Goal: Information Seeking & Learning: Understand process/instructions

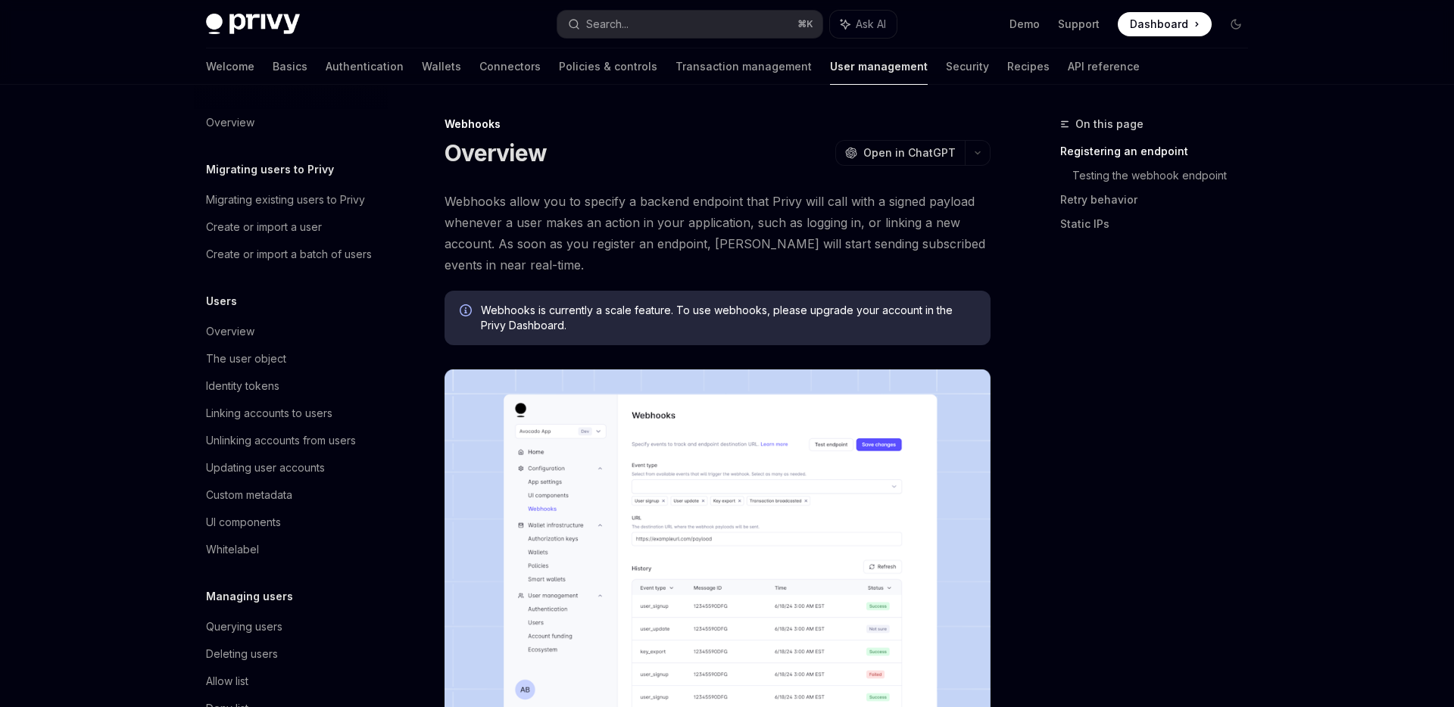
scroll to position [150, 0]
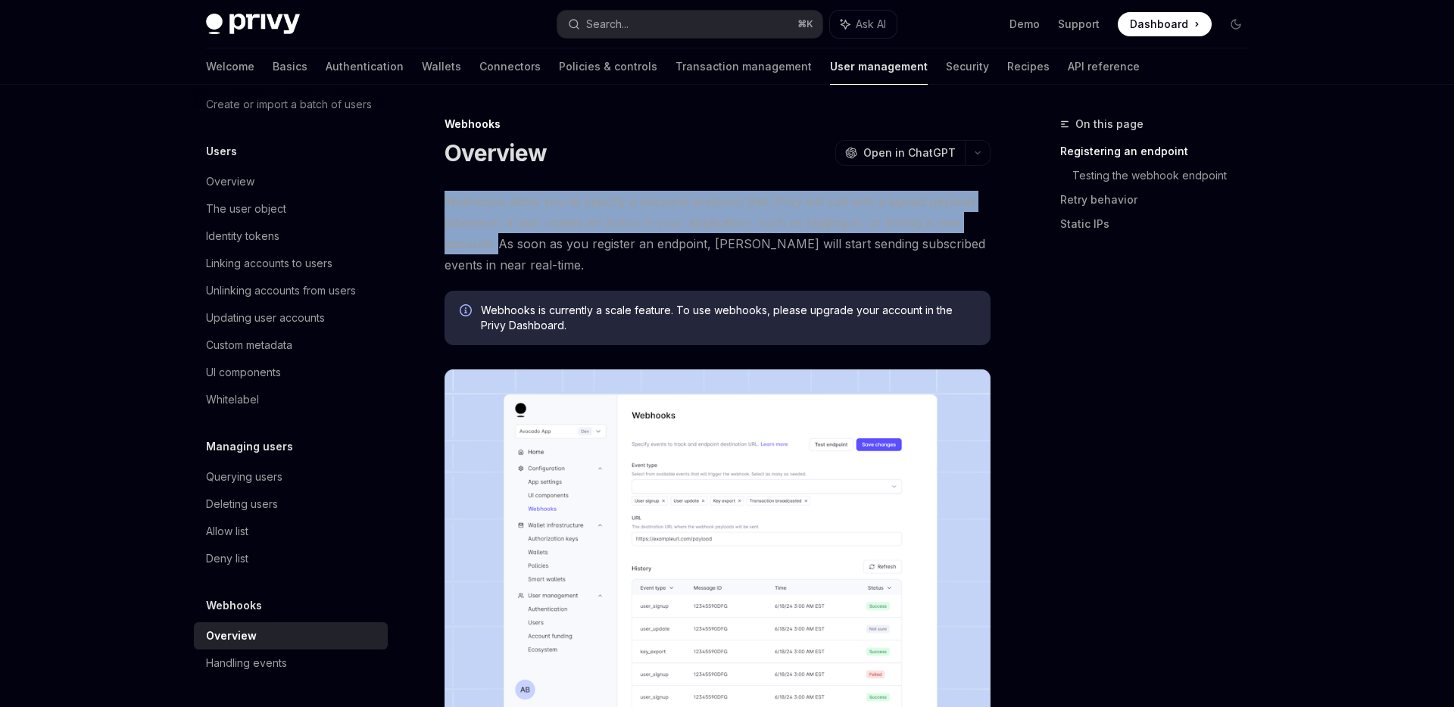
drag, startPoint x: 454, startPoint y: 190, endPoint x: 544, endPoint y: 266, distance: 117.7
click at [544, 266] on span "Webhooks allow you to specify a backend endpoint that Privy will call with a si…" at bounding box center [718, 233] width 546 height 85
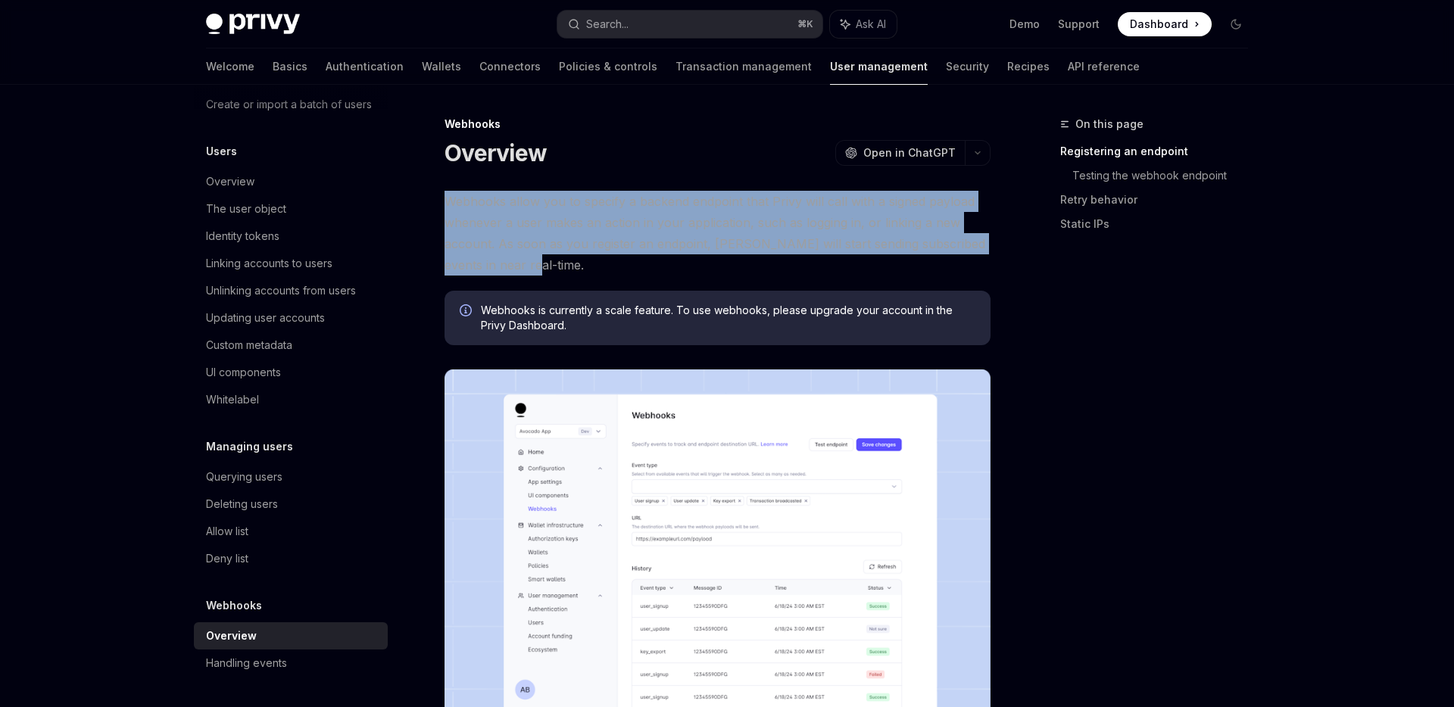
click at [544, 266] on span "Webhooks allow you to specify a backend endpoint that Privy will call with a si…" at bounding box center [718, 233] width 546 height 85
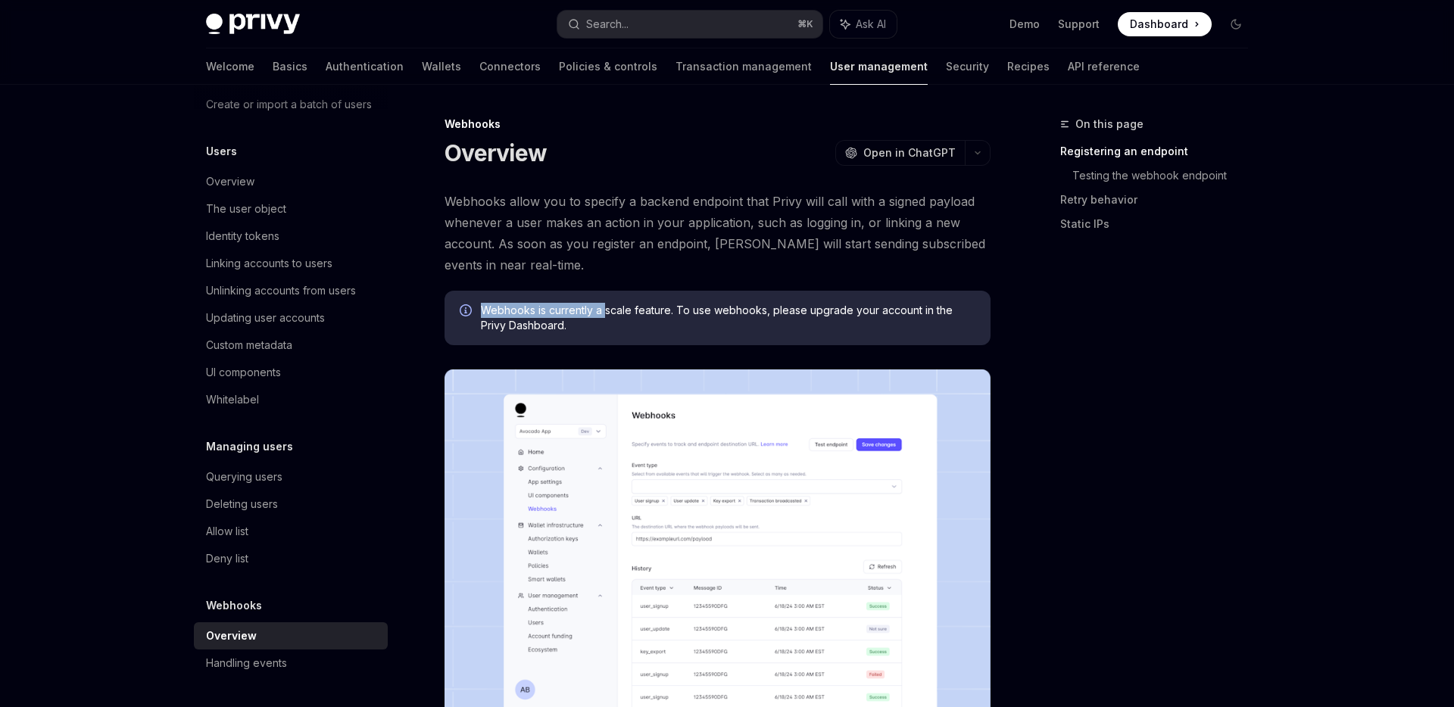
drag, startPoint x: 575, startPoint y: 301, endPoint x: 523, endPoint y: 279, distance: 55.7
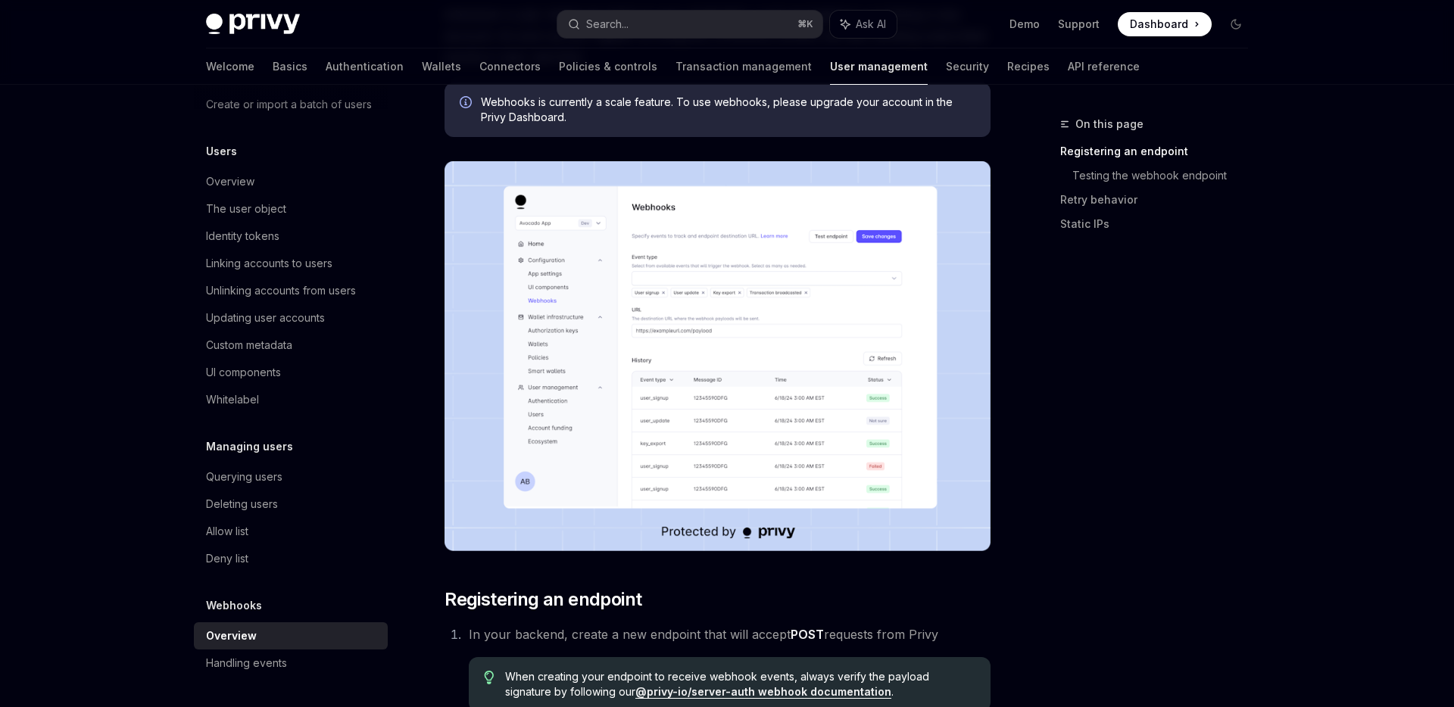
scroll to position [209, 0]
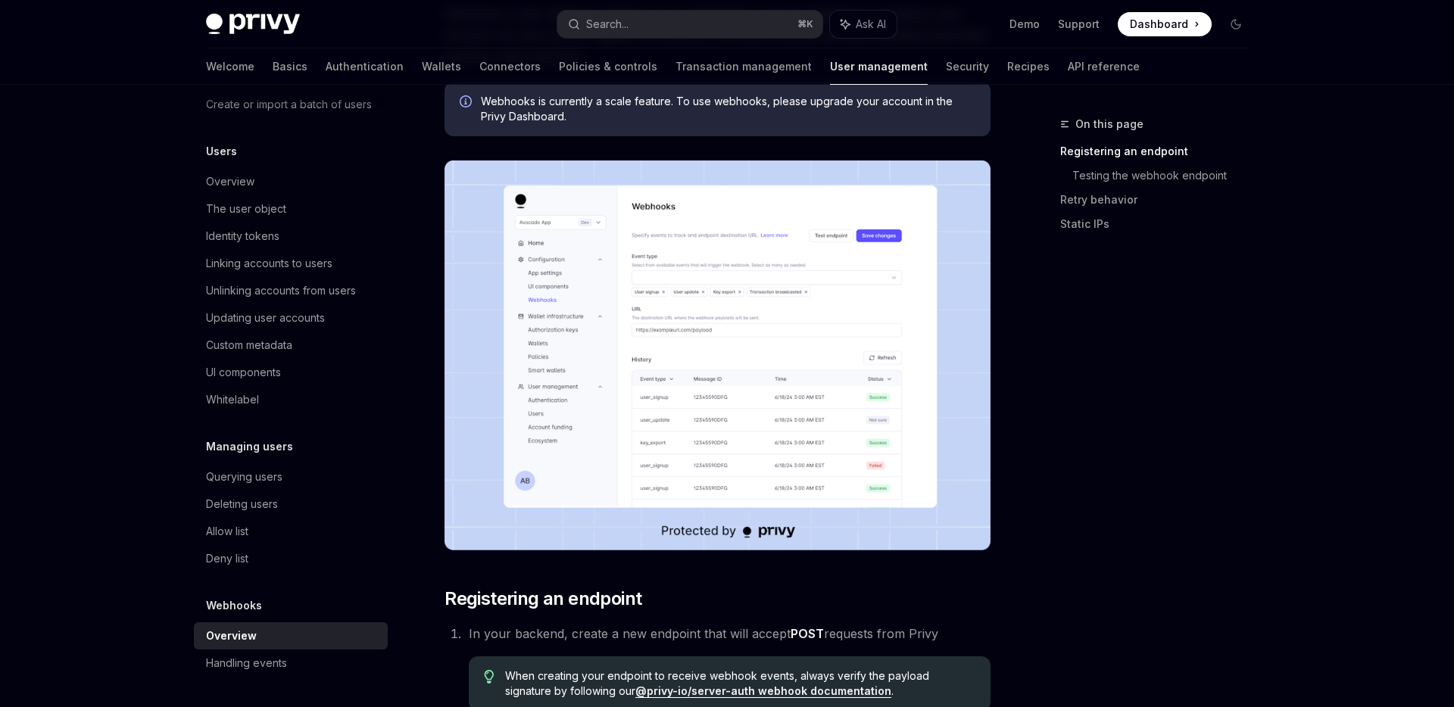
click at [741, 323] on img at bounding box center [718, 356] width 546 height 390
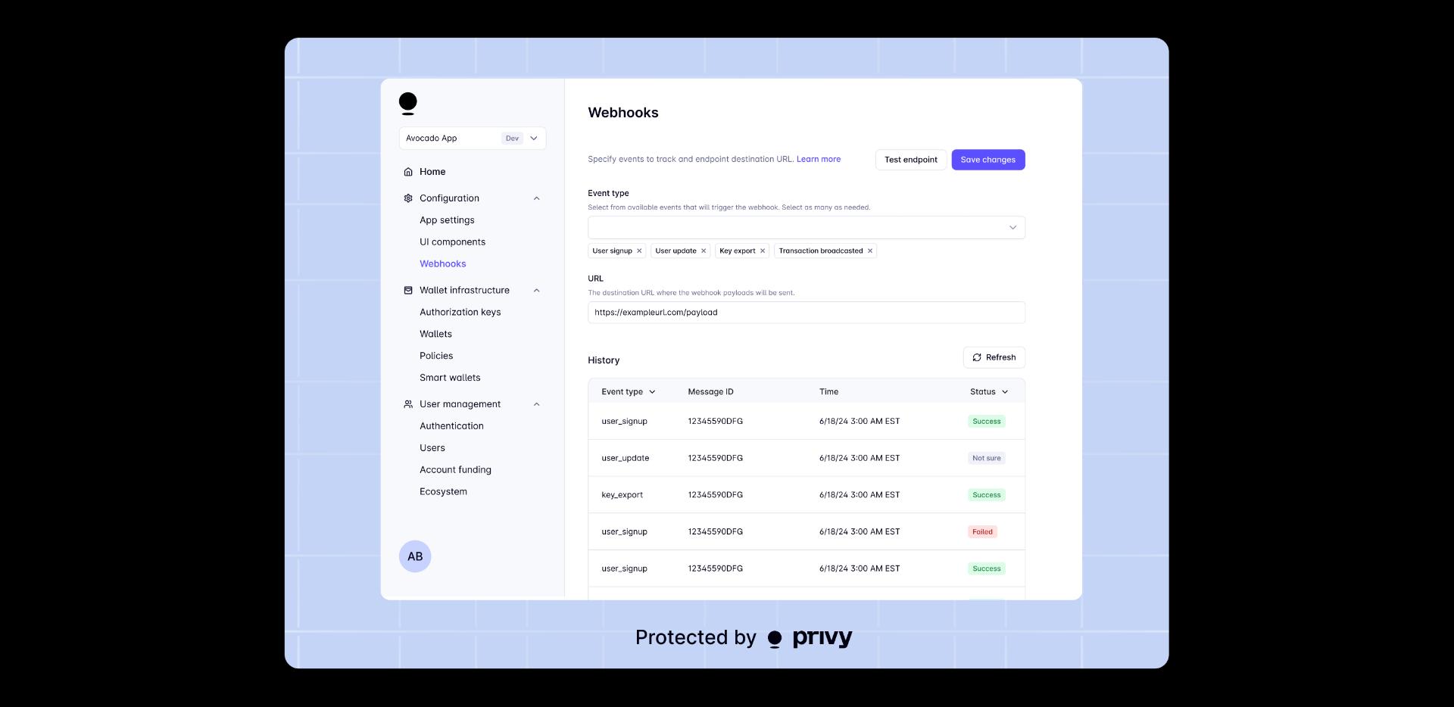
click at [741, 323] on img at bounding box center [727, 354] width 885 height 632
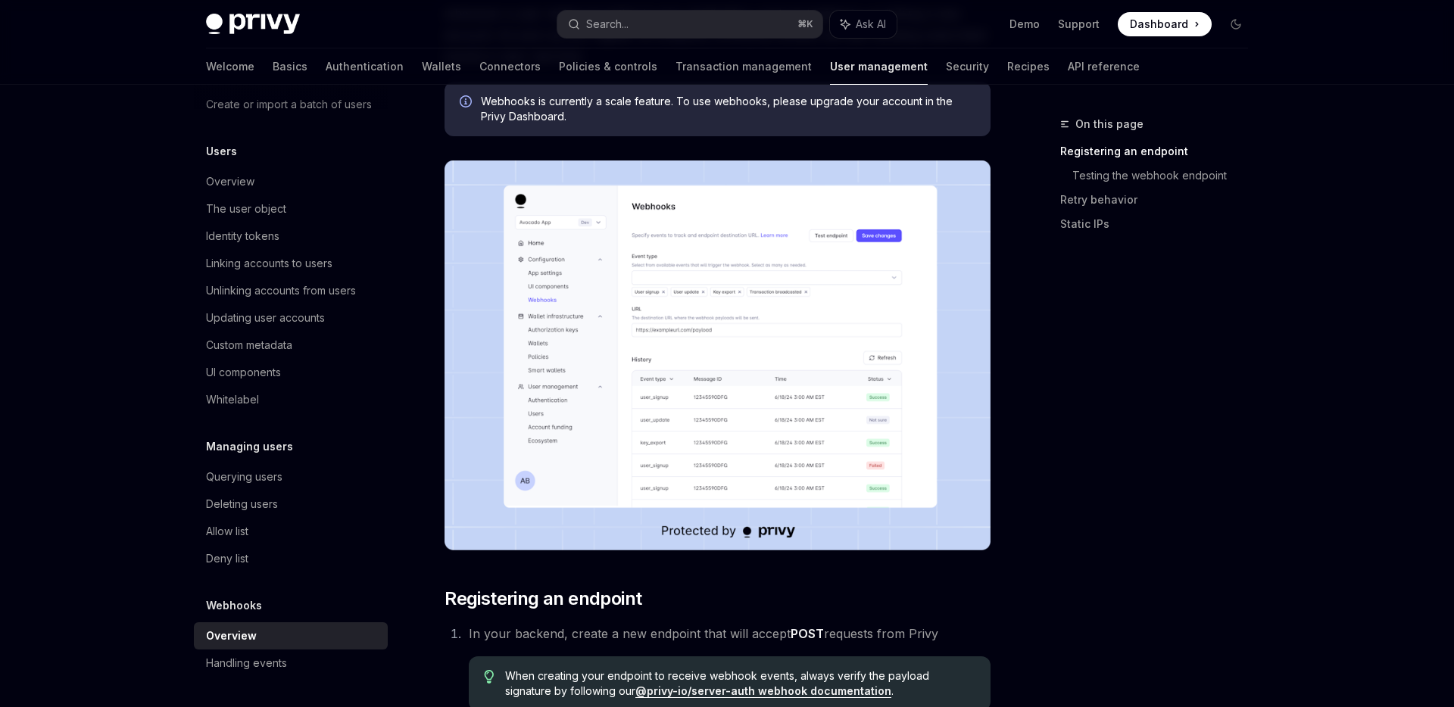
click at [616, 300] on img at bounding box center [718, 356] width 546 height 390
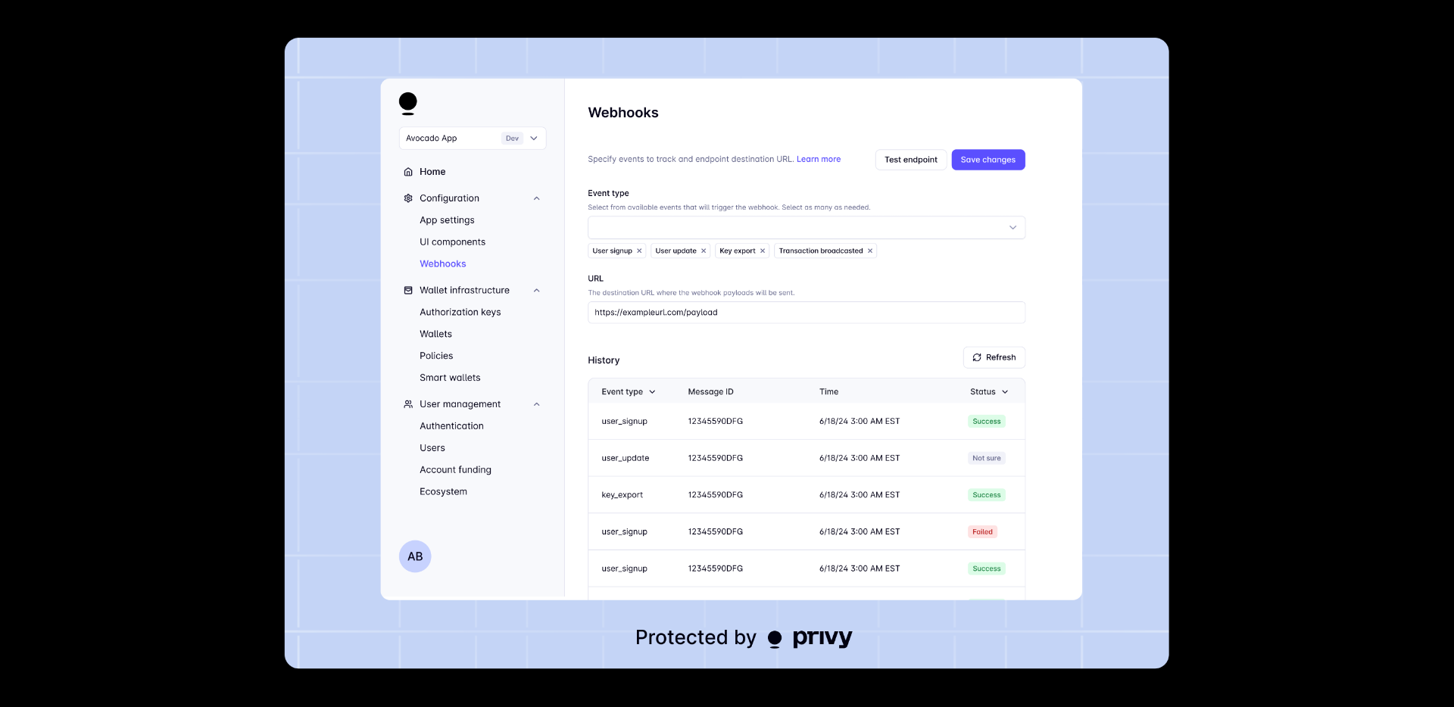
click at [794, 358] on img at bounding box center [727, 354] width 885 height 632
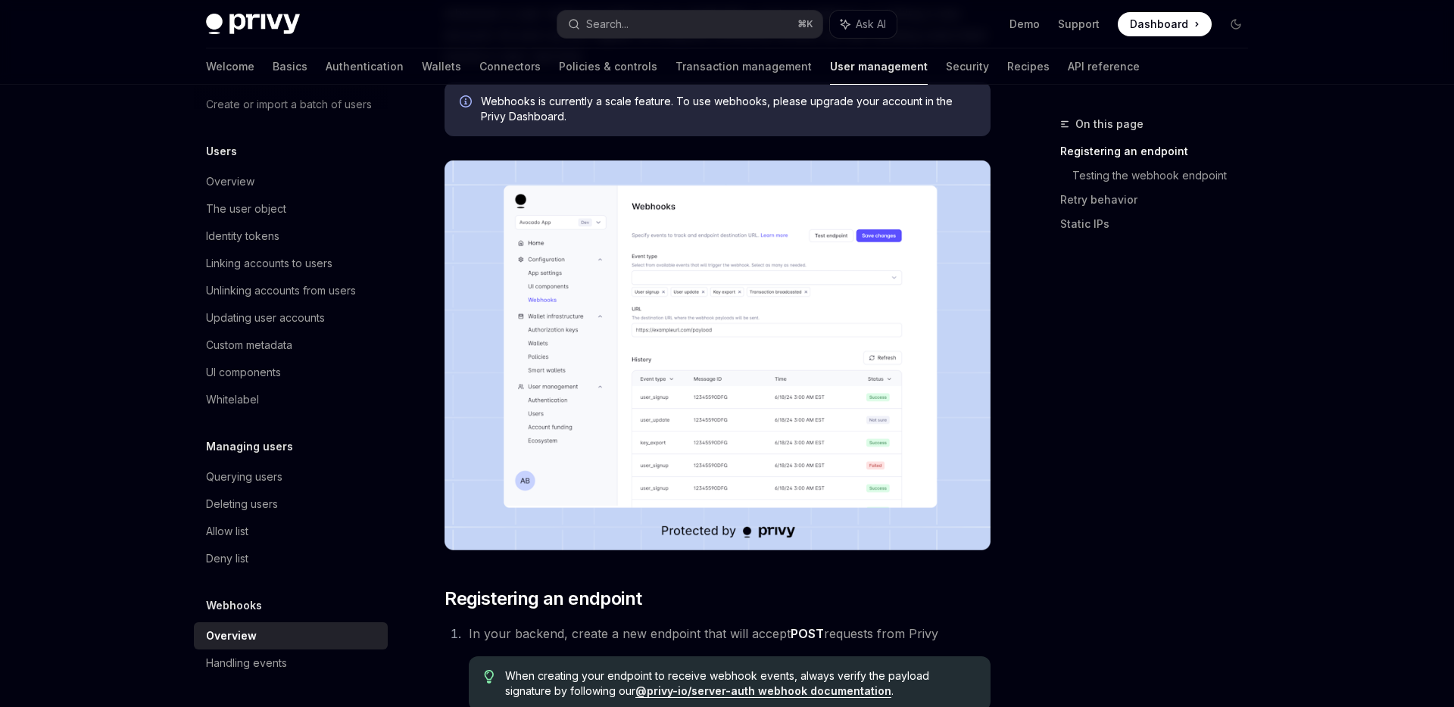
click at [1078, 408] on div "On this page Registering an endpoint Testing the webhook endpoint Retry behavio…" at bounding box center [1145, 411] width 230 height 592
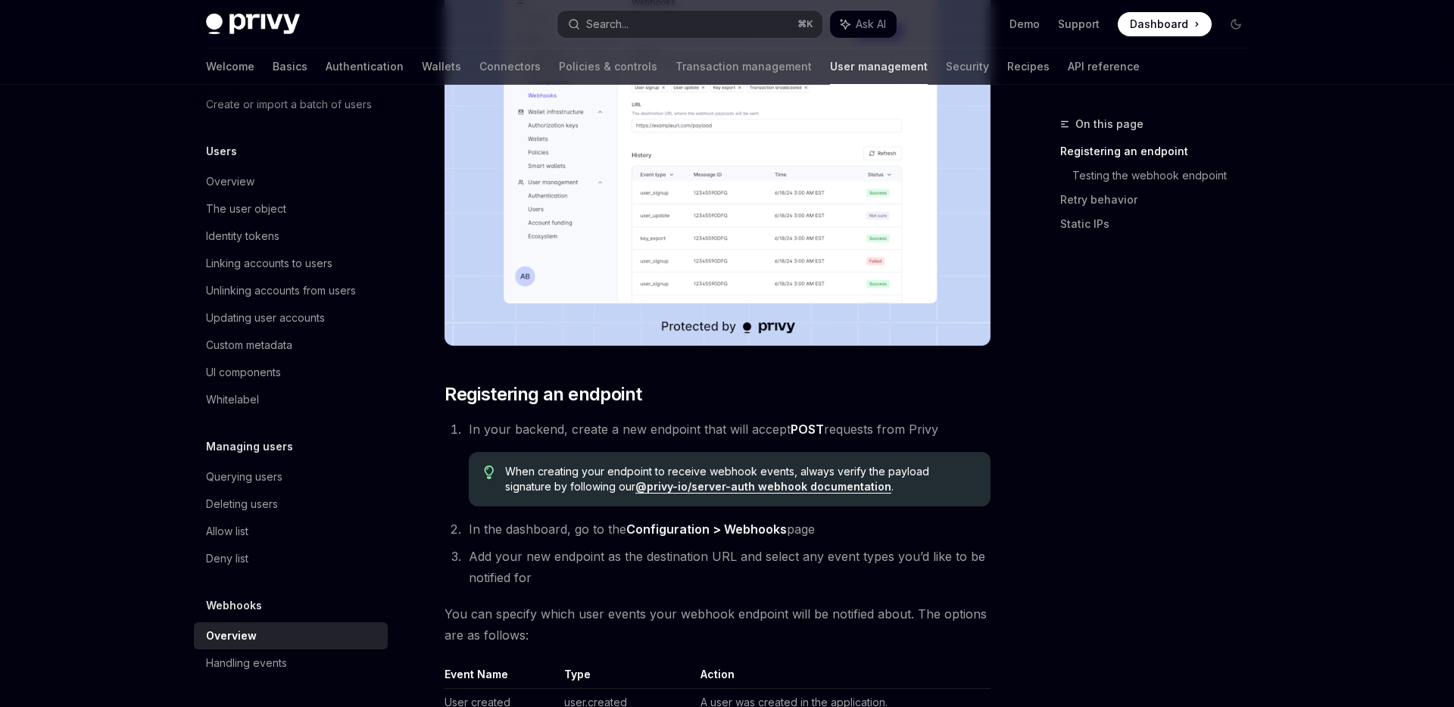
scroll to position [355, 0]
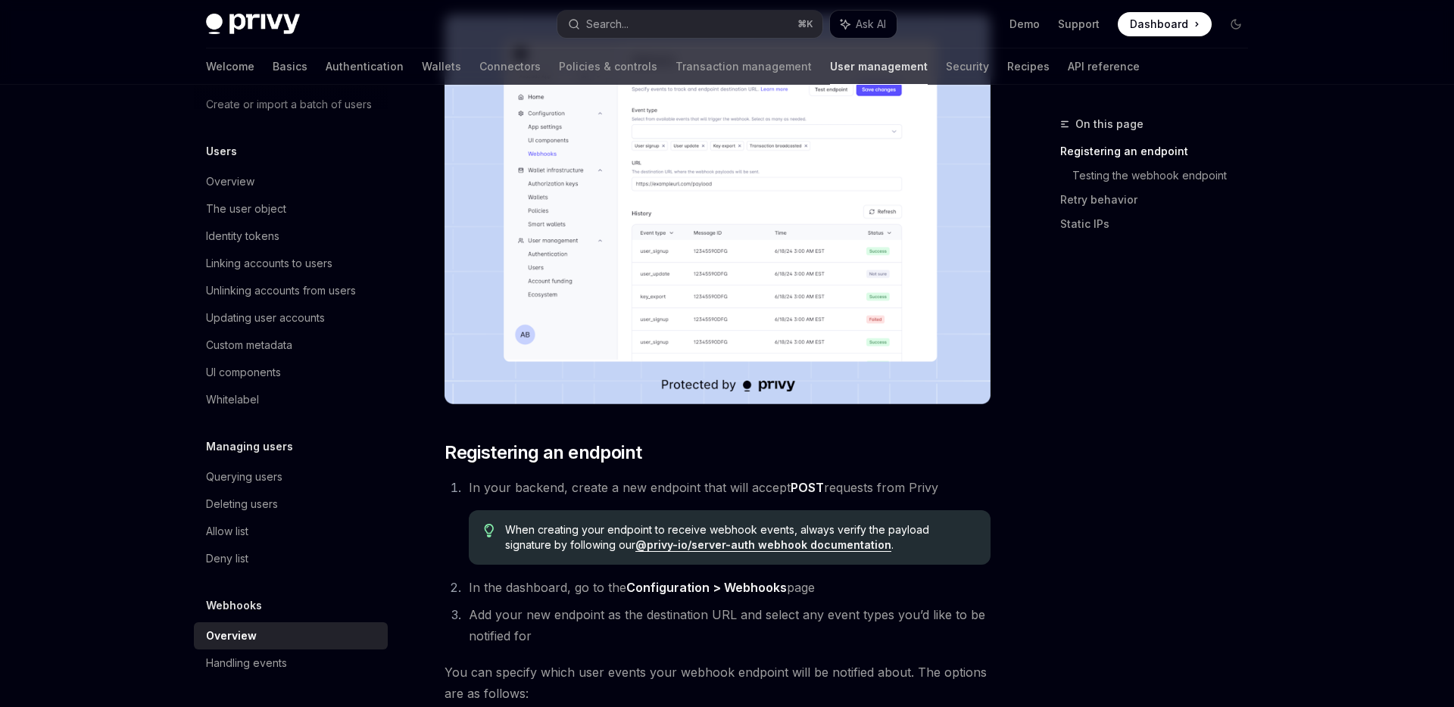
click at [648, 201] on img at bounding box center [718, 209] width 546 height 390
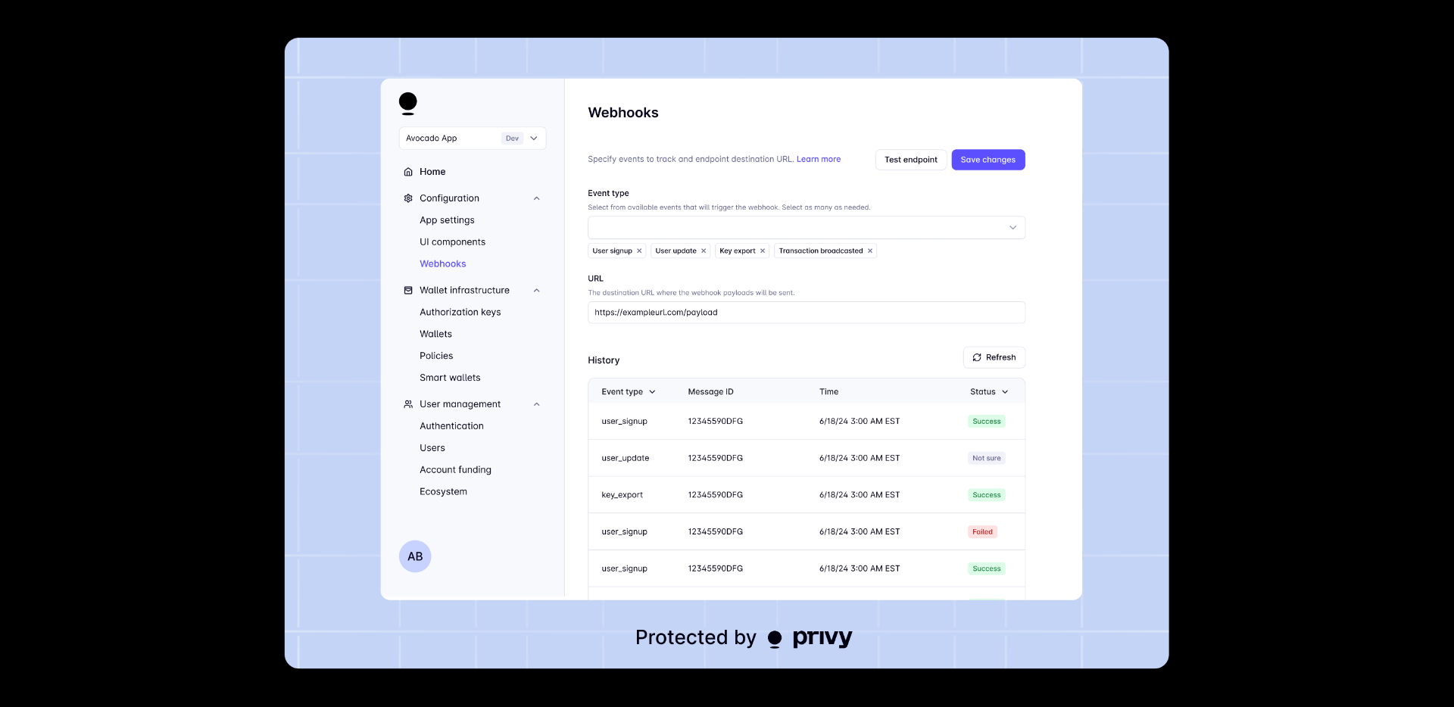
click at [137, 320] on div at bounding box center [727, 353] width 1454 height 707
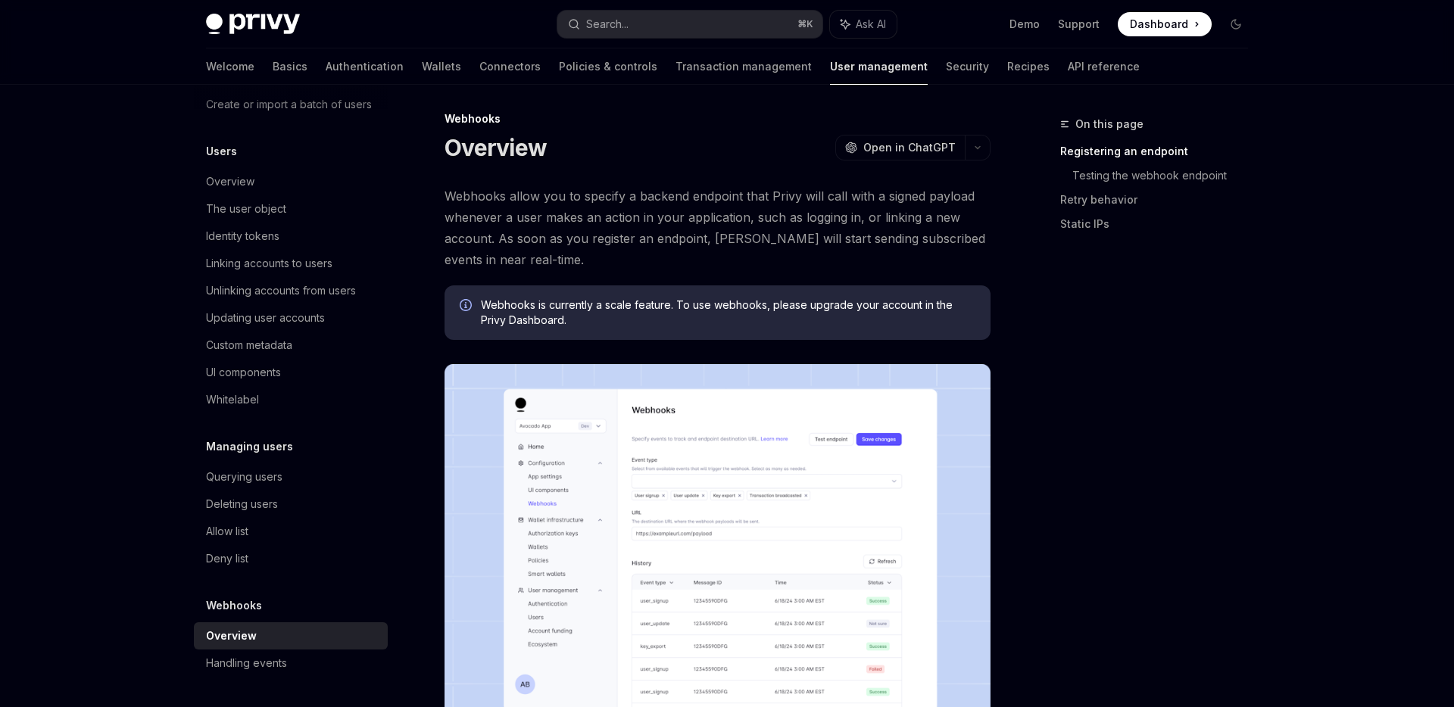
scroll to position [0, 0]
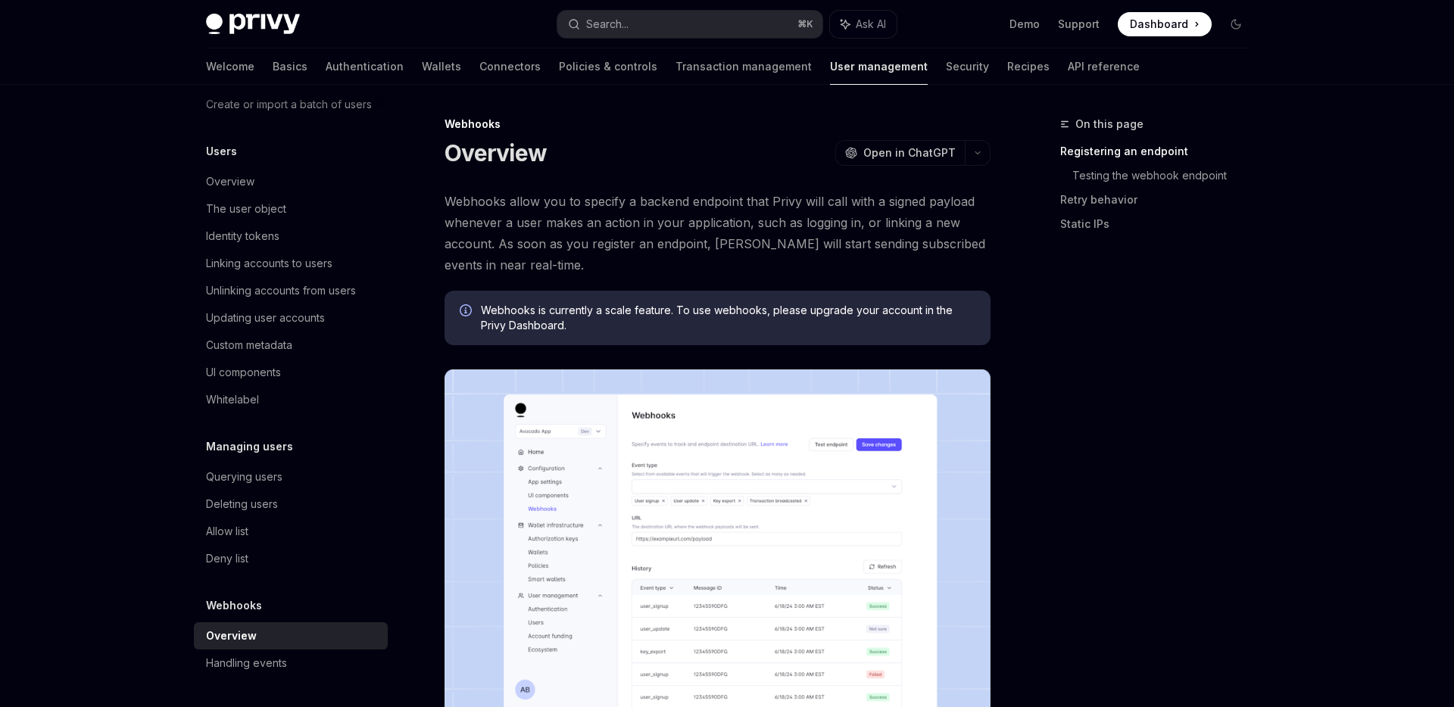
drag, startPoint x: 484, startPoint y: 307, endPoint x: 612, endPoint y: 329, distance: 129.9
click at [612, 329] on span "Webhooks is currently a scale feature. To use webhooks, please upgrade your acc…" at bounding box center [728, 318] width 495 height 30
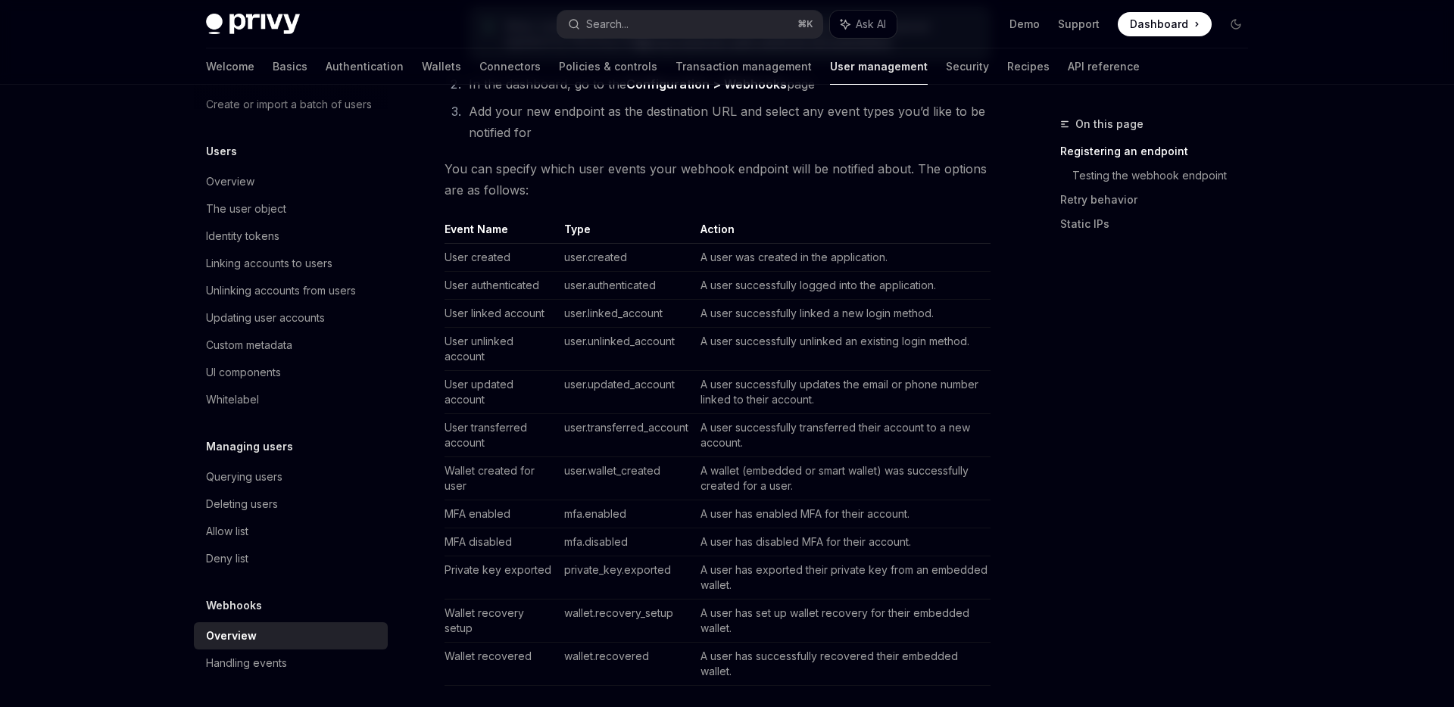
scroll to position [805, 0]
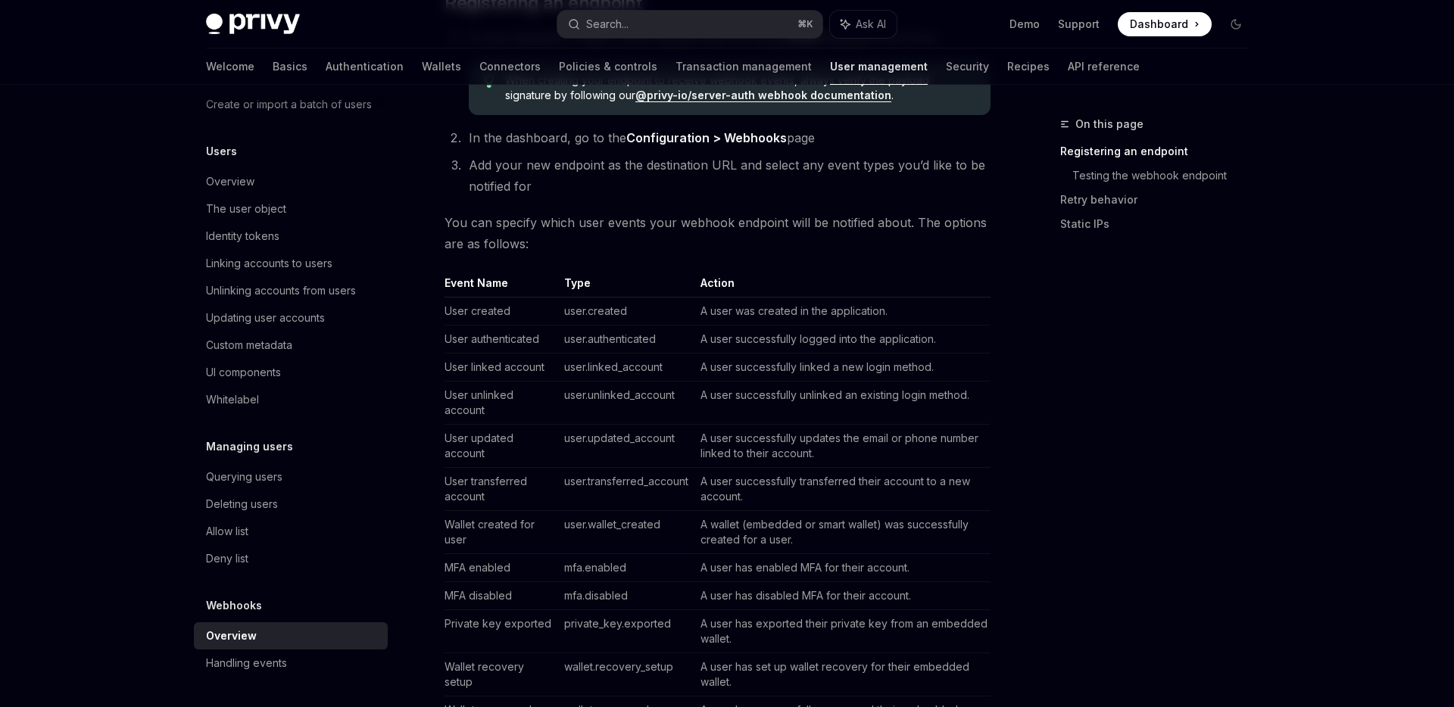
click at [657, 219] on span "You can specify which user events your webhook endpoint will be notified about.…" at bounding box center [718, 233] width 546 height 42
click at [656, 219] on span "You can specify which user events your webhook endpoint will be notified about.…" at bounding box center [718, 233] width 546 height 42
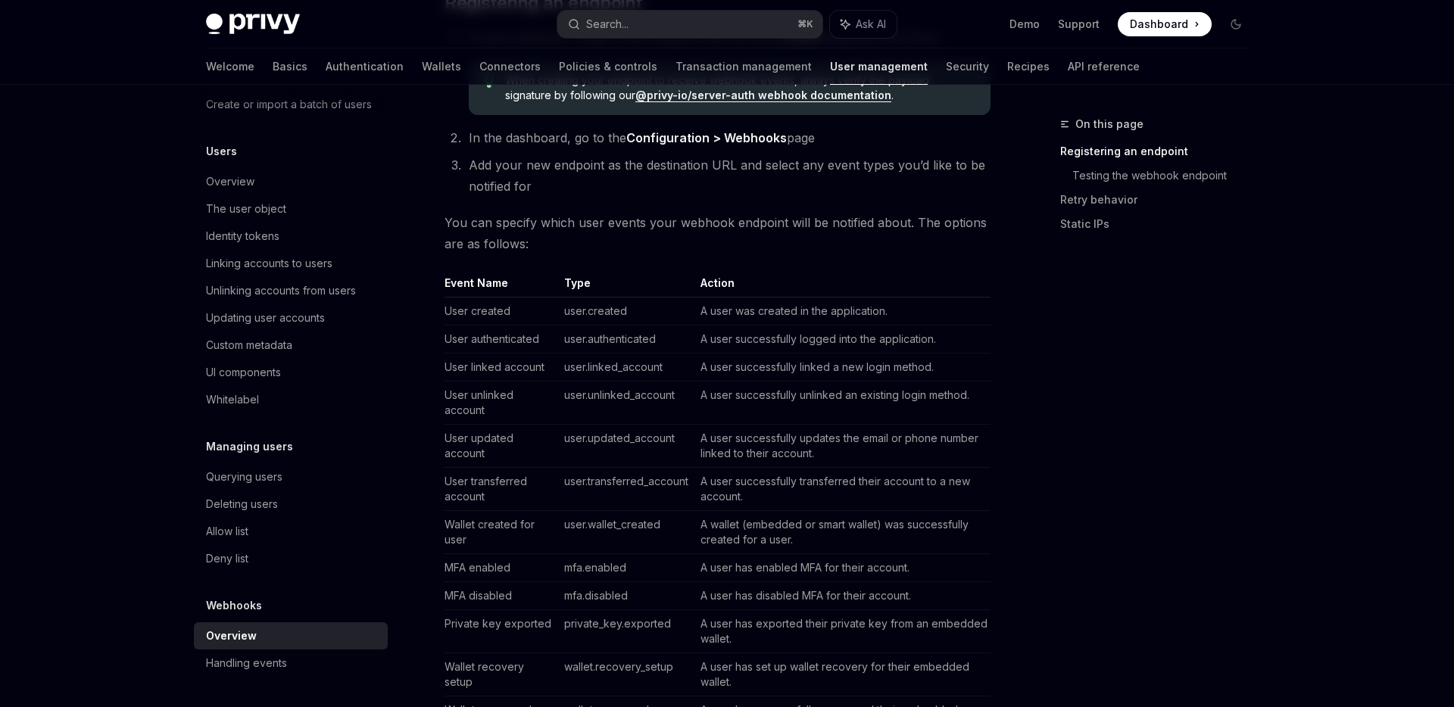
click at [686, 219] on span "You can specify which user events your webhook endpoint will be notified about.…" at bounding box center [718, 233] width 546 height 42
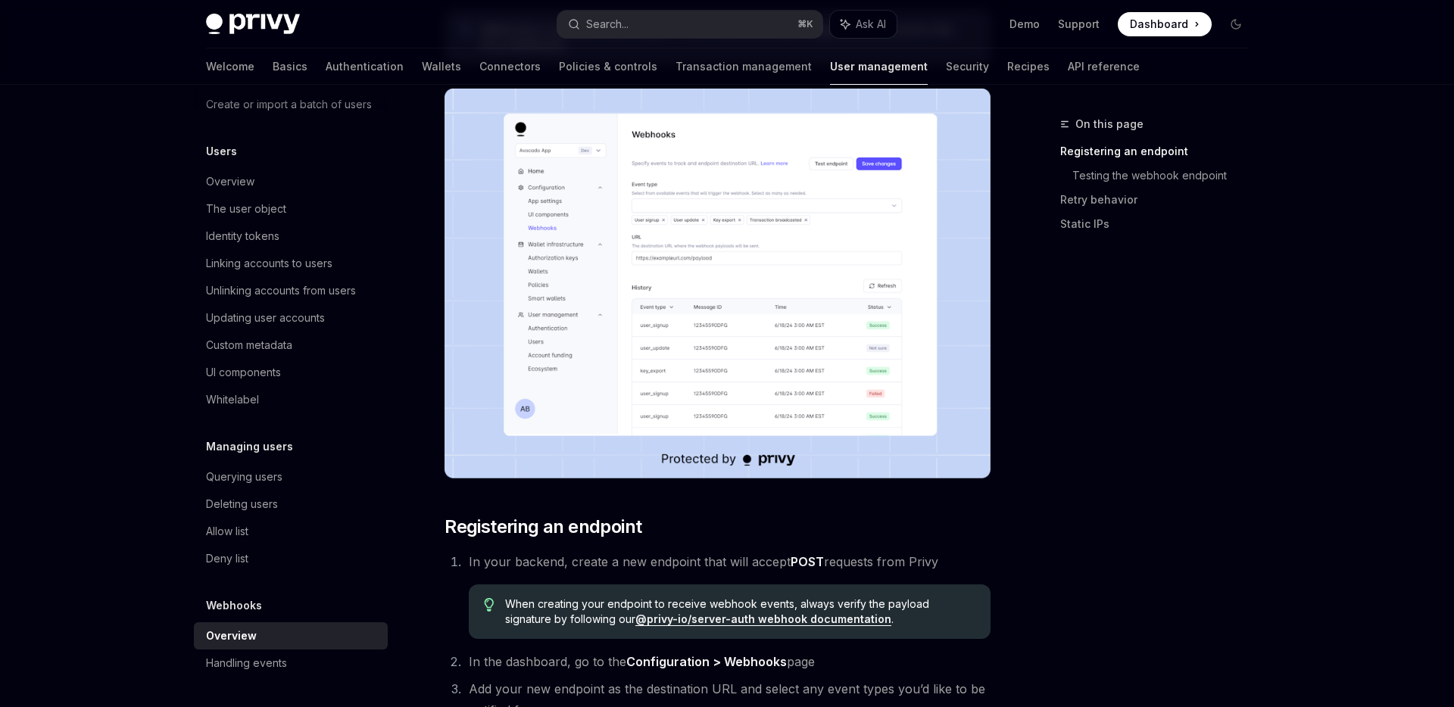
scroll to position [270, 0]
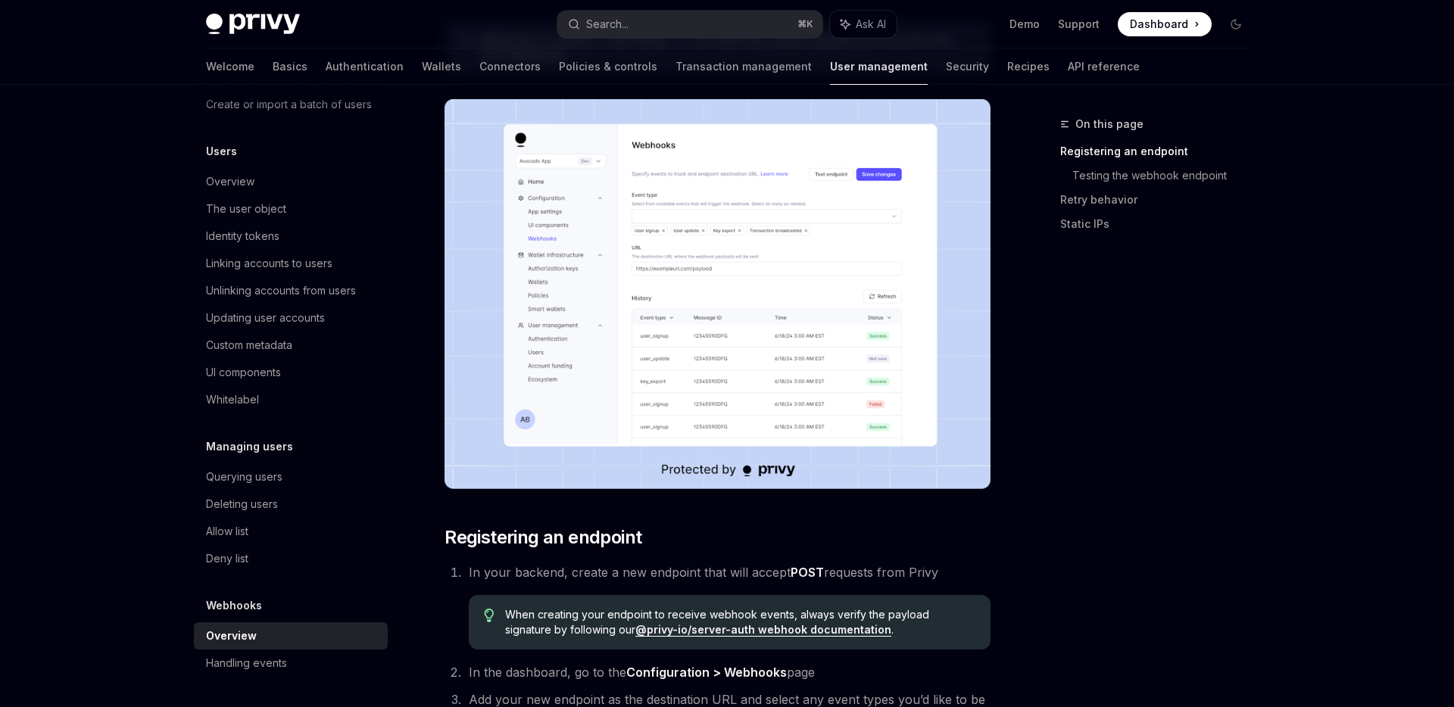
click at [767, 373] on img at bounding box center [718, 294] width 546 height 390
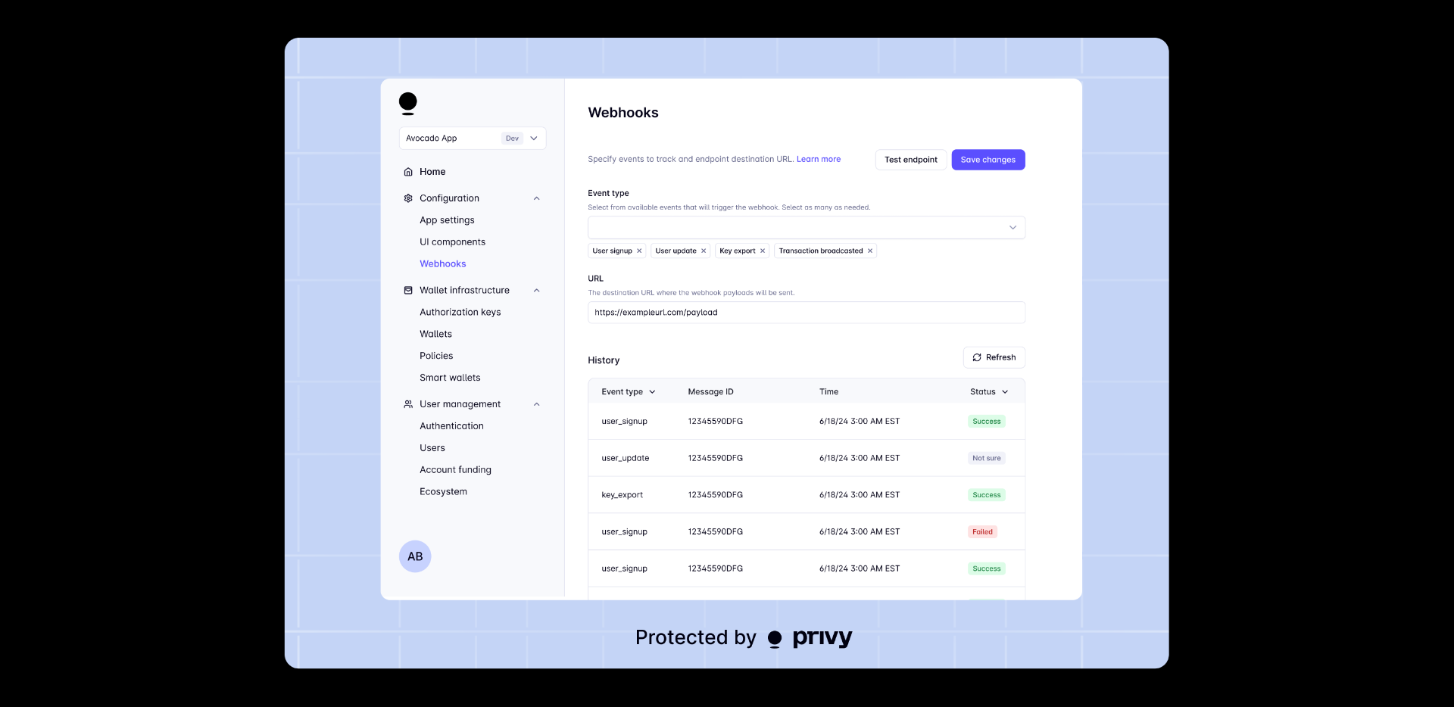
click at [767, 373] on img at bounding box center [727, 354] width 885 height 632
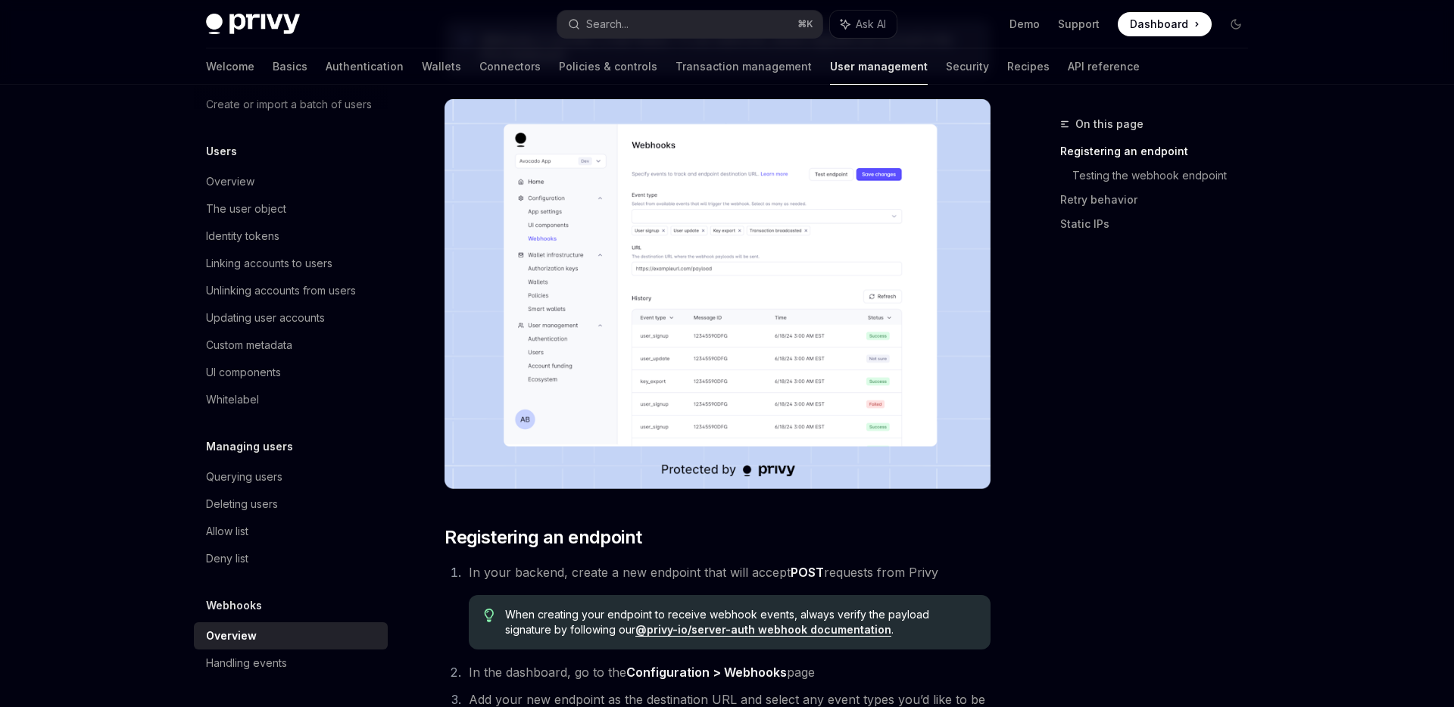
click at [767, 373] on img at bounding box center [718, 294] width 546 height 390
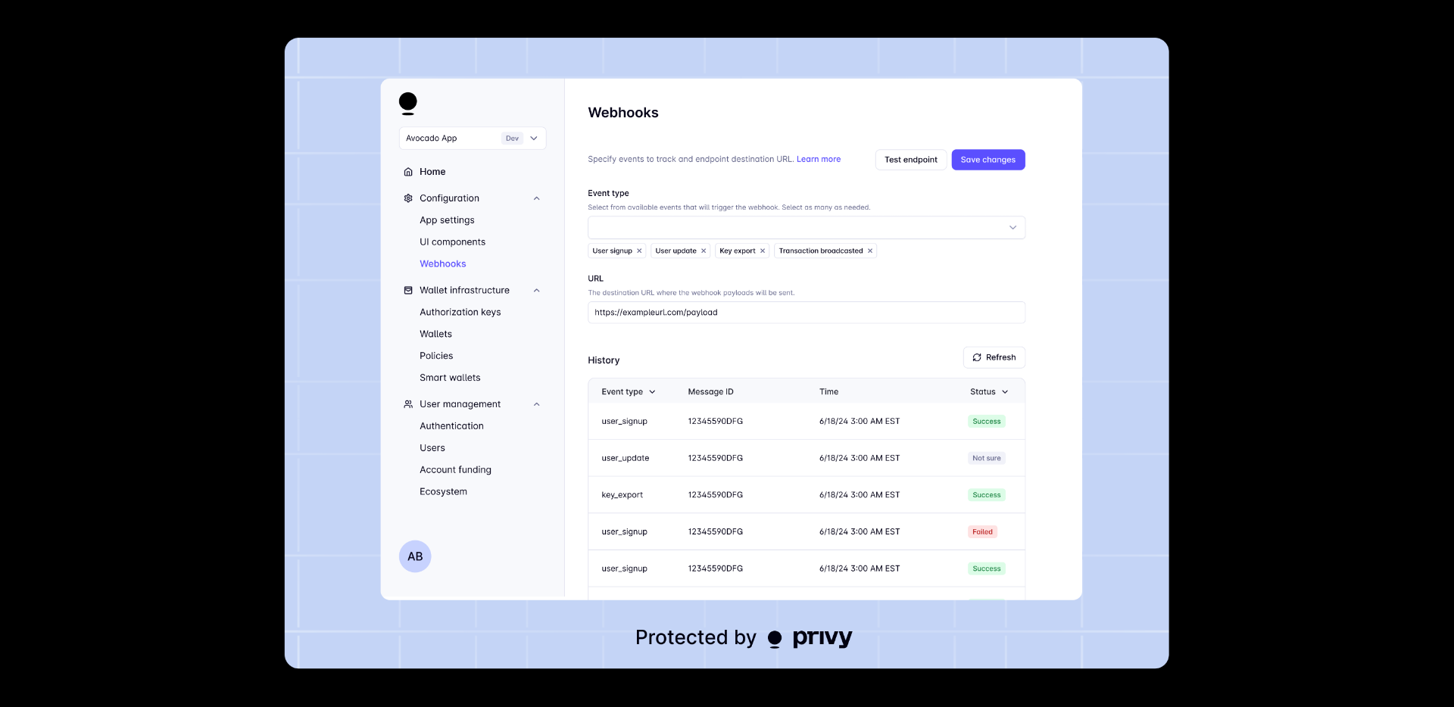
click at [767, 373] on img at bounding box center [727, 354] width 885 height 632
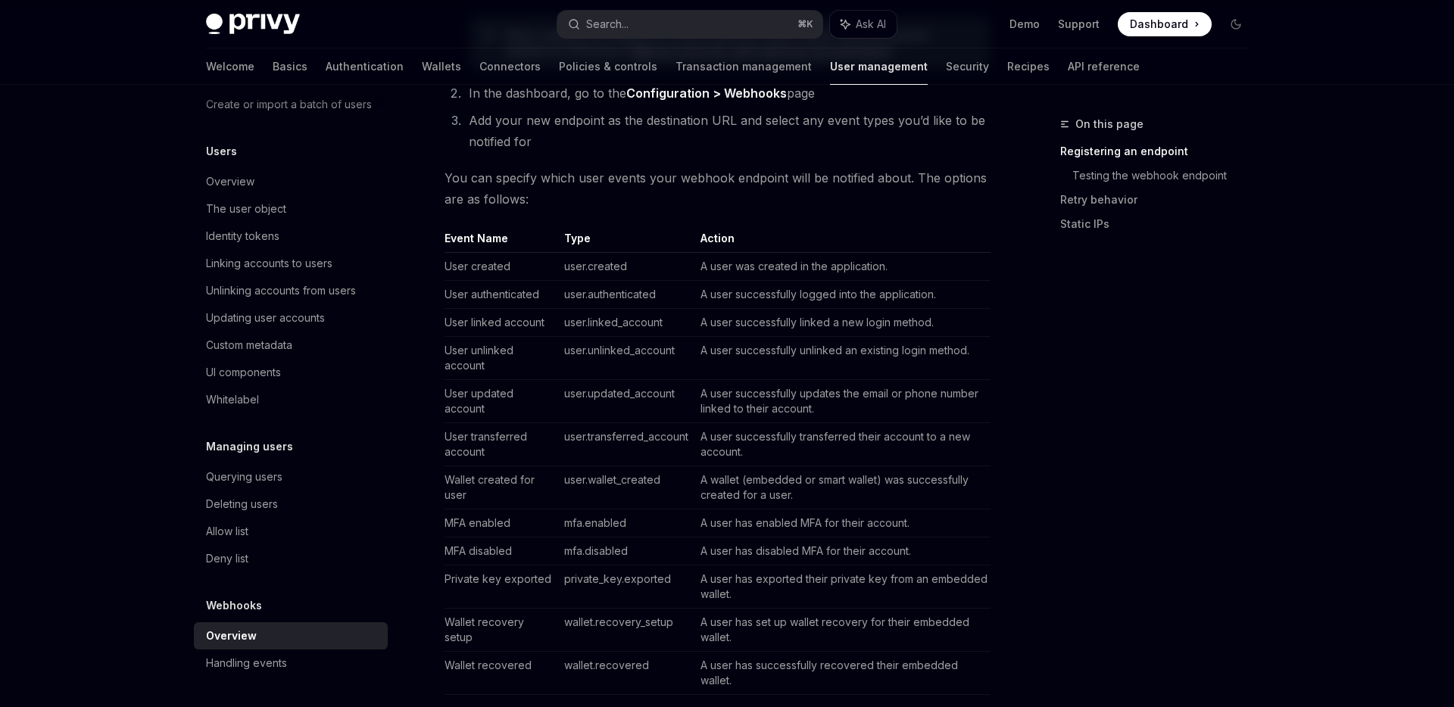
scroll to position [863, 0]
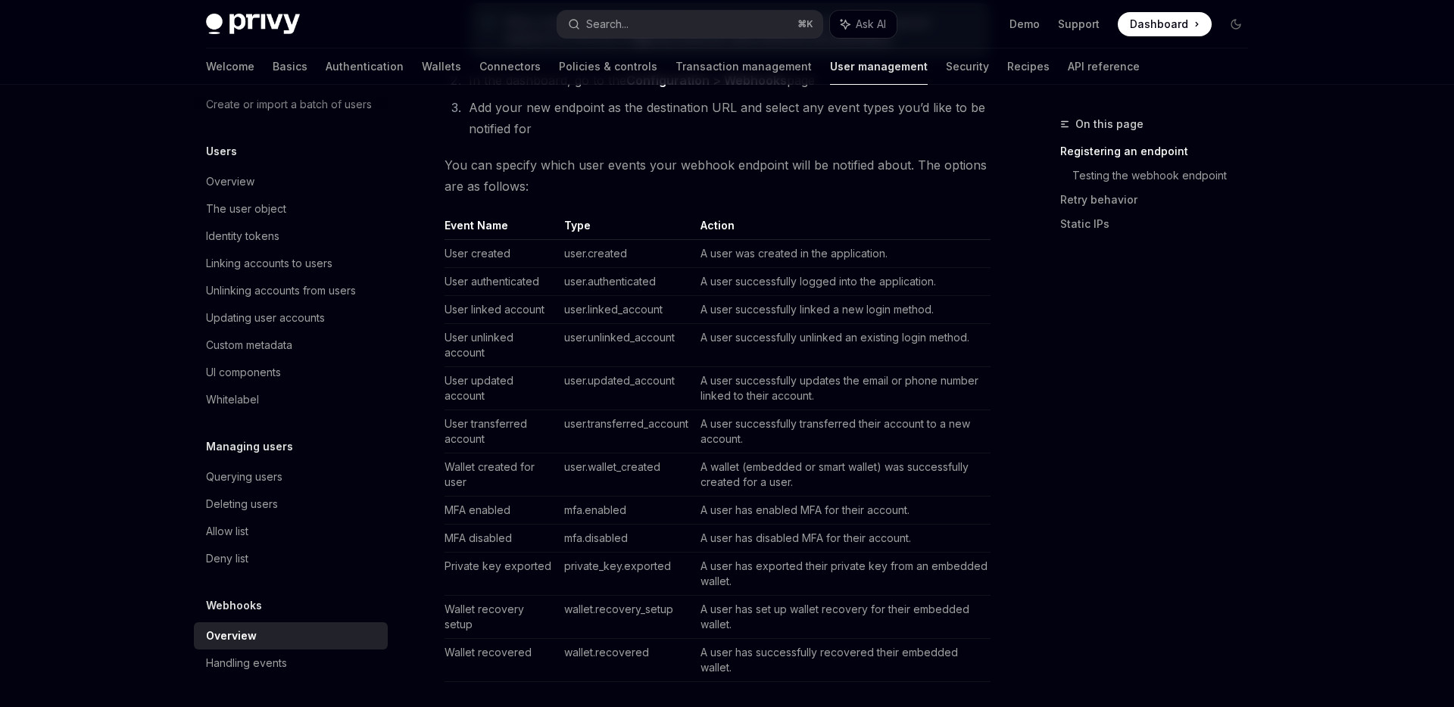
click at [491, 248] on td "User created" at bounding box center [502, 254] width 114 height 28
click at [657, 251] on td "user.created" at bounding box center [626, 254] width 136 height 28
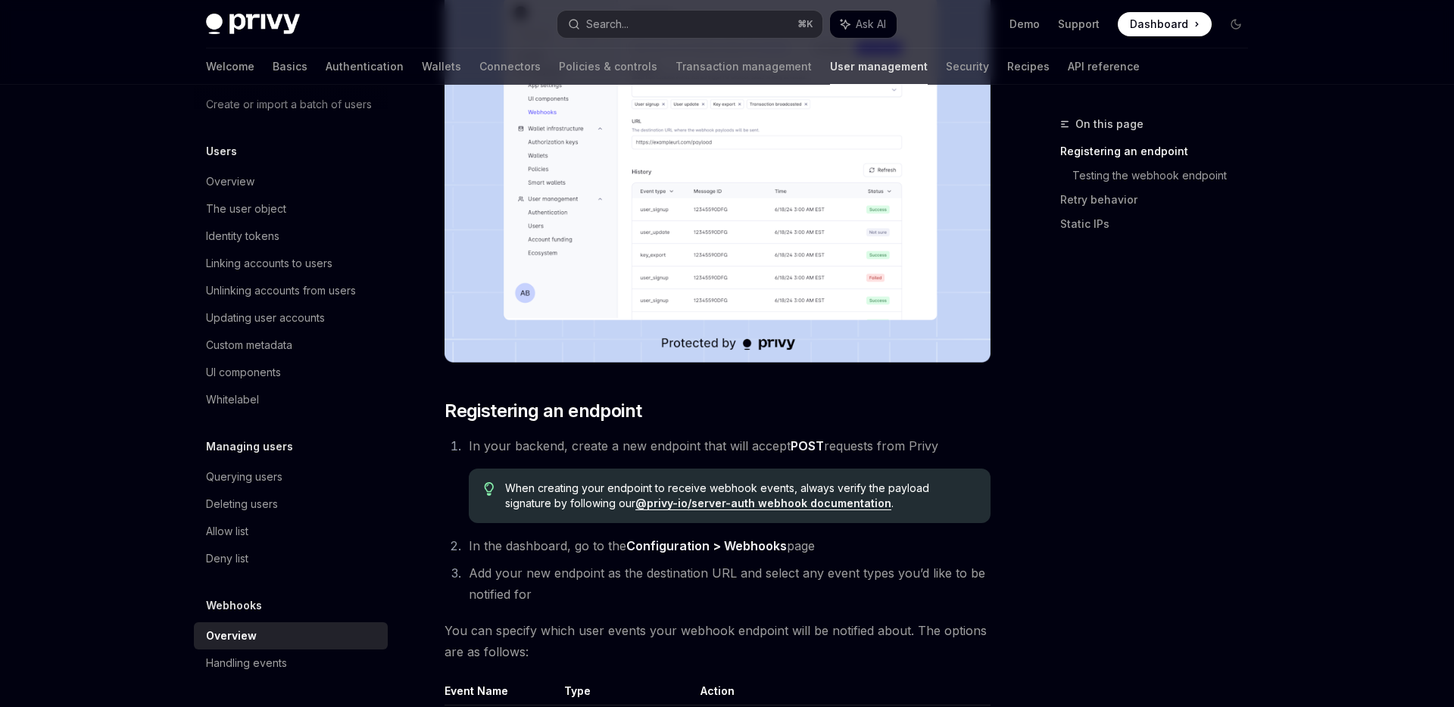
scroll to position [0, 0]
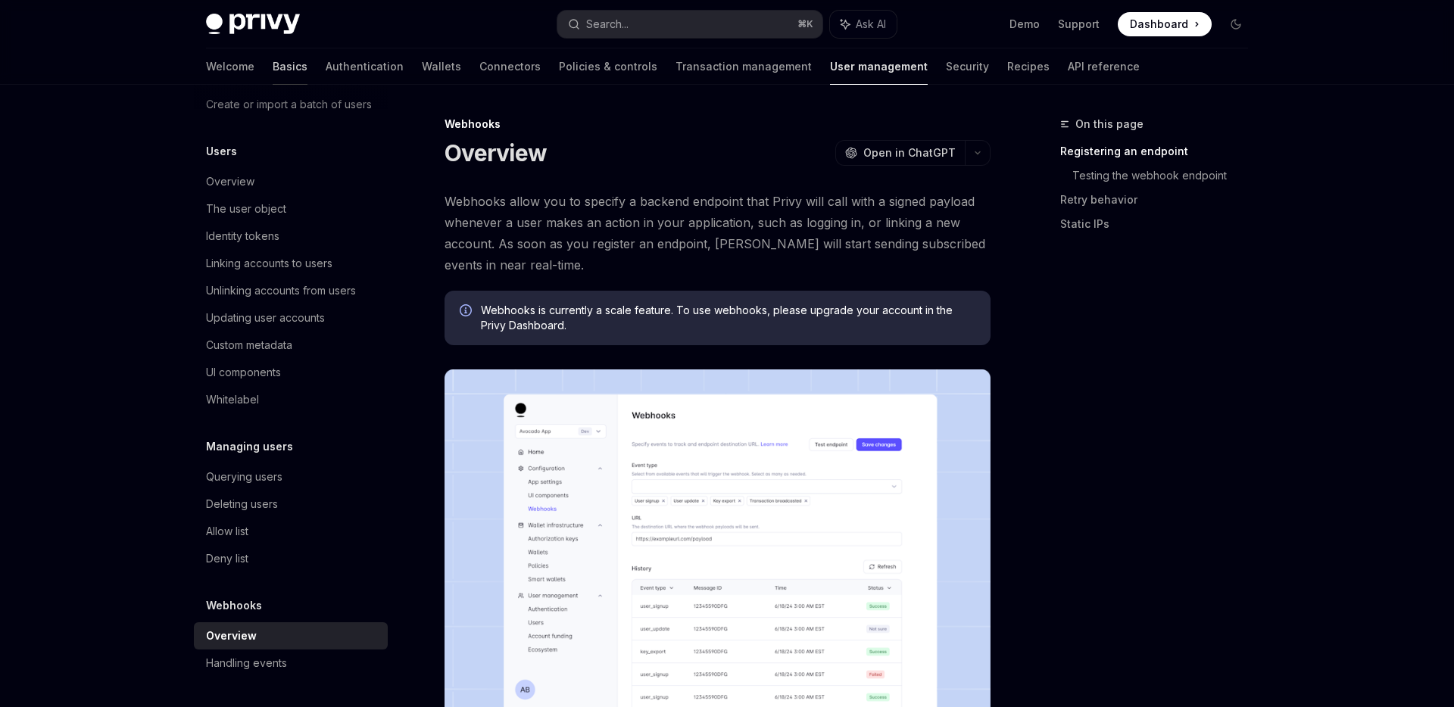
click at [273, 80] on link "Basics" at bounding box center [290, 66] width 35 height 36
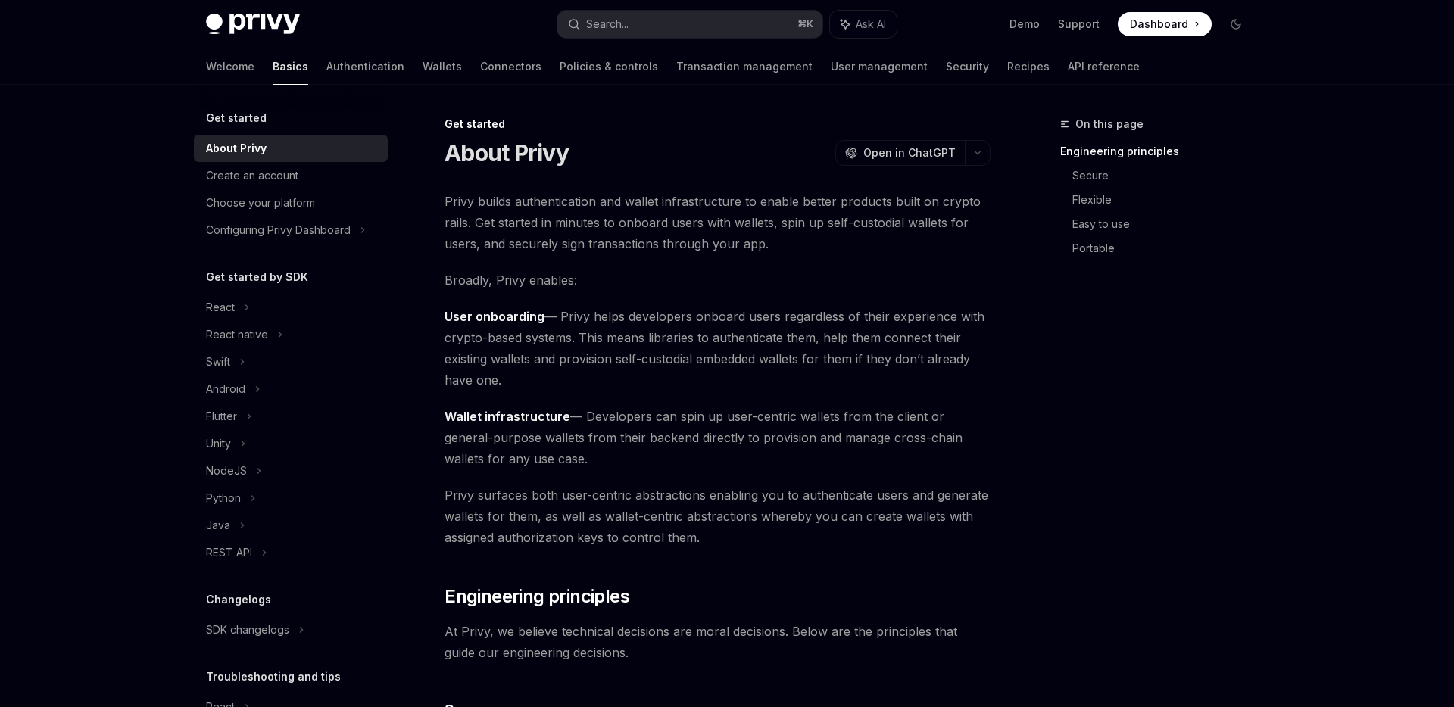
click at [248, 29] on img at bounding box center [253, 24] width 94 height 21
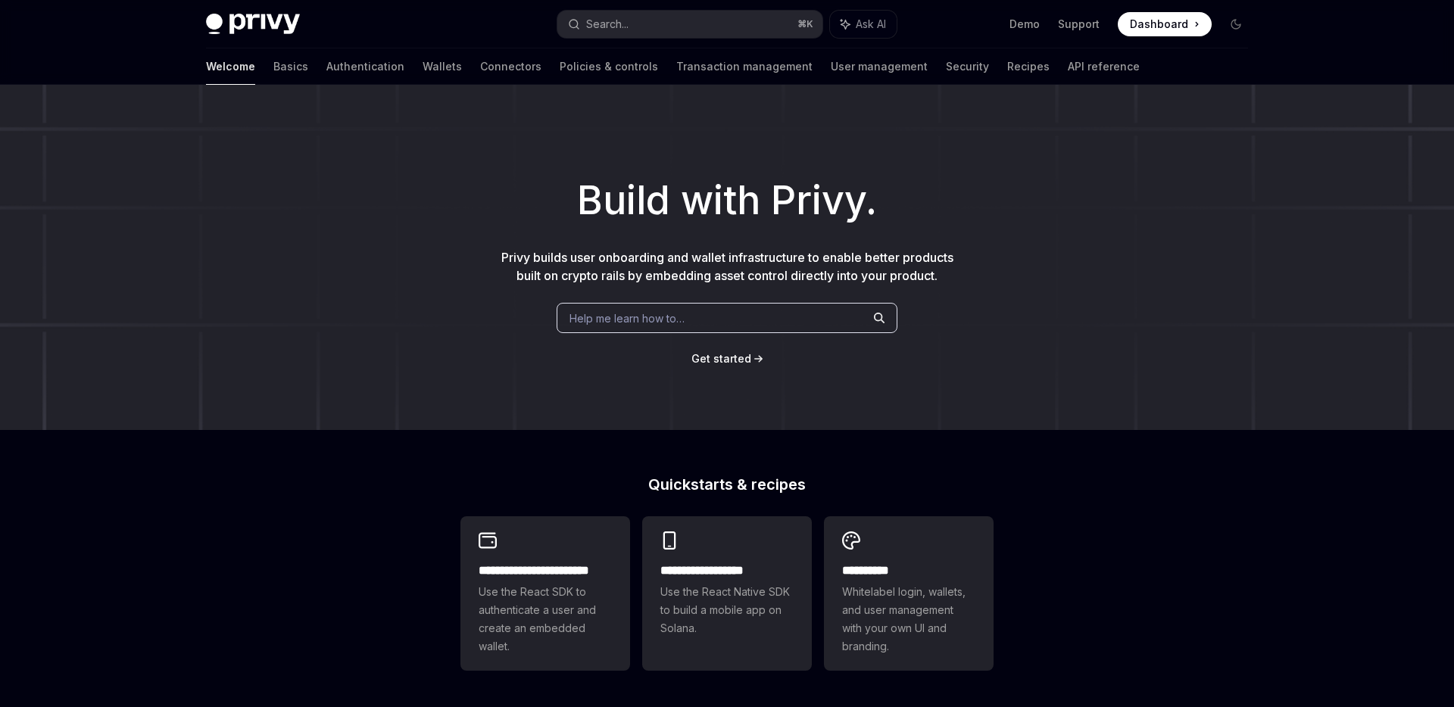
click at [638, 217] on h1 "Build with Privy." at bounding box center [727, 200] width 1406 height 59
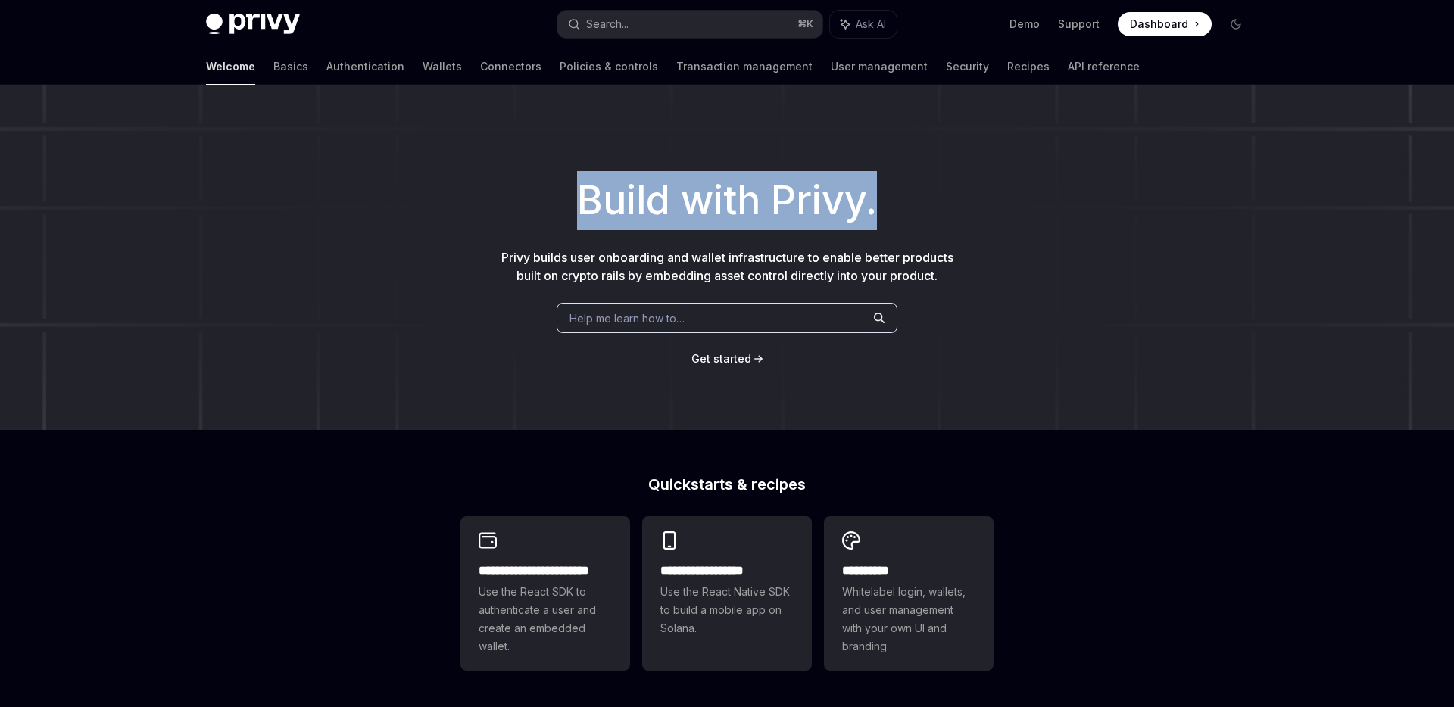
click at [638, 217] on h1 "Build with Privy." at bounding box center [727, 200] width 1406 height 59
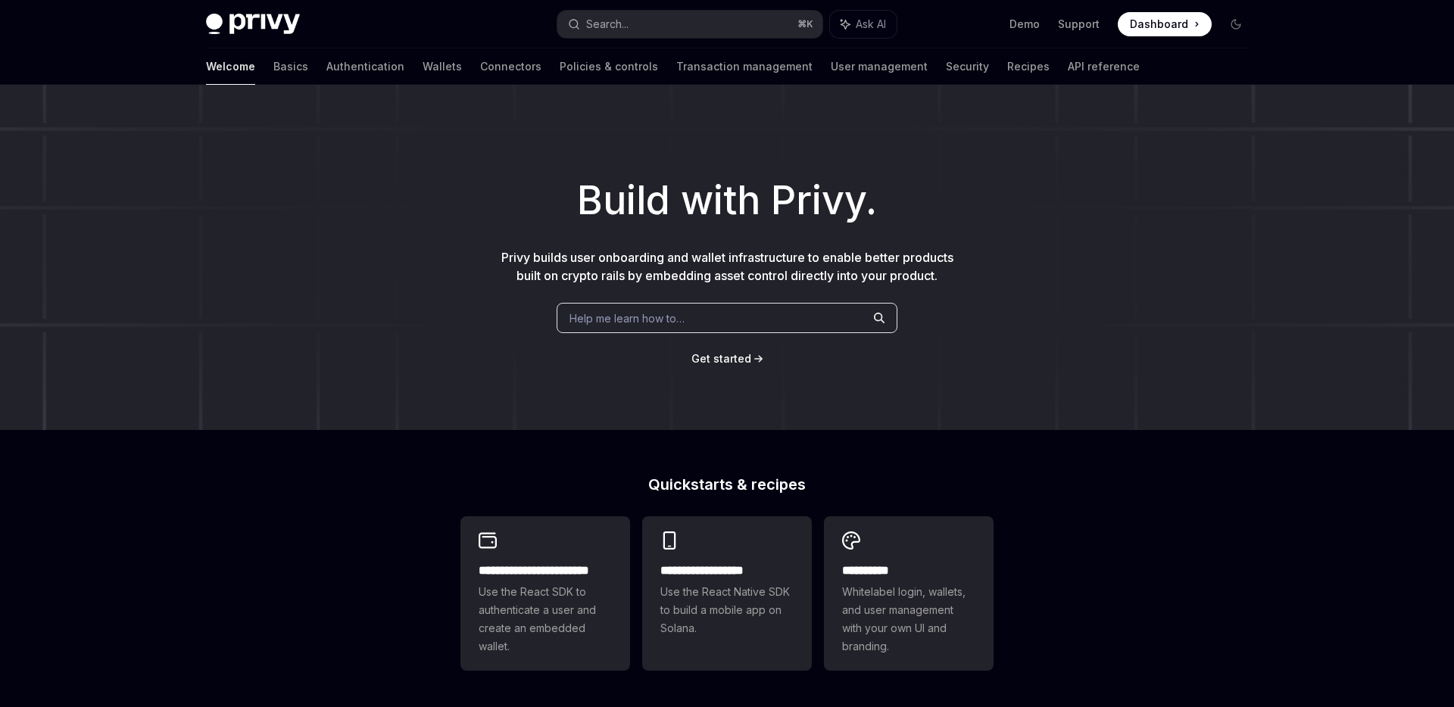
click at [852, 199] on h1 "Build with Privy." at bounding box center [727, 200] width 1406 height 59
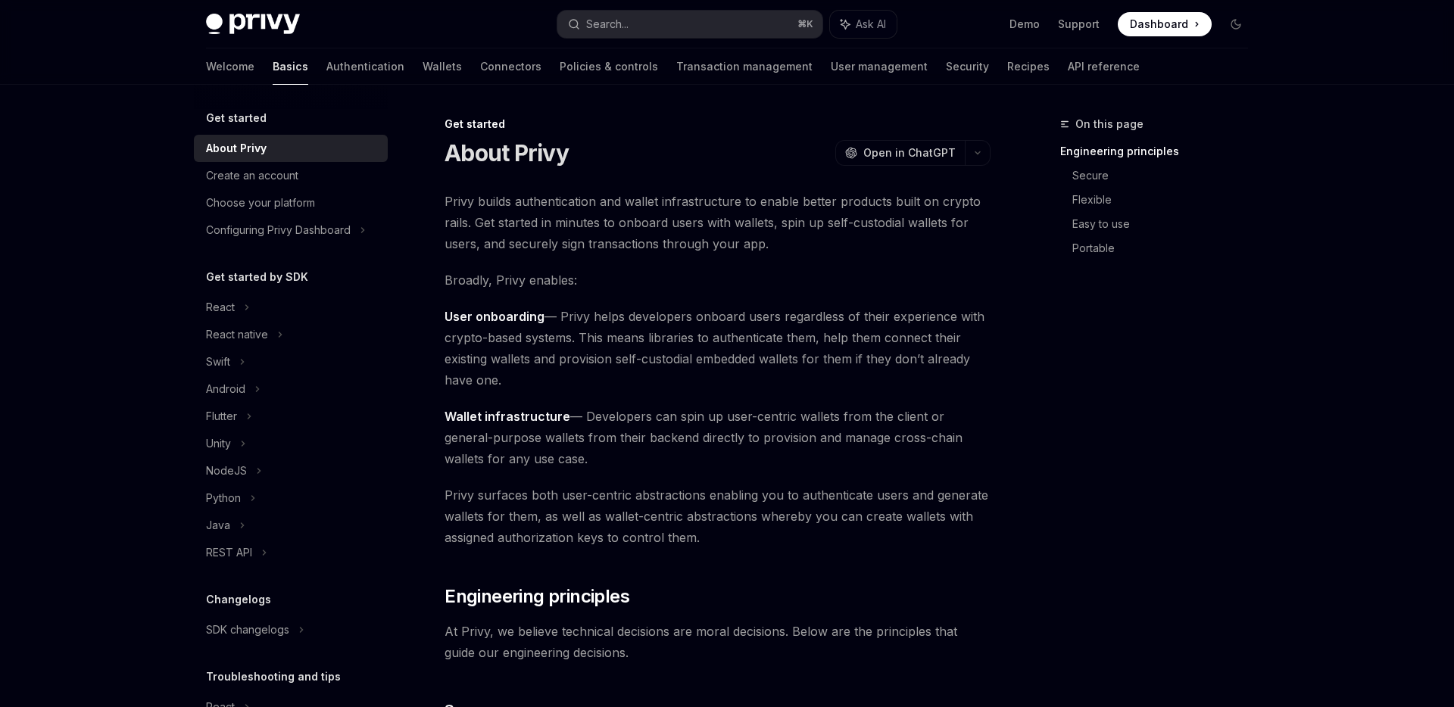
click at [754, 447] on span "Wallet infrastructure — Developers can spin up user-centric wallets from the cl…" at bounding box center [718, 438] width 546 height 64
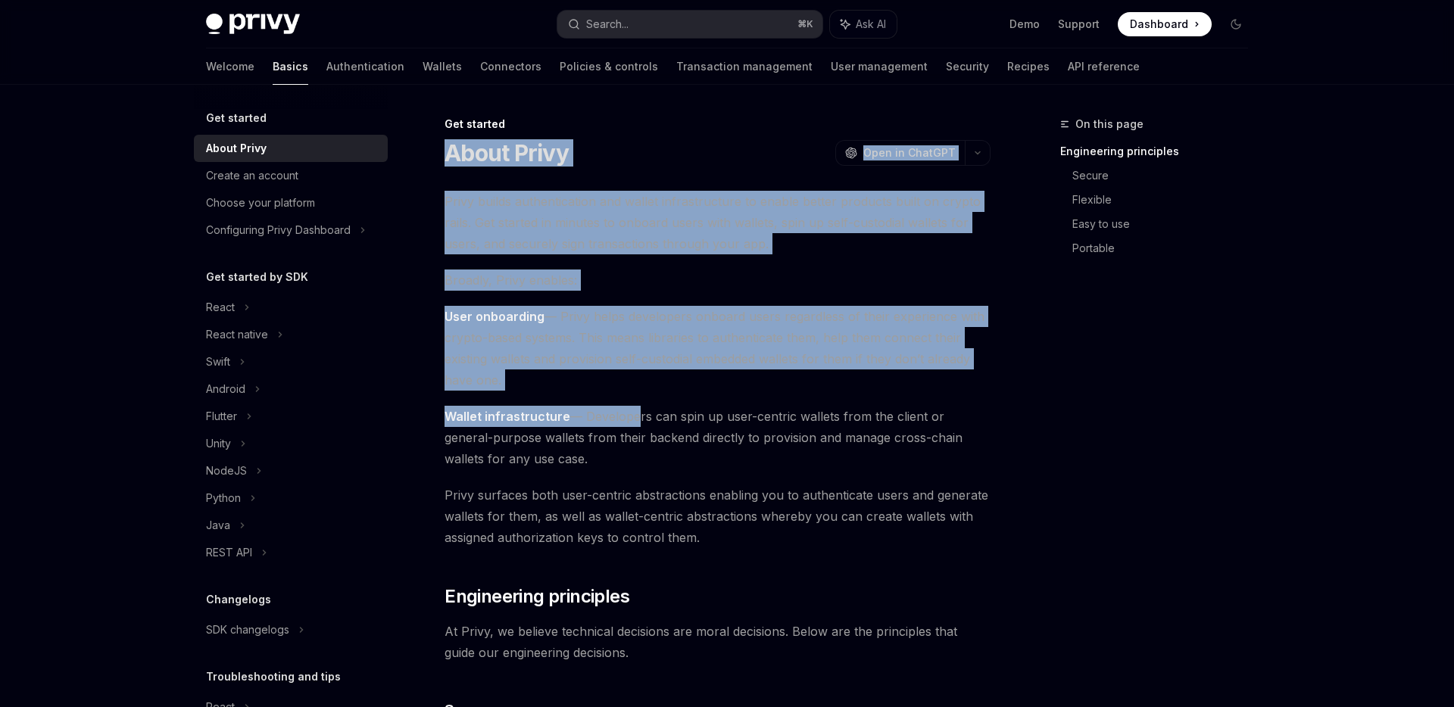
drag, startPoint x: 445, startPoint y: 158, endPoint x: 670, endPoint y: 460, distance: 377.3
click at [670, 460] on span "Wallet infrastructure — Developers can spin up user-centric wallets from the cl…" at bounding box center [718, 438] width 546 height 64
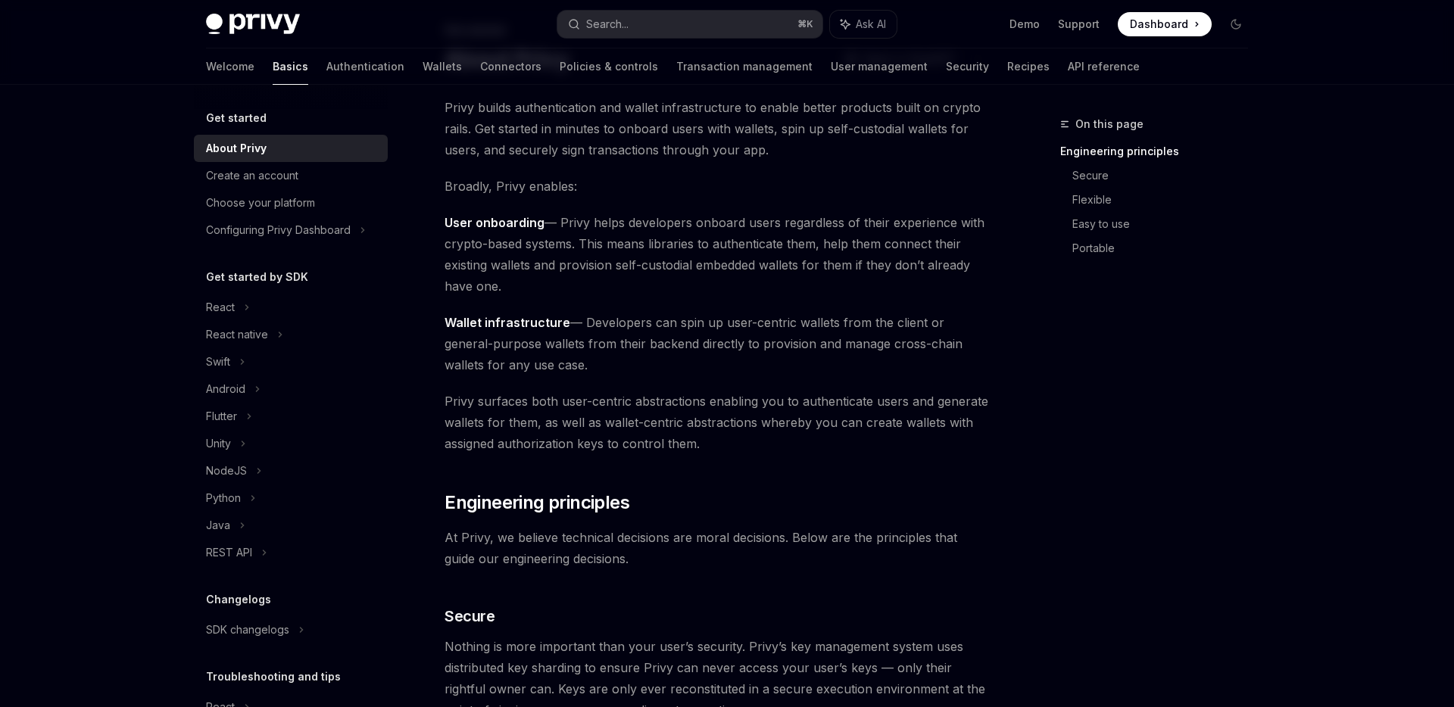
scroll to position [86, 0]
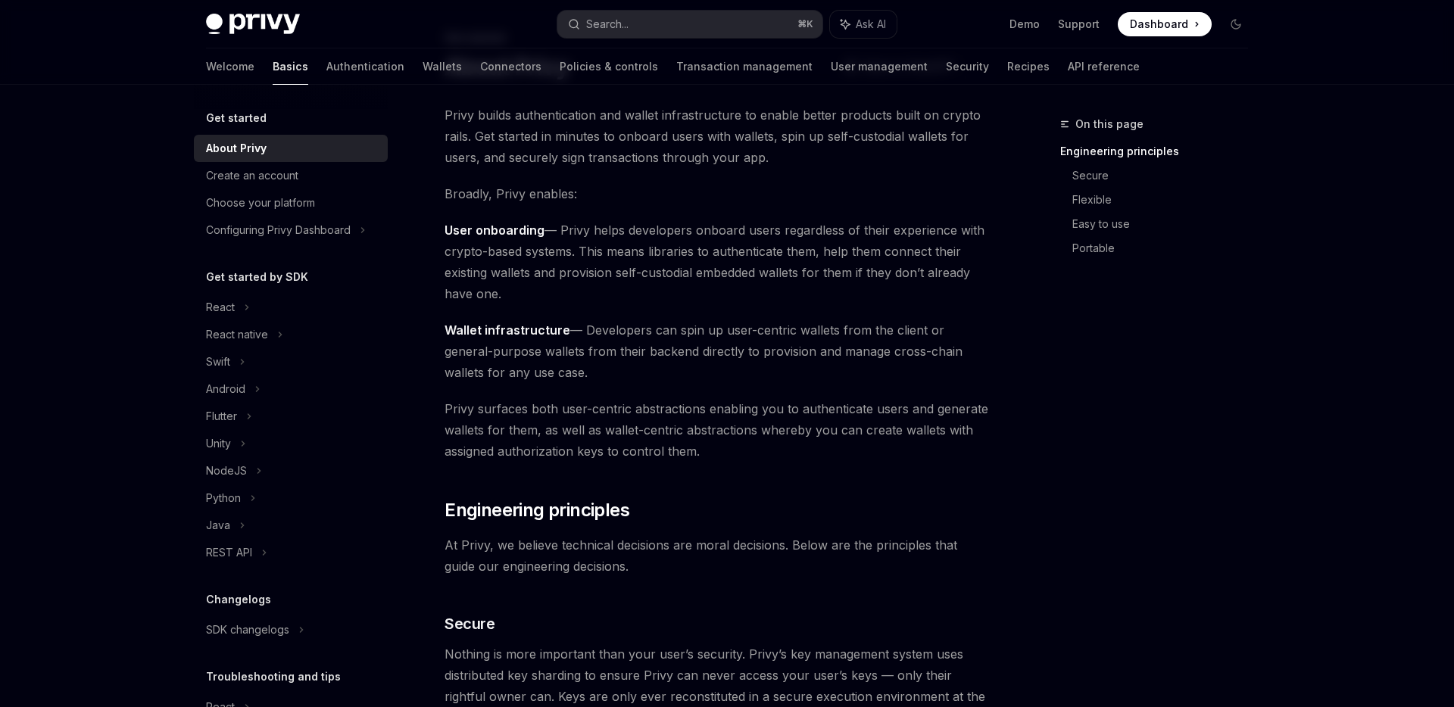
click at [713, 339] on span "Wallet infrastructure — Developers can spin up user-centric wallets from the cl…" at bounding box center [718, 352] width 546 height 64
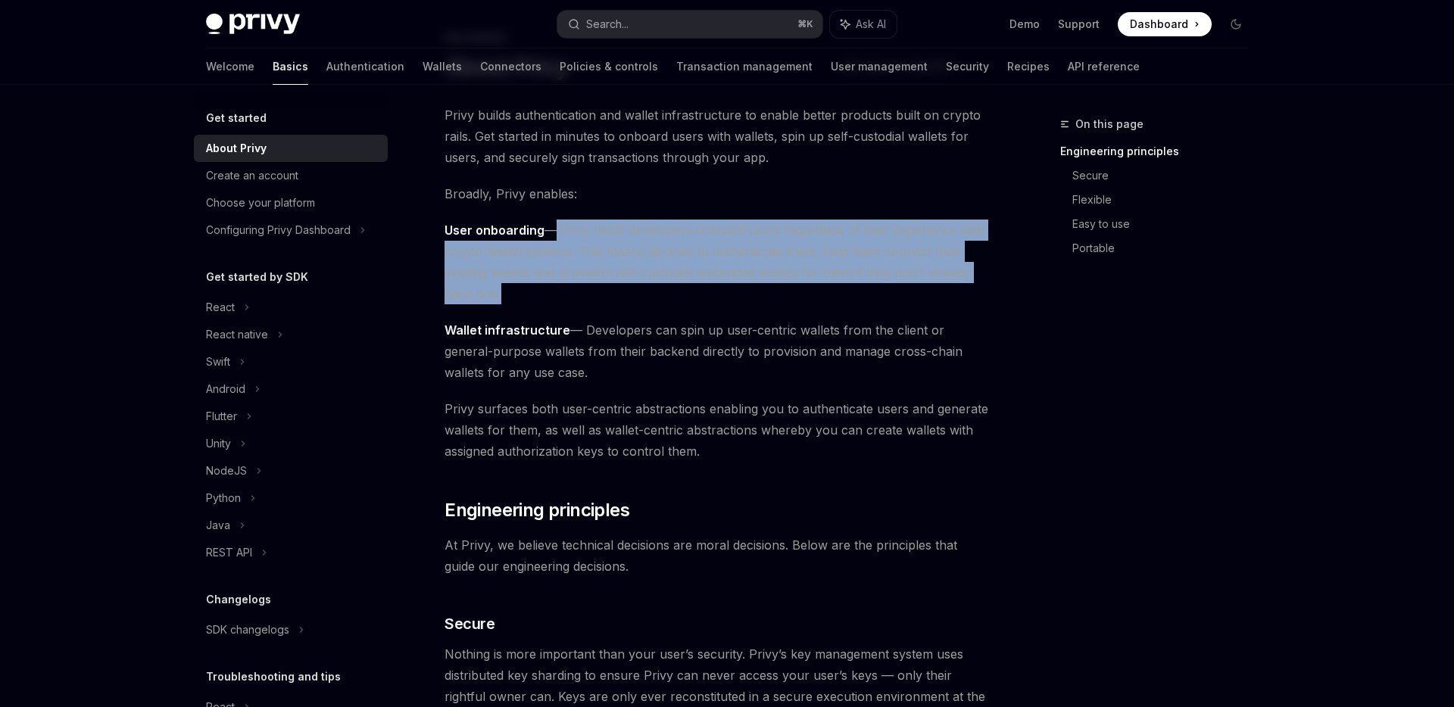
drag, startPoint x: 568, startPoint y: 309, endPoint x: 546, endPoint y: 219, distance: 92.8
click at [546, 220] on span "User onboarding — Privy helps developers onboard users regardless of their expe…" at bounding box center [718, 262] width 546 height 85
drag, startPoint x: 546, startPoint y: 219, endPoint x: 546, endPoint y: 298, distance: 79.5
click at [546, 299] on span "User onboarding — Privy helps developers onboard users regardless of their expe…" at bounding box center [718, 262] width 546 height 85
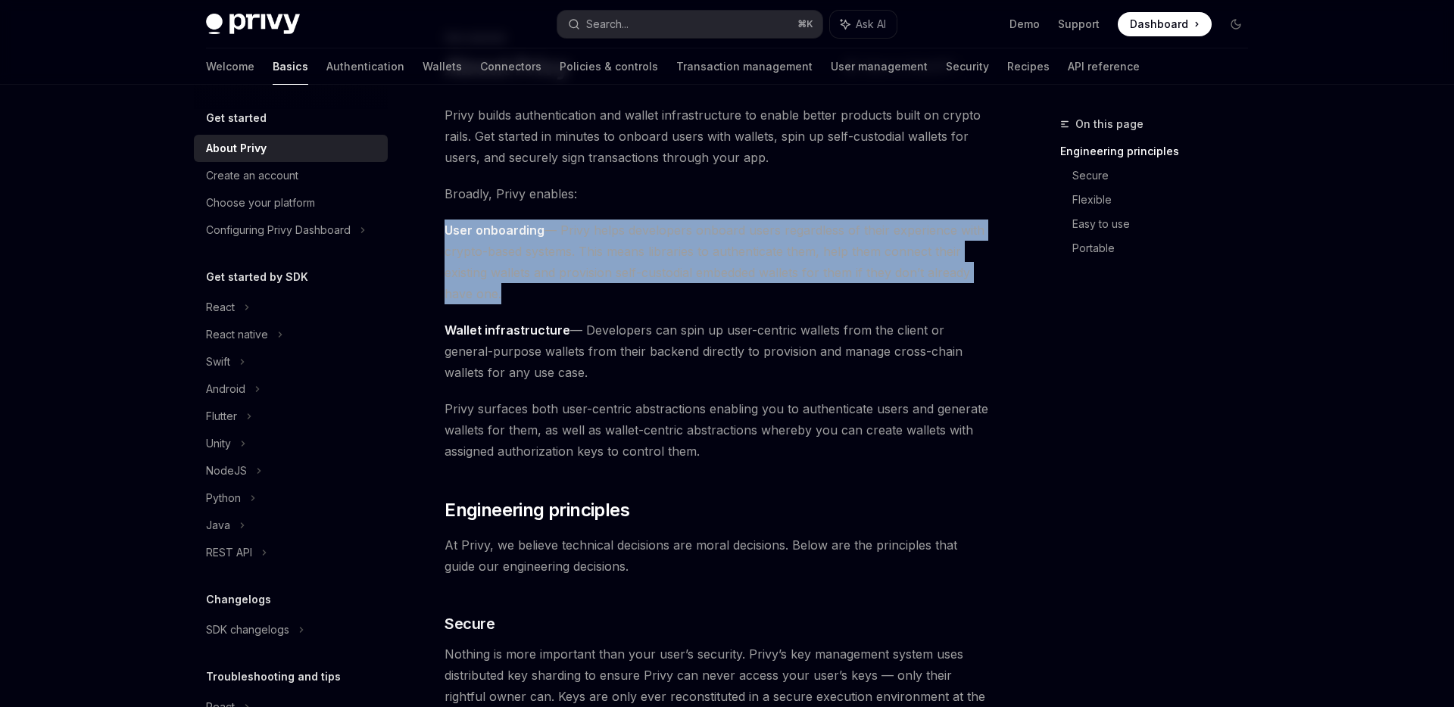
click at [546, 298] on span "User onboarding — Privy helps developers onboard users regardless of their expe…" at bounding box center [718, 262] width 546 height 85
drag, startPoint x: 546, startPoint y: 298, endPoint x: 546, endPoint y: 206, distance: 92.4
drag, startPoint x: 546, startPoint y: 206, endPoint x: 552, endPoint y: 323, distance: 117.5
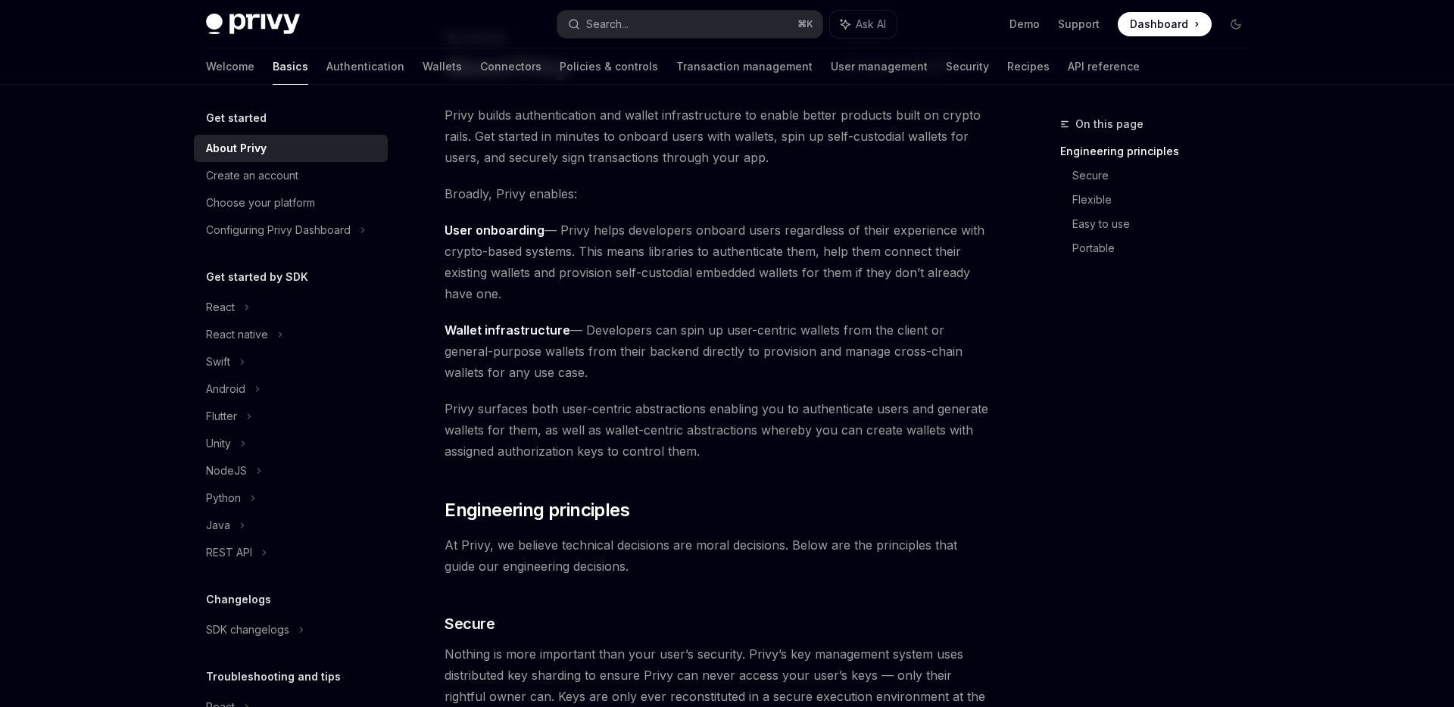
click at [596, 277] on span "User onboarding — Privy helps developers onboard users regardless of their expe…" at bounding box center [718, 262] width 546 height 85
drag, startPoint x: 544, startPoint y: 301, endPoint x: 484, endPoint y: 240, distance: 86.2
click at [484, 240] on span "User onboarding — Privy helps developers onboard users regardless of their expe…" at bounding box center [718, 262] width 546 height 85
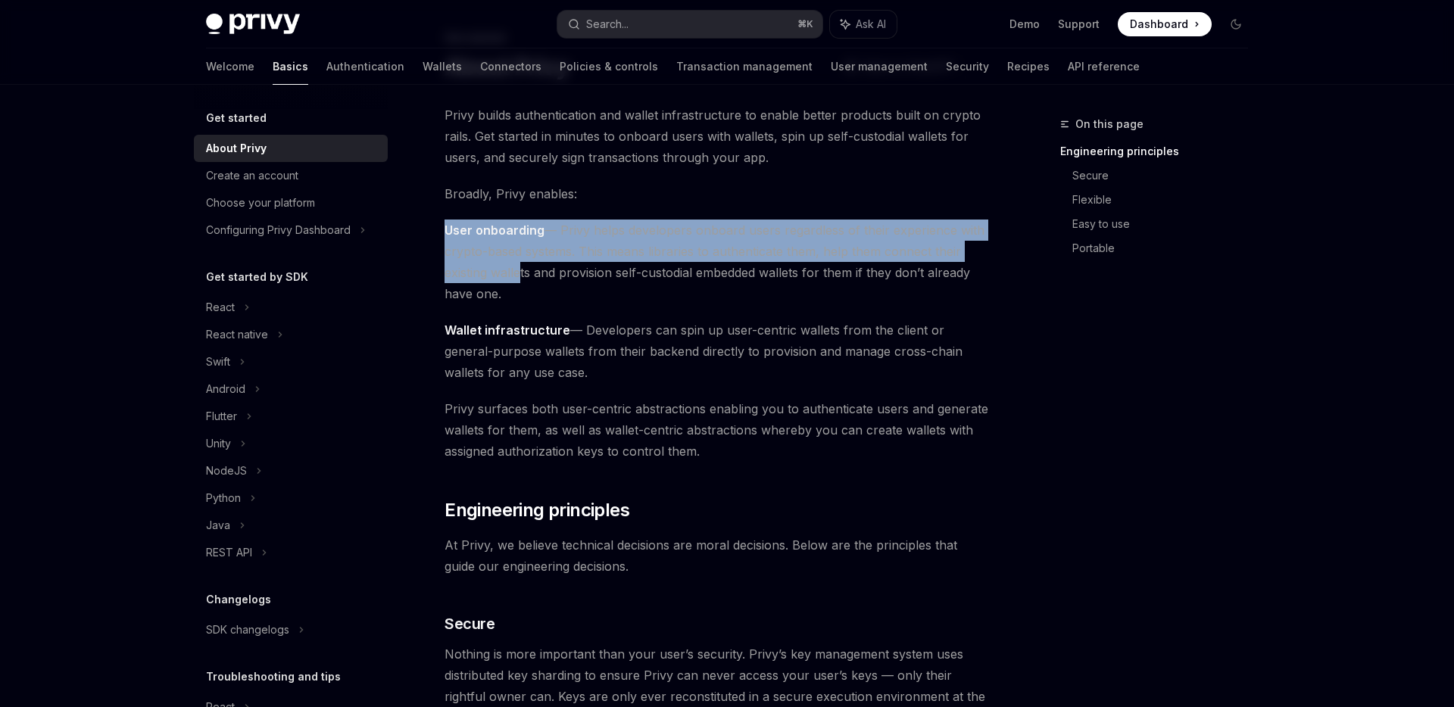
drag, startPoint x: 446, startPoint y: 233, endPoint x: 516, endPoint y: 262, distance: 76.1
click at [516, 262] on span "User onboarding — Privy helps developers onboard users regardless of their expe…" at bounding box center [718, 262] width 546 height 85
drag, startPoint x: 519, startPoint y: 289, endPoint x: 431, endPoint y: 232, distance: 105.0
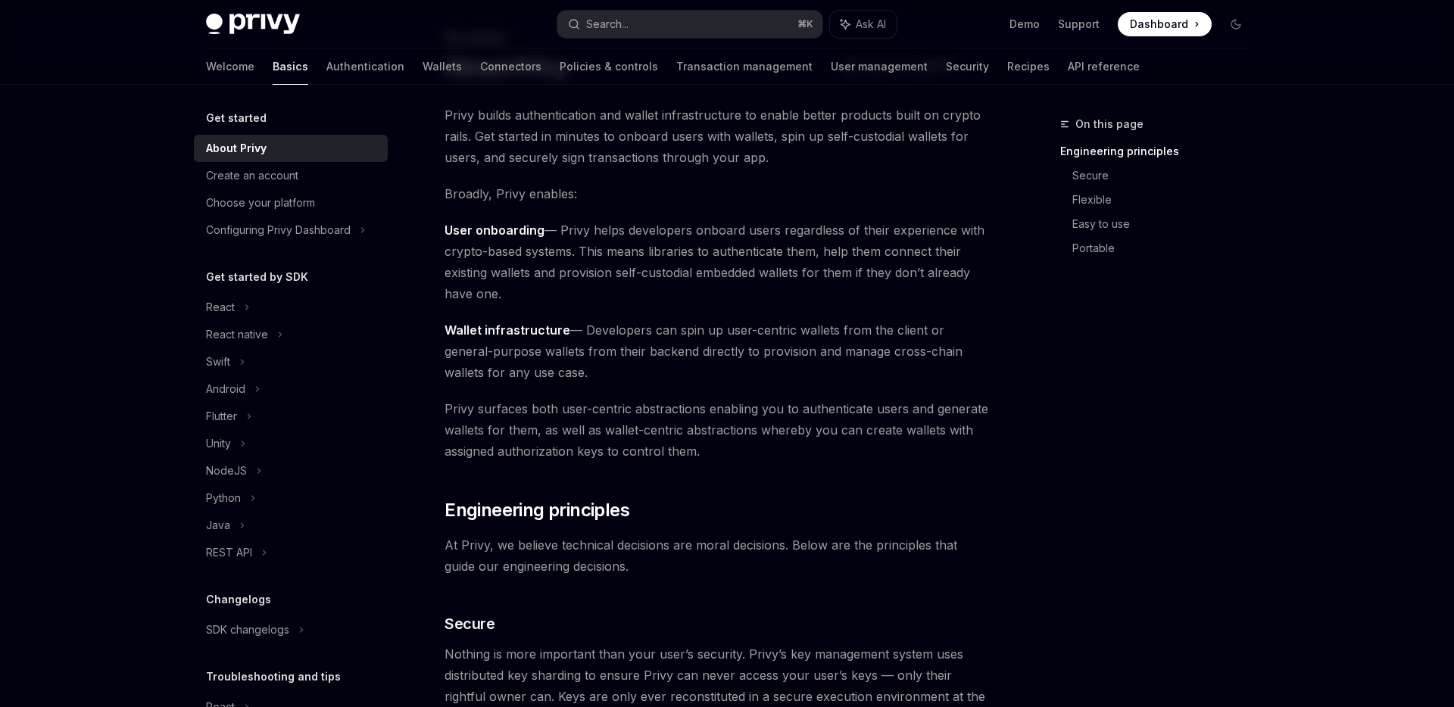
click at [575, 256] on span "User onboarding — Privy helps developers onboard users regardless of their expe…" at bounding box center [718, 262] width 546 height 85
click at [665, 260] on span "User onboarding — Privy helps developers onboard users regardless of their expe…" at bounding box center [718, 262] width 546 height 85
drag, startPoint x: 611, startPoint y: 291, endPoint x: 553, endPoint y: 222, distance: 90.3
click at [553, 222] on span "User onboarding — Privy helps developers onboard users regardless of their expe…" at bounding box center [718, 262] width 546 height 85
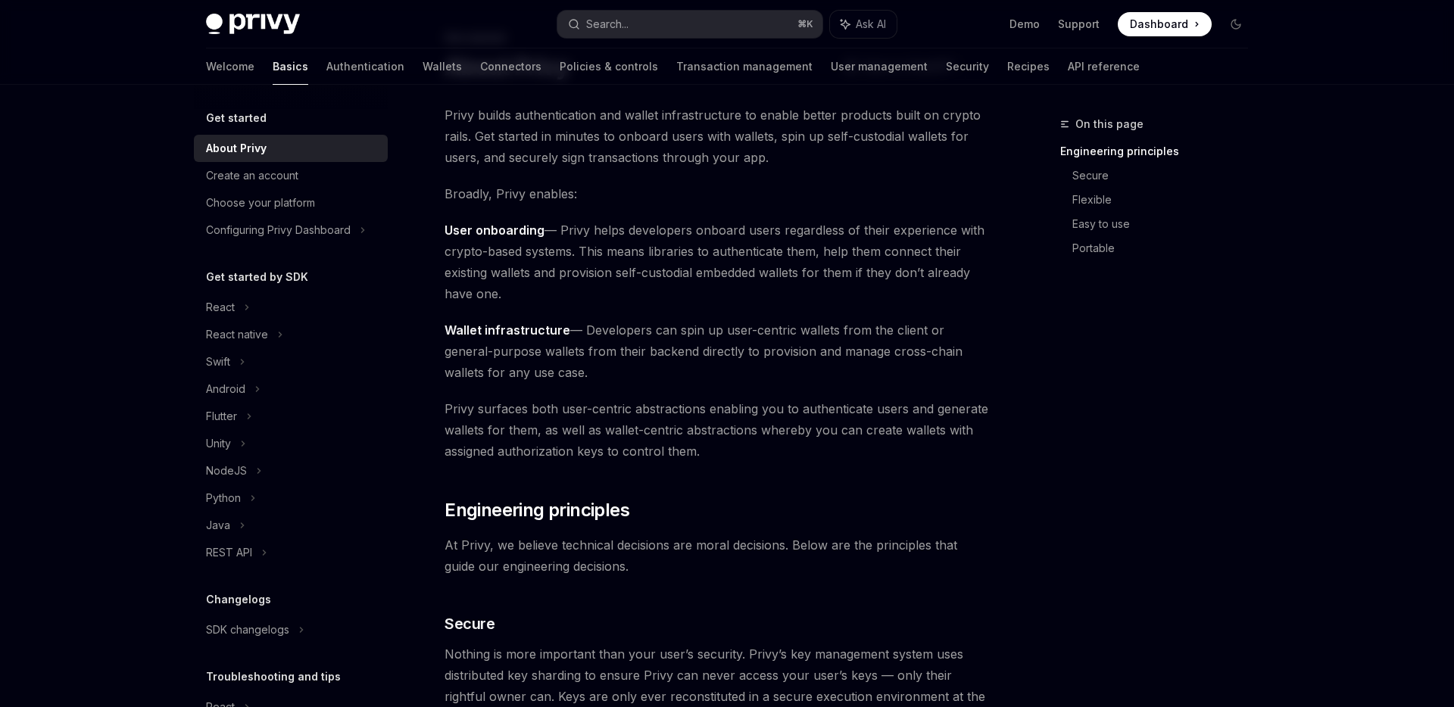
drag, startPoint x: 554, startPoint y: 208, endPoint x: 555, endPoint y: 289, distance: 80.3
click at [555, 289] on span "User onboarding — Privy helps developers onboard users regardless of their expe…" at bounding box center [718, 262] width 546 height 85
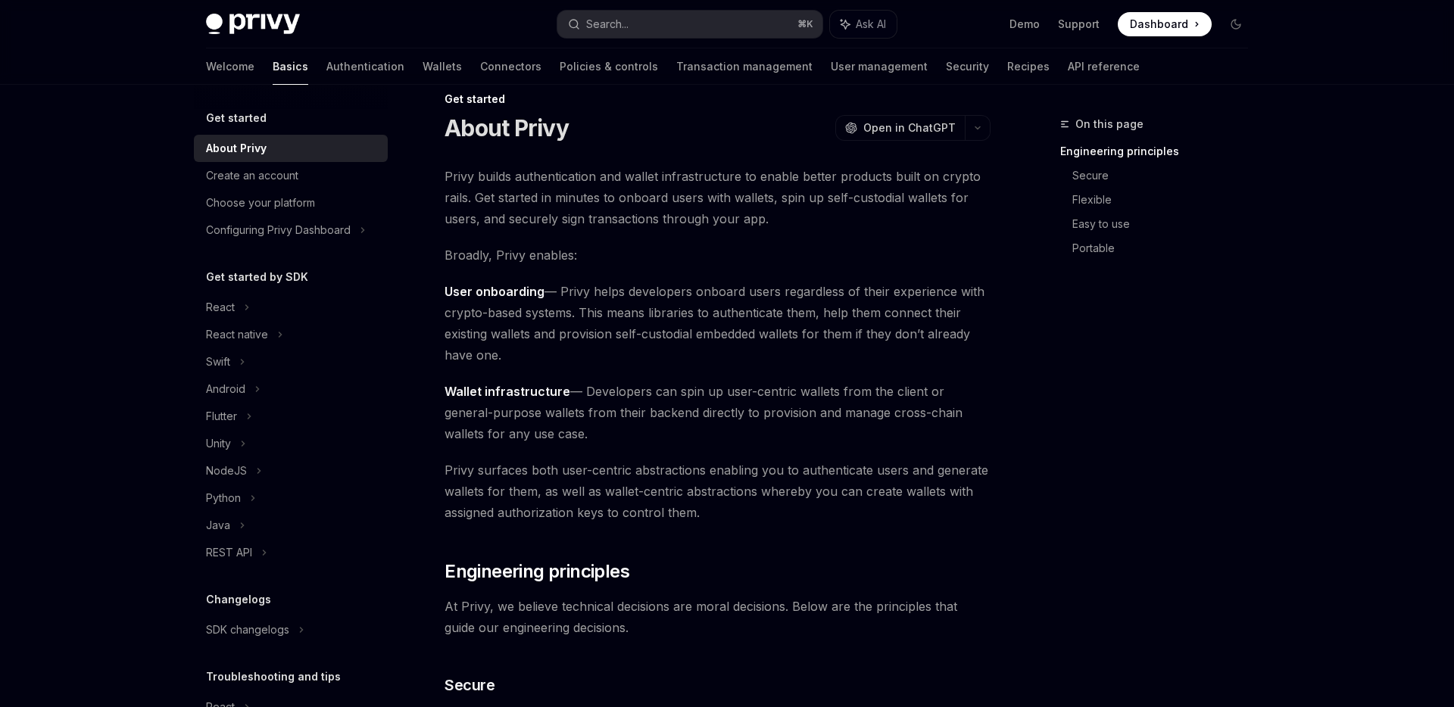
scroll to position [0, 0]
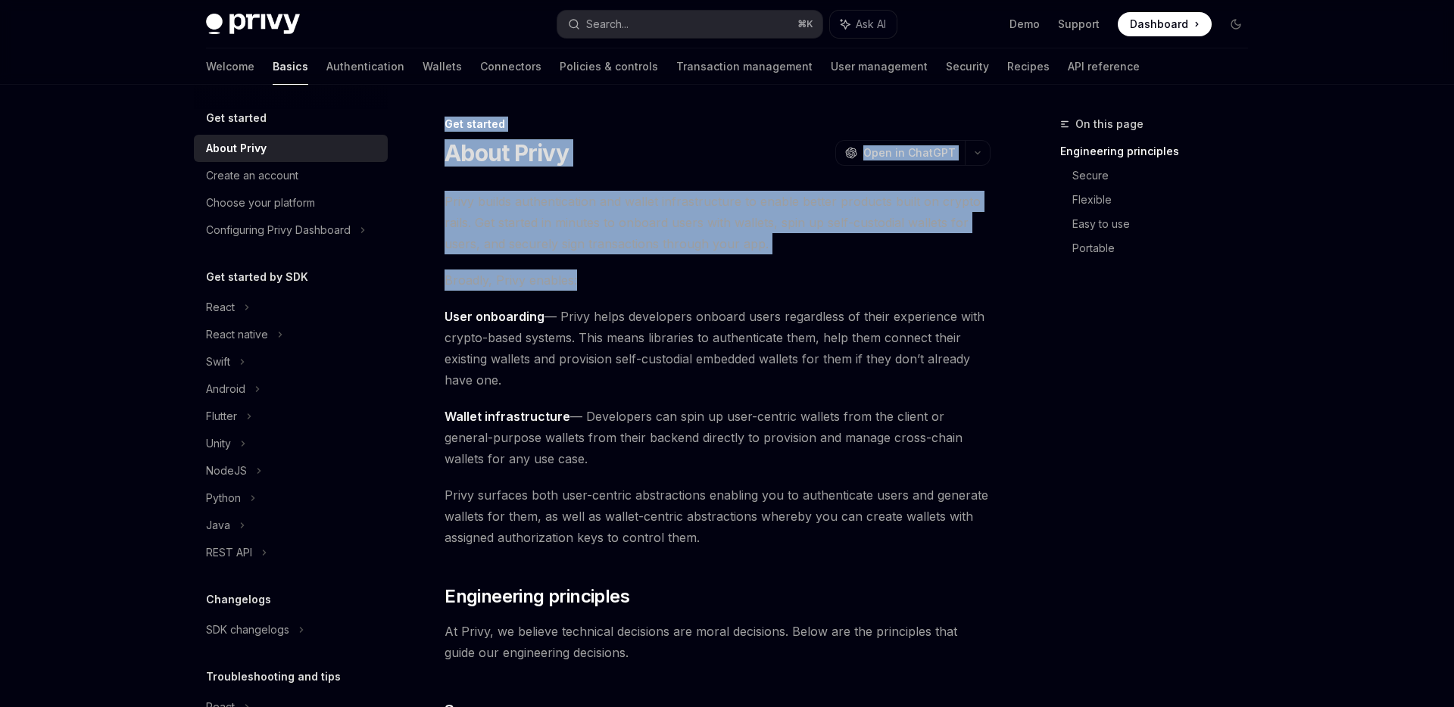
drag, startPoint x: 445, startPoint y: 128, endPoint x: 622, endPoint y: 293, distance: 242.2
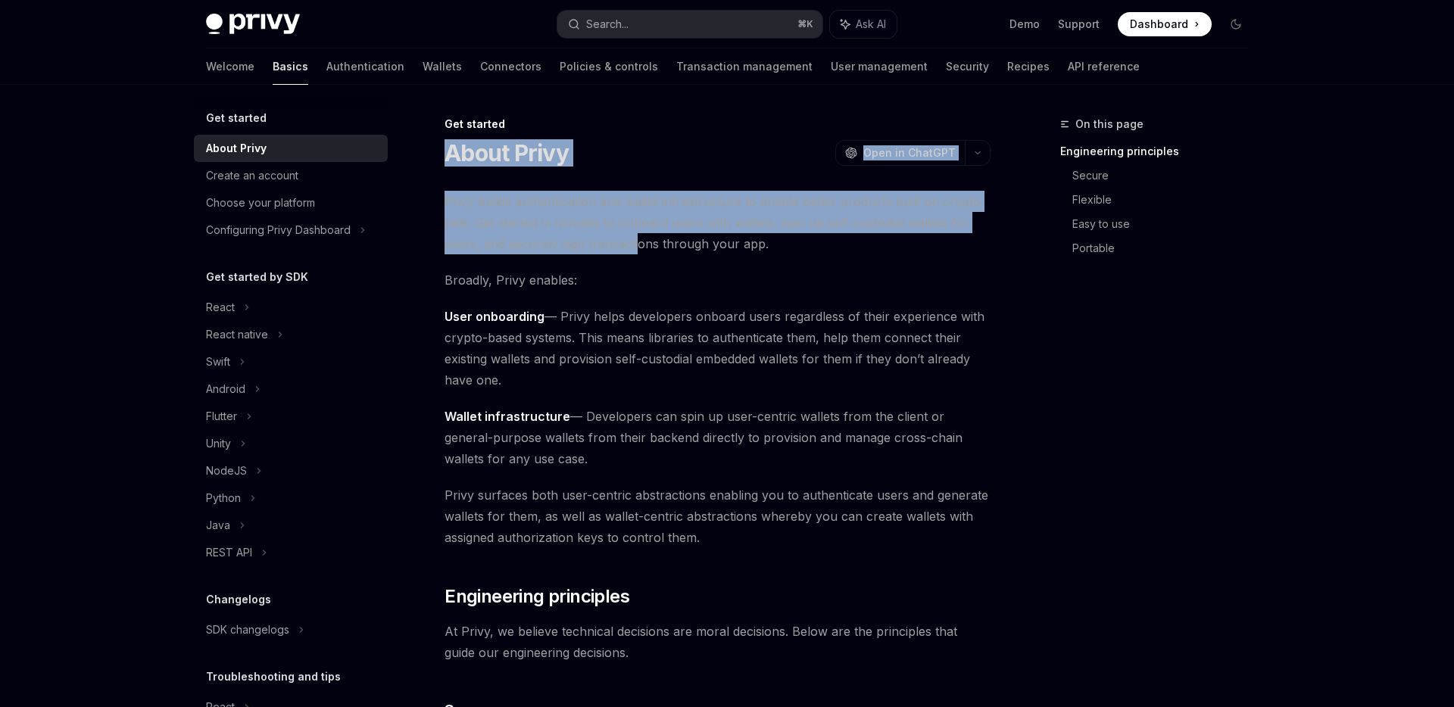
drag, startPoint x: 439, startPoint y: 162, endPoint x: 637, endPoint y: 261, distance: 221.1
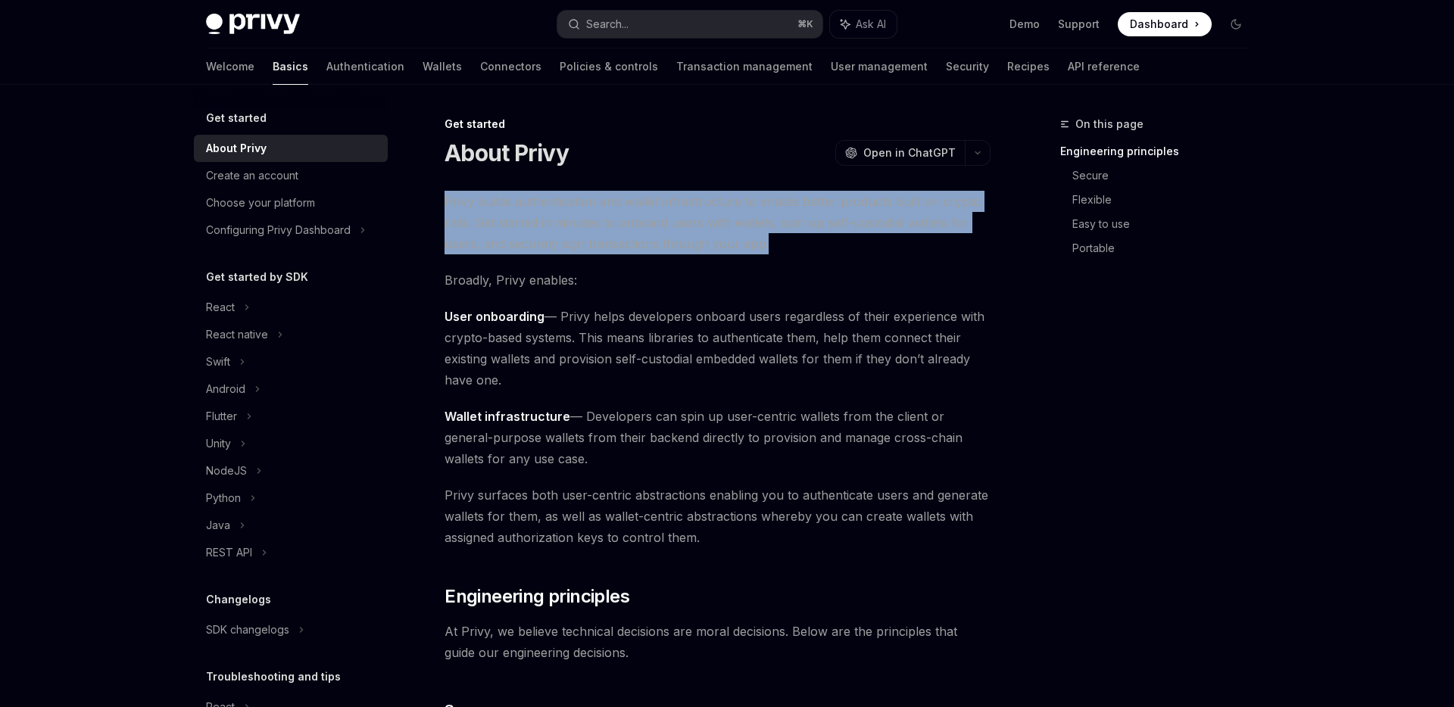
drag, startPoint x: 819, startPoint y: 246, endPoint x: 563, endPoint y: 183, distance: 262.8
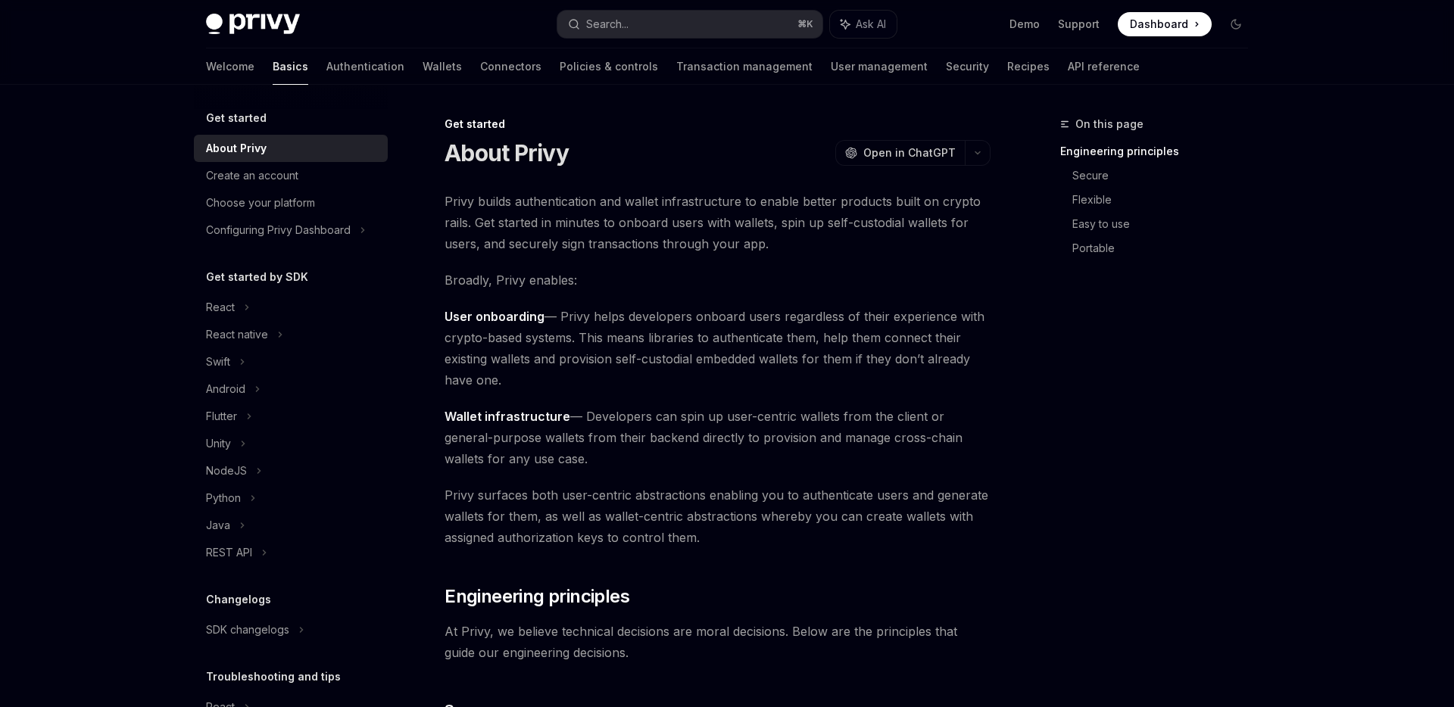
click at [232, 15] on img at bounding box center [253, 24] width 94 height 21
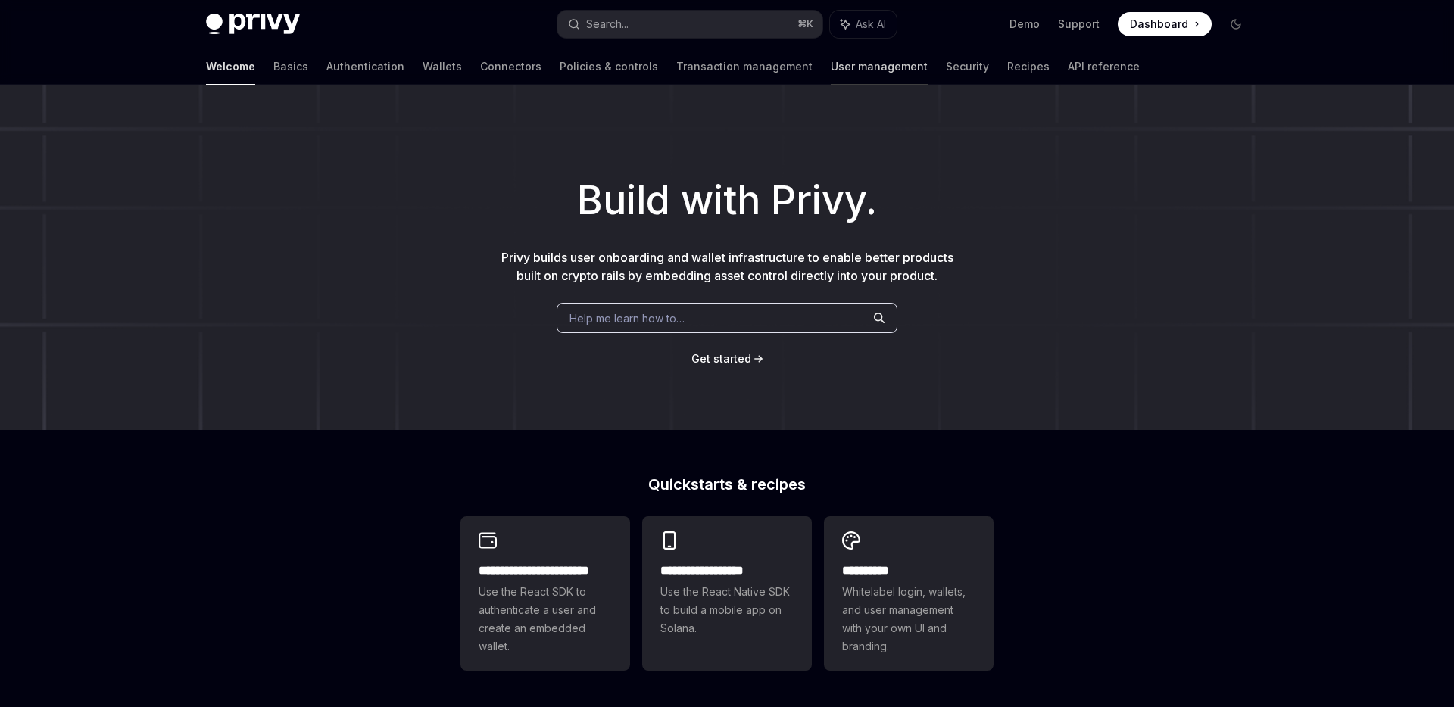
click at [831, 71] on link "User management" at bounding box center [879, 66] width 97 height 36
type textarea "*"
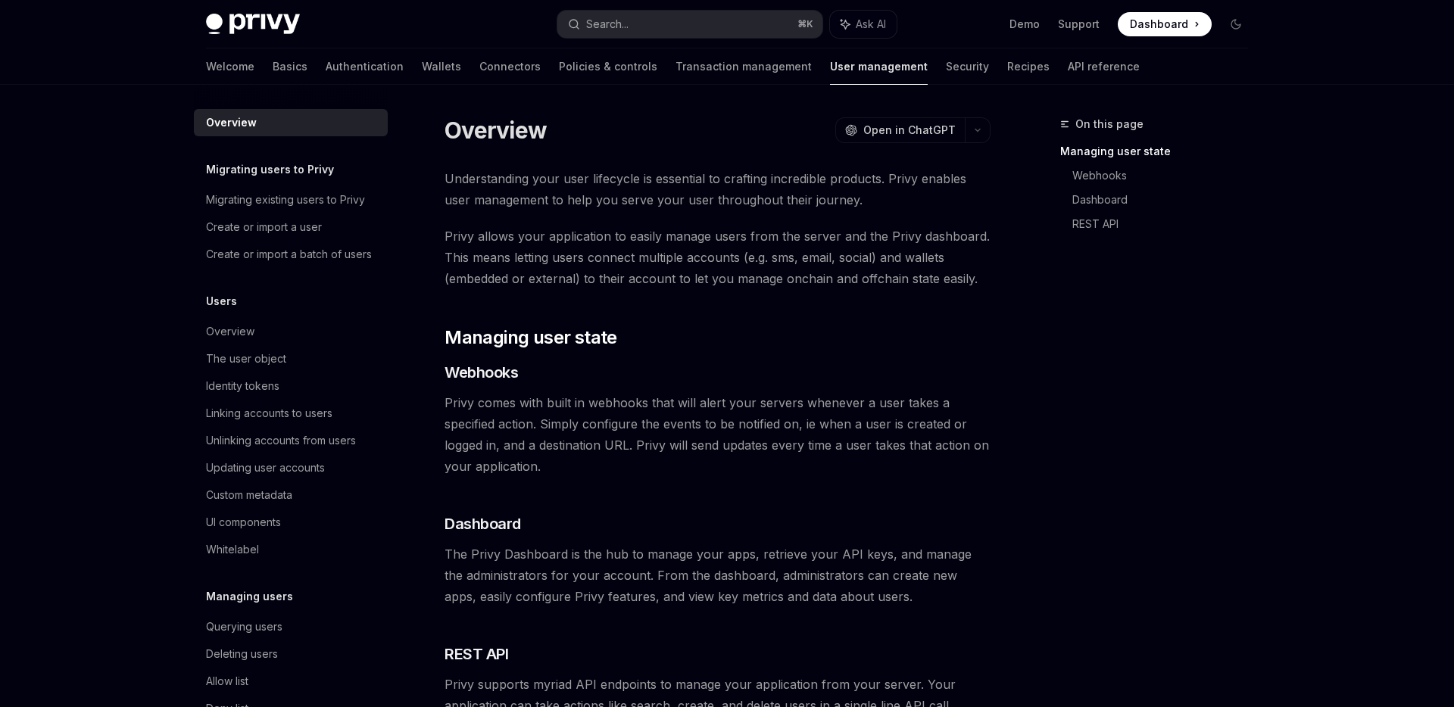
click at [740, 432] on span "Privy comes with built in webhooks that will alert your servers whenever a user…" at bounding box center [718, 434] width 546 height 85
click at [750, 239] on span "Privy allows your application to easily manage users from the server and the Pr…" at bounding box center [718, 258] width 546 height 64
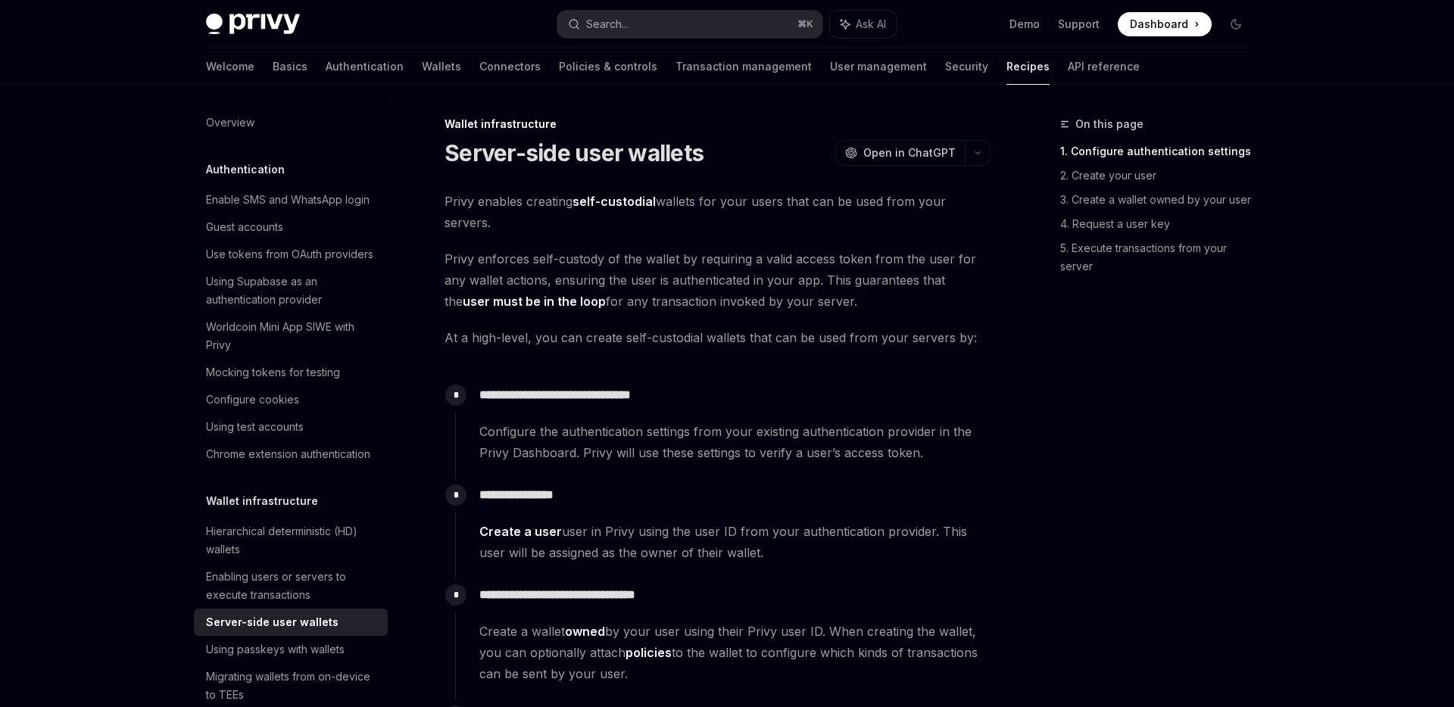
click at [664, 301] on span "Privy enforces self-custody of the wallet by requiring a valid access token fro…" at bounding box center [718, 280] width 546 height 64
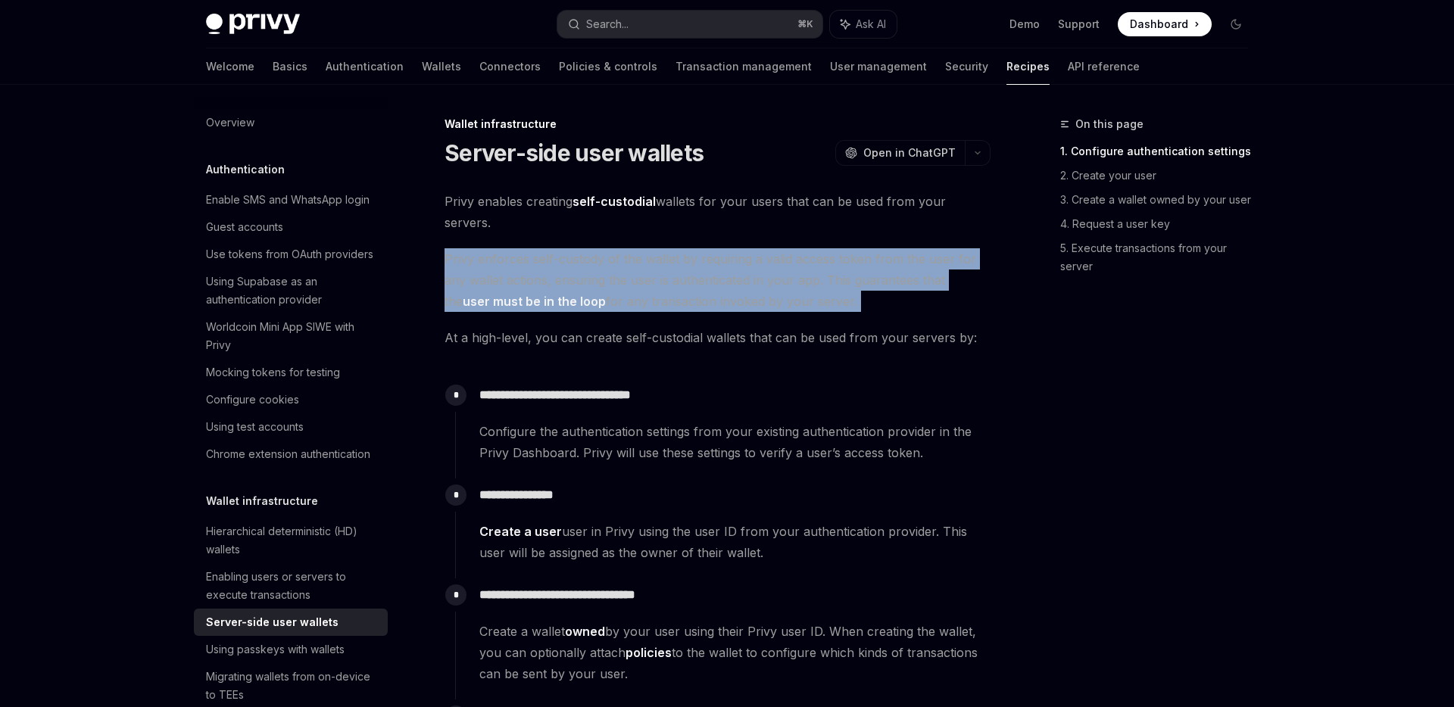
click at [664, 301] on span "Privy enforces self-custody of the wallet by requiring a valid access token fro…" at bounding box center [718, 280] width 546 height 64
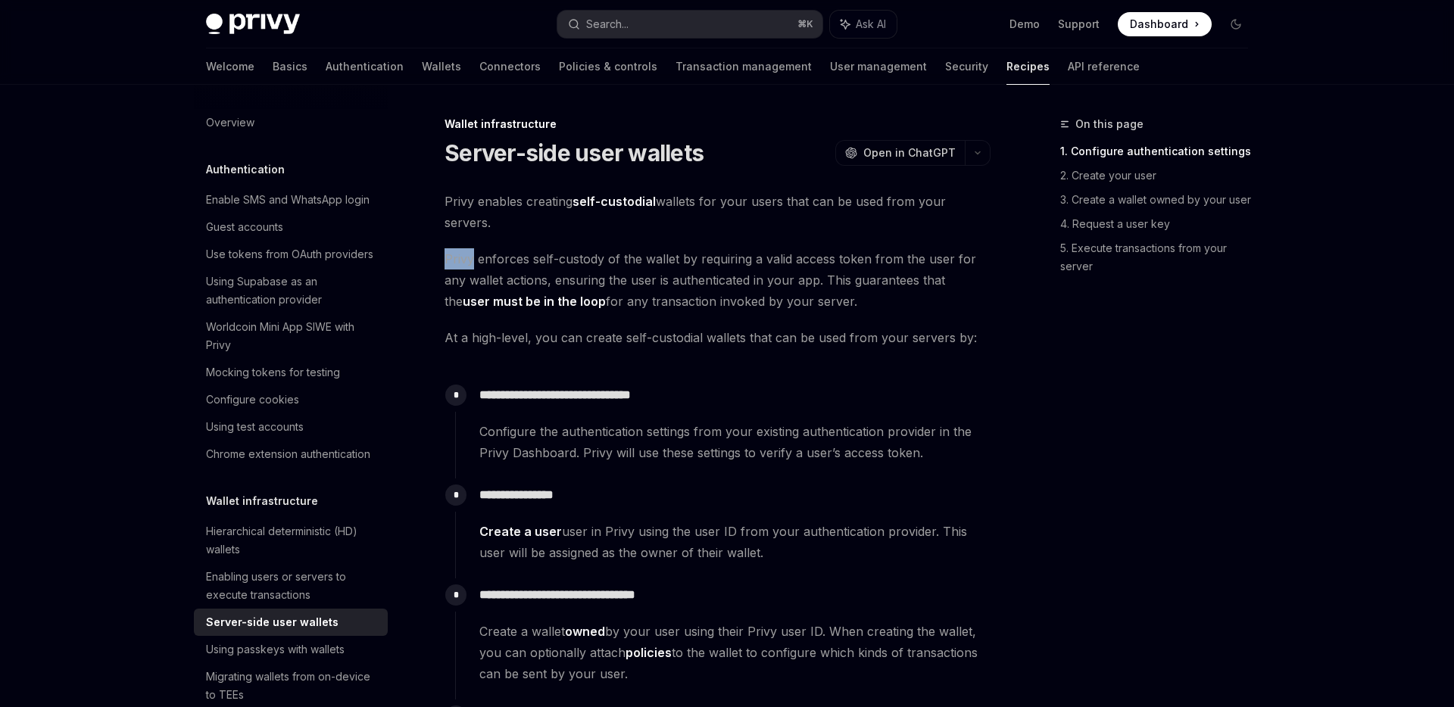
click at [733, 258] on span "Privy enforces self-custody of the wallet by requiring a valid access token fro…" at bounding box center [718, 280] width 546 height 64
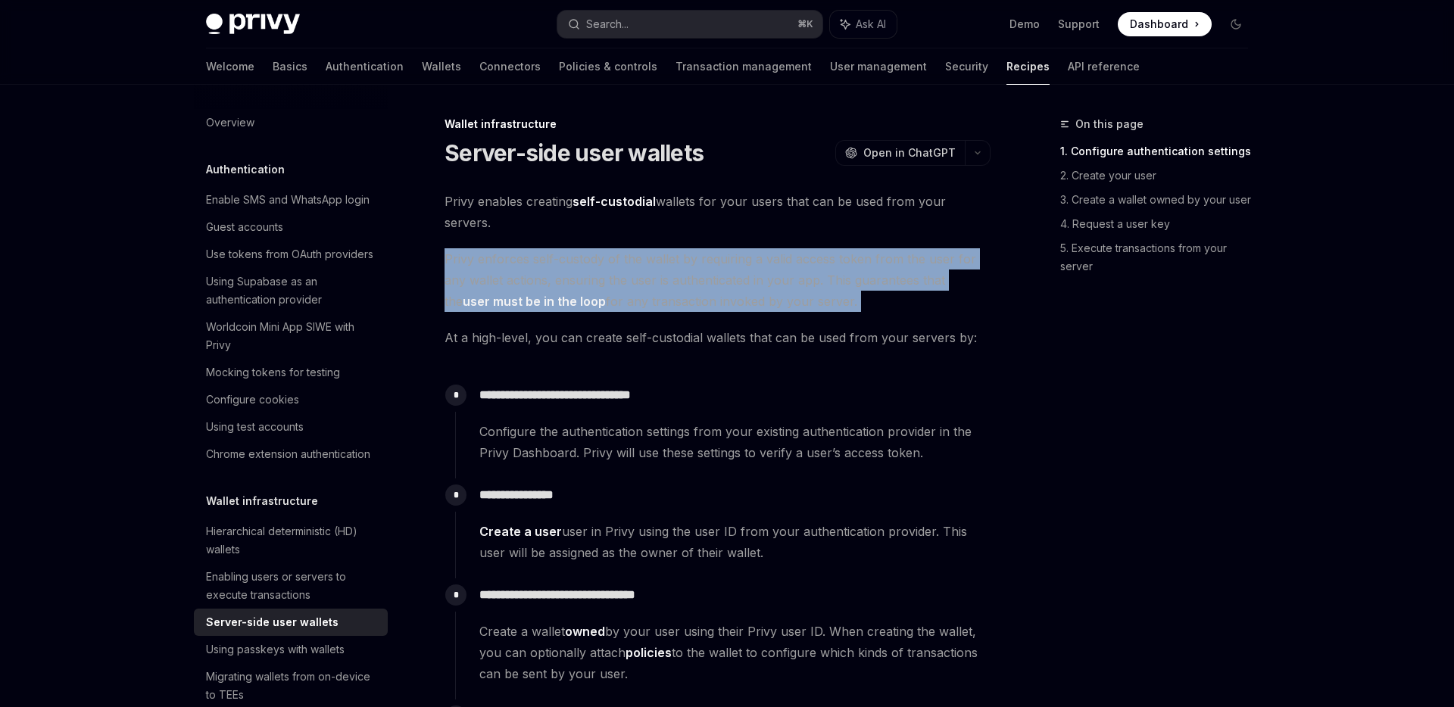
click at [733, 258] on span "Privy enforces self-custody of the wallet by requiring a valid access token fro…" at bounding box center [718, 280] width 546 height 64
click at [785, 258] on span "Privy enforces self-custody of the wallet by requiring a valid access token fro…" at bounding box center [718, 280] width 546 height 64
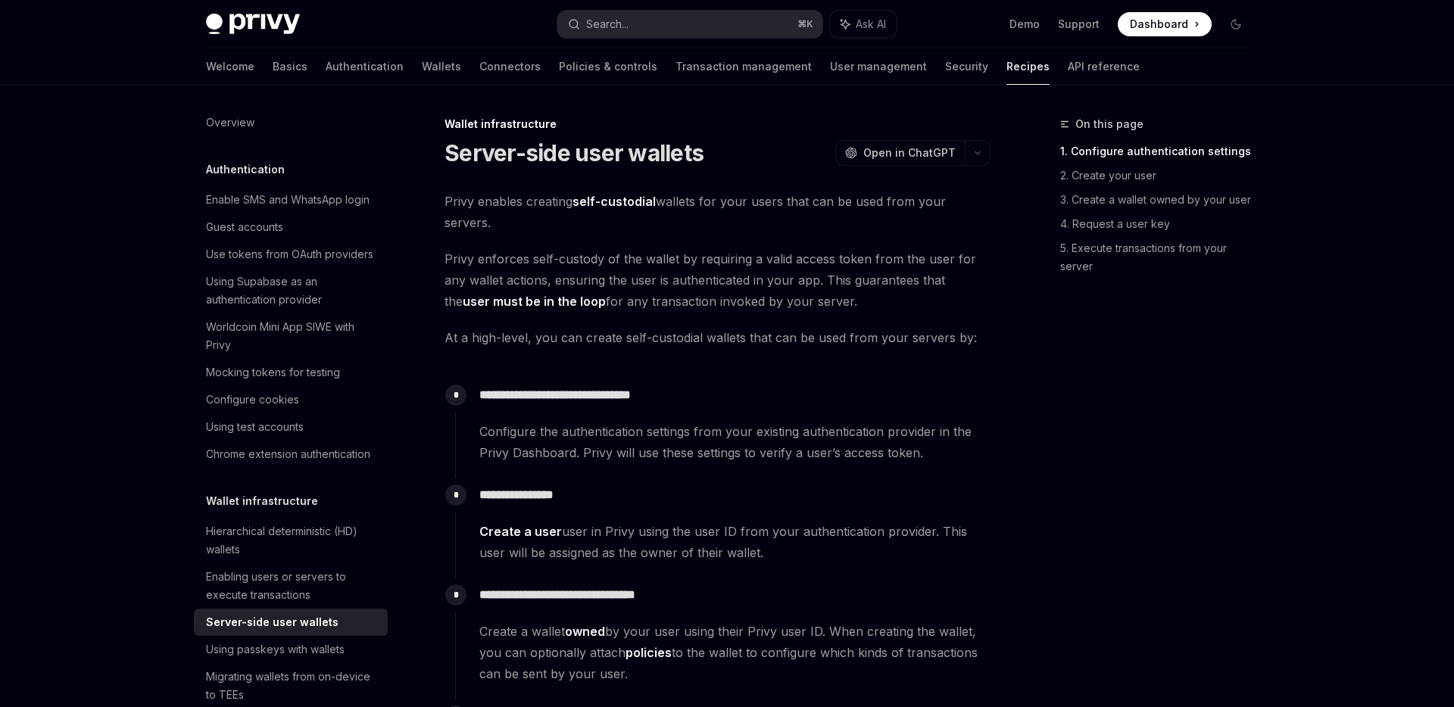
click at [795, 303] on span "Privy enforces self-custody of the wallet by requiring a valid access token fro…" at bounding box center [718, 280] width 546 height 64
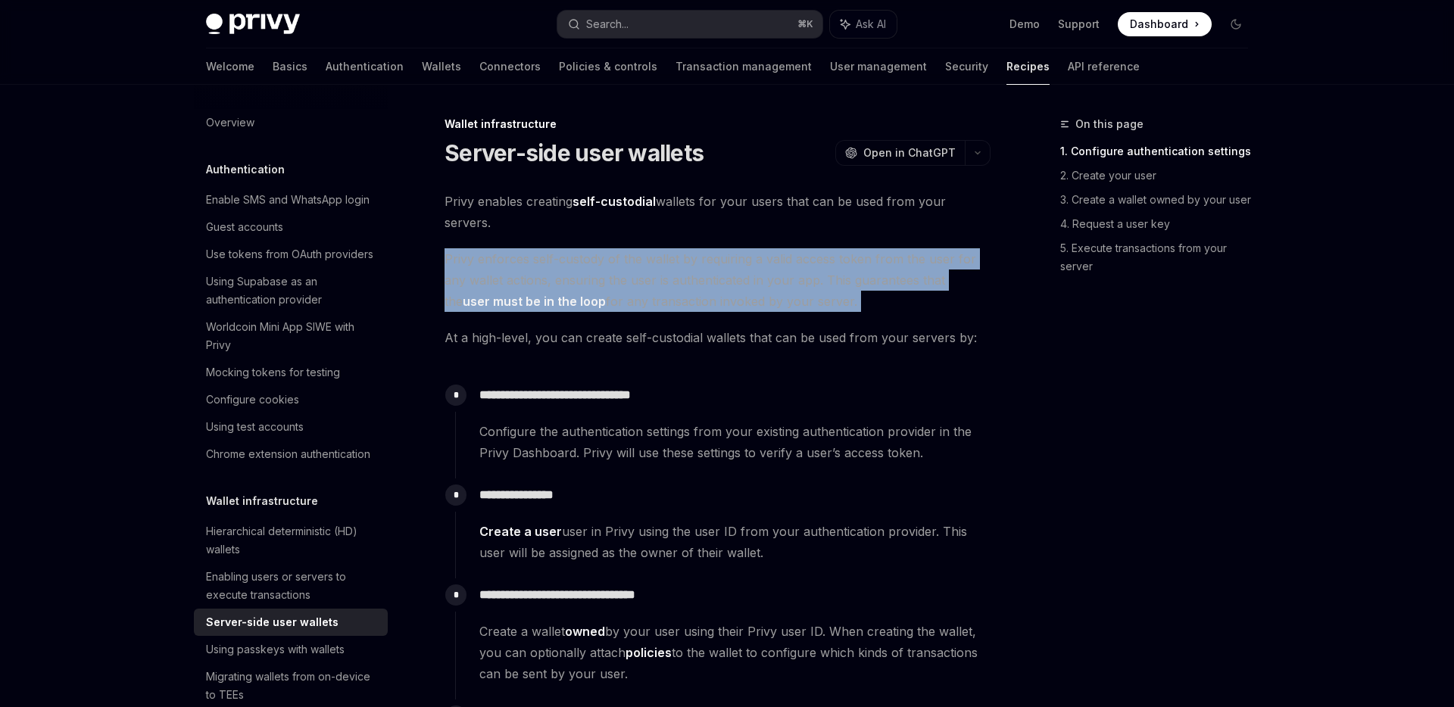
click at [795, 303] on span "Privy enforces self-custody of the wallet by requiring a valid access token fro…" at bounding box center [718, 280] width 546 height 64
click at [825, 276] on span "Privy enforces self-custody of the wallet by requiring a valid access token fro…" at bounding box center [718, 280] width 546 height 64
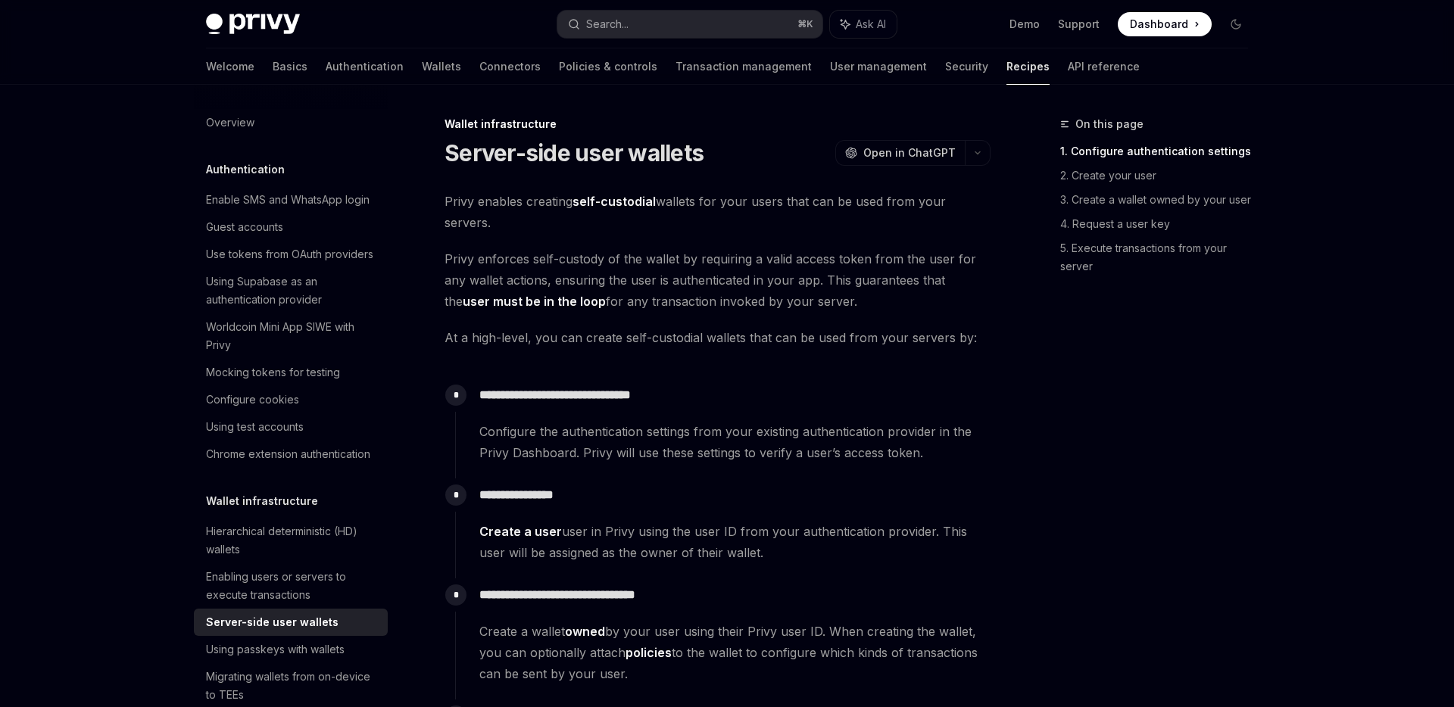
click at [818, 264] on span "Privy enforces self-custody of the wallet by requiring a valid access token fro…" at bounding box center [718, 280] width 546 height 64
click at [816, 292] on span "Privy enforces self-custody of the wallet by requiring a valid access token fro…" at bounding box center [718, 280] width 546 height 64
drag, startPoint x: 835, startPoint y: 301, endPoint x: 619, endPoint y: 266, distance: 219.4
click at [619, 266] on span "Privy enforces self-custody of the wallet by requiring a valid access token fro…" at bounding box center [718, 280] width 546 height 64
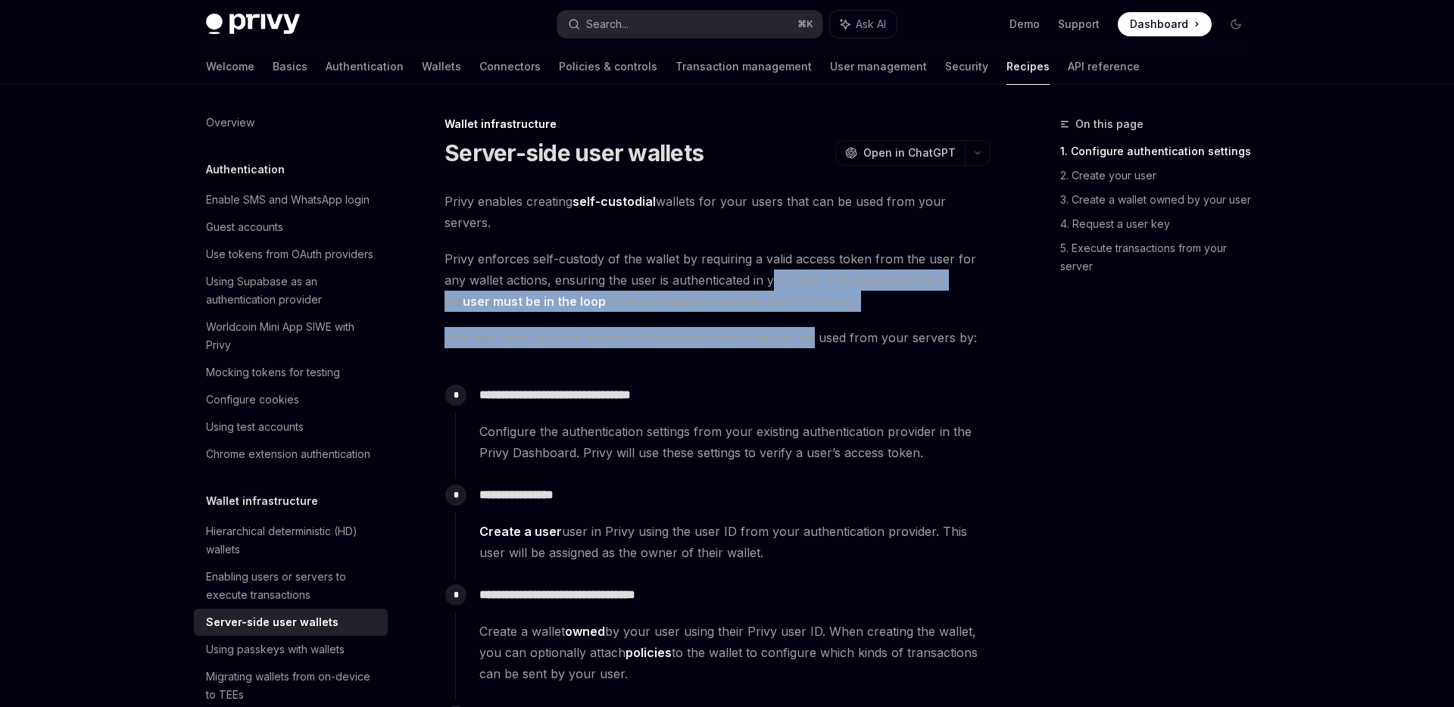
drag, startPoint x: 811, startPoint y: 329, endPoint x: 772, endPoint y: 282, distance: 60.7
click at [772, 282] on span "Privy enforces self-custody of the wallet by requiring a valid access token fro…" at bounding box center [718, 280] width 546 height 64
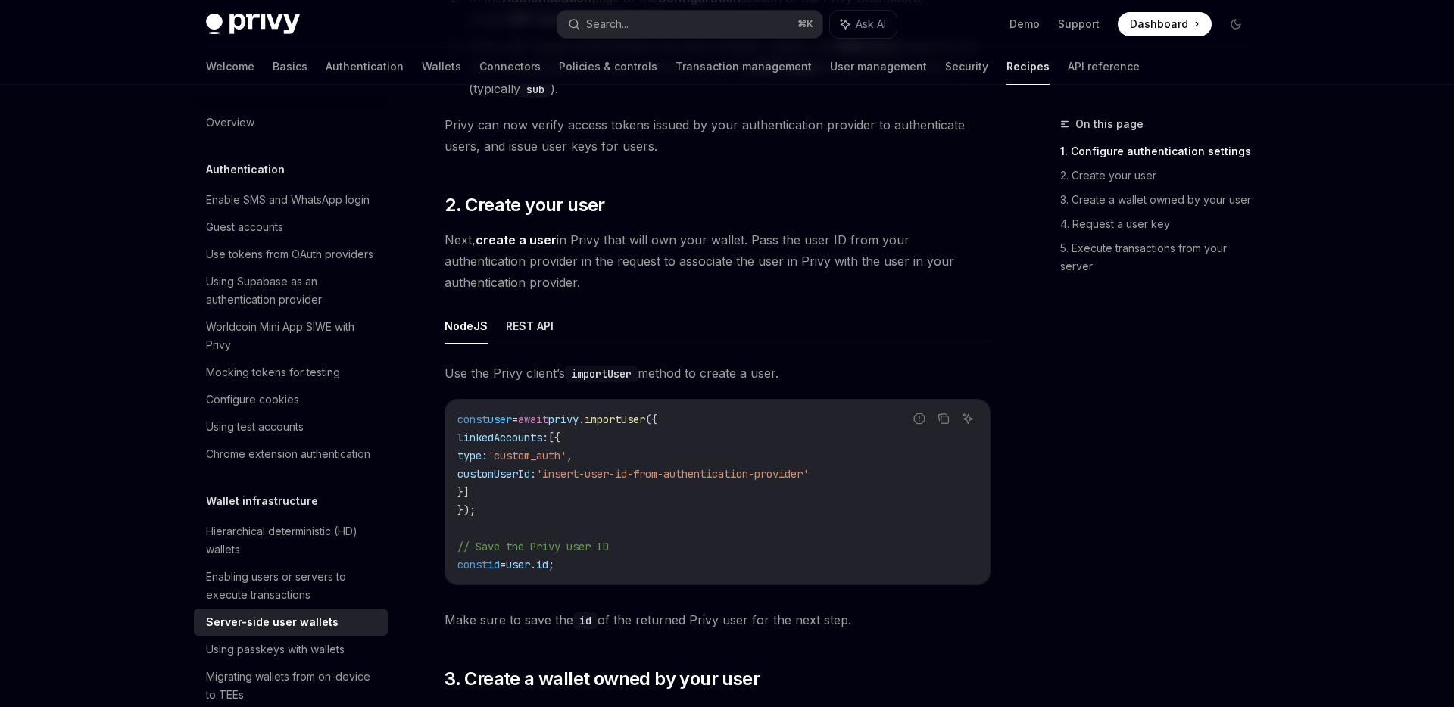
scroll to position [1256, 0]
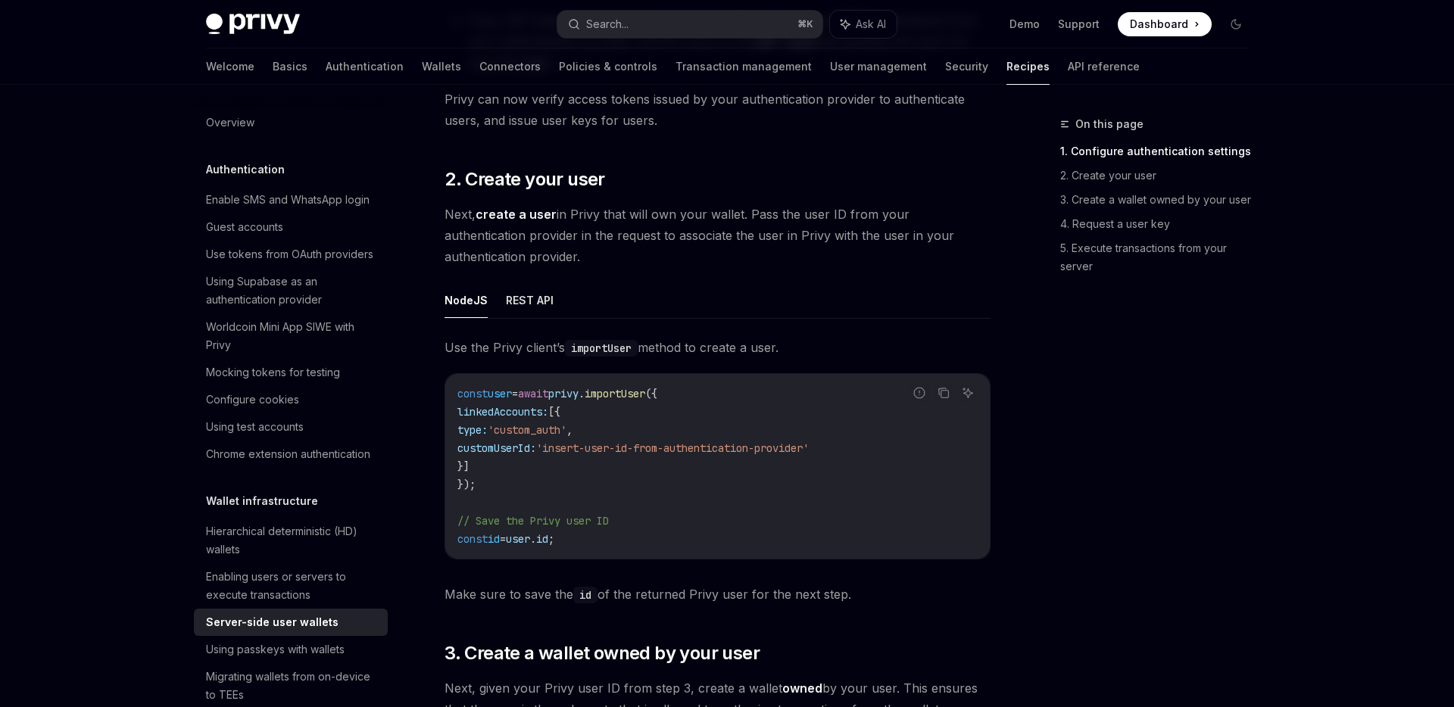
click at [550, 433] on span "'custom_auth'" at bounding box center [527, 430] width 79 height 14
click at [573, 433] on span "," at bounding box center [569, 430] width 6 height 14
drag, startPoint x: 621, startPoint y: 434, endPoint x: 554, endPoint y: 439, distance: 66.9
click at [554, 439] on code "const user = await privy . importUser ({ linkedAccounts: [{ type: 'custom_auth'…" at bounding box center [717, 467] width 520 height 164
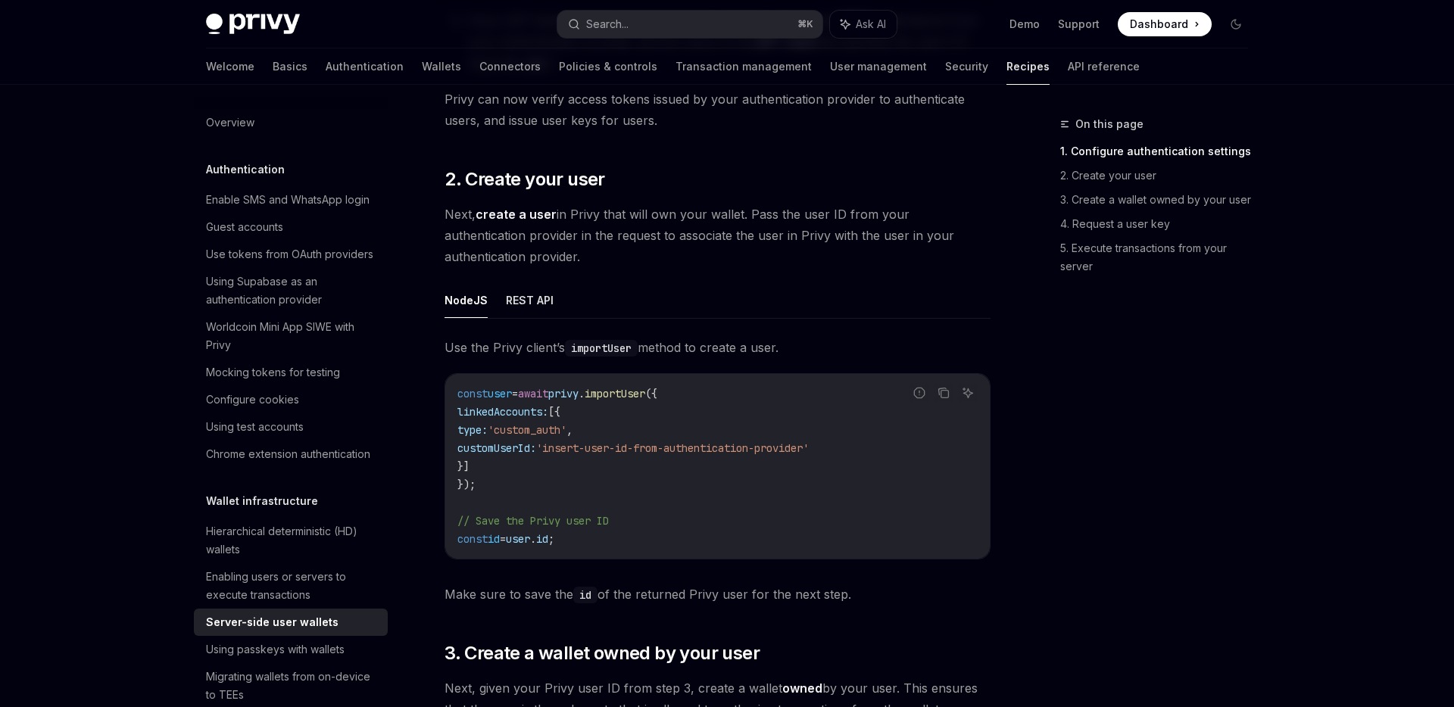
click at [554, 439] on code "const user = await privy . importUser ({ linkedAccounts: [{ type: 'custom_auth'…" at bounding box center [717, 467] width 520 height 164
drag, startPoint x: 551, startPoint y: 432, endPoint x: 625, endPoint y: 434, distance: 73.5
click at [566, 434] on span "'custom_auth'" at bounding box center [527, 430] width 79 height 14
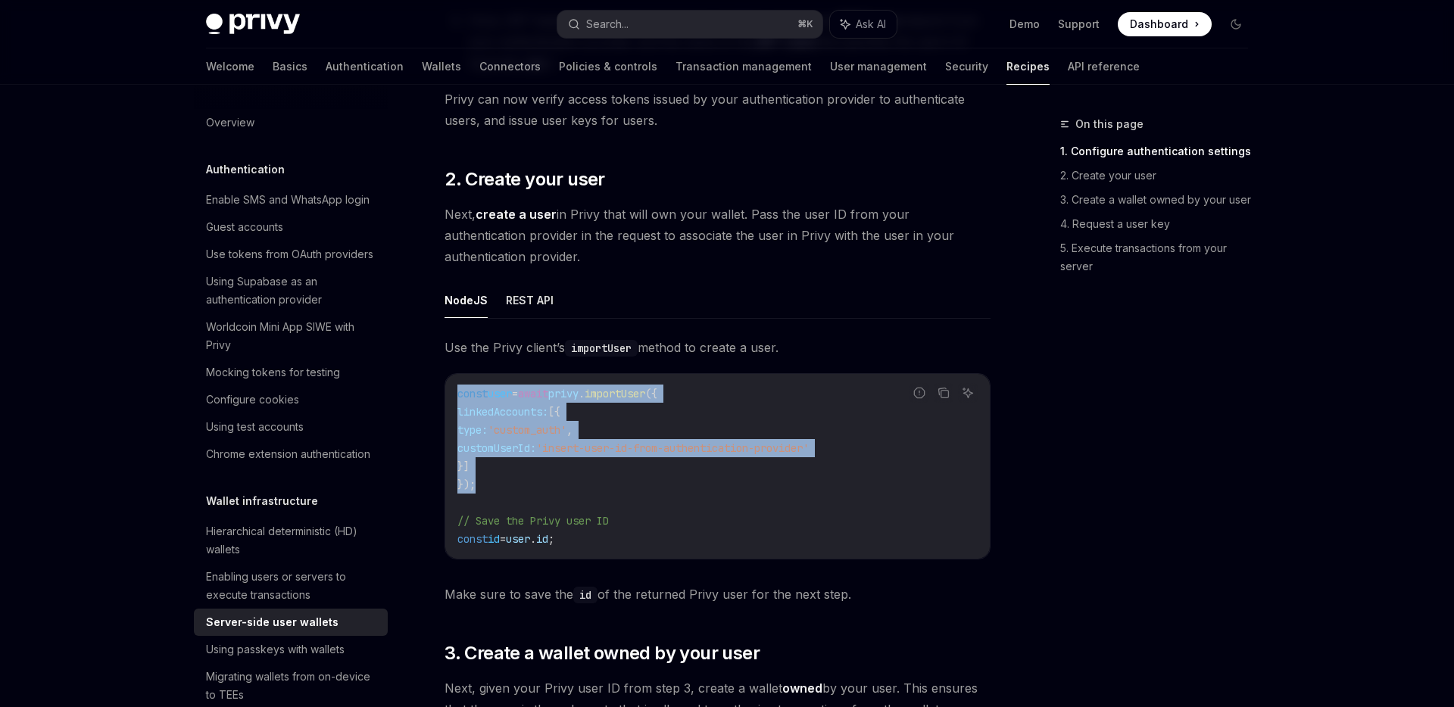
drag, startPoint x: 455, startPoint y: 392, endPoint x: 569, endPoint y: 488, distance: 148.8
click at [569, 488] on div "const user = await privy . importUser ({ linkedAccounts: [{ type: 'custom_auth'…" at bounding box center [717, 466] width 544 height 185
click at [569, 488] on code "const user = await privy . importUser ({ linkedAccounts: [{ type: 'custom_auth'…" at bounding box center [717, 467] width 520 height 164
drag, startPoint x: 605, startPoint y: 496, endPoint x: 526, endPoint y: 415, distance: 113.5
click at [526, 416] on code "const user = await privy . importUser ({ linkedAccounts: [{ type: 'custom_auth'…" at bounding box center [717, 467] width 520 height 164
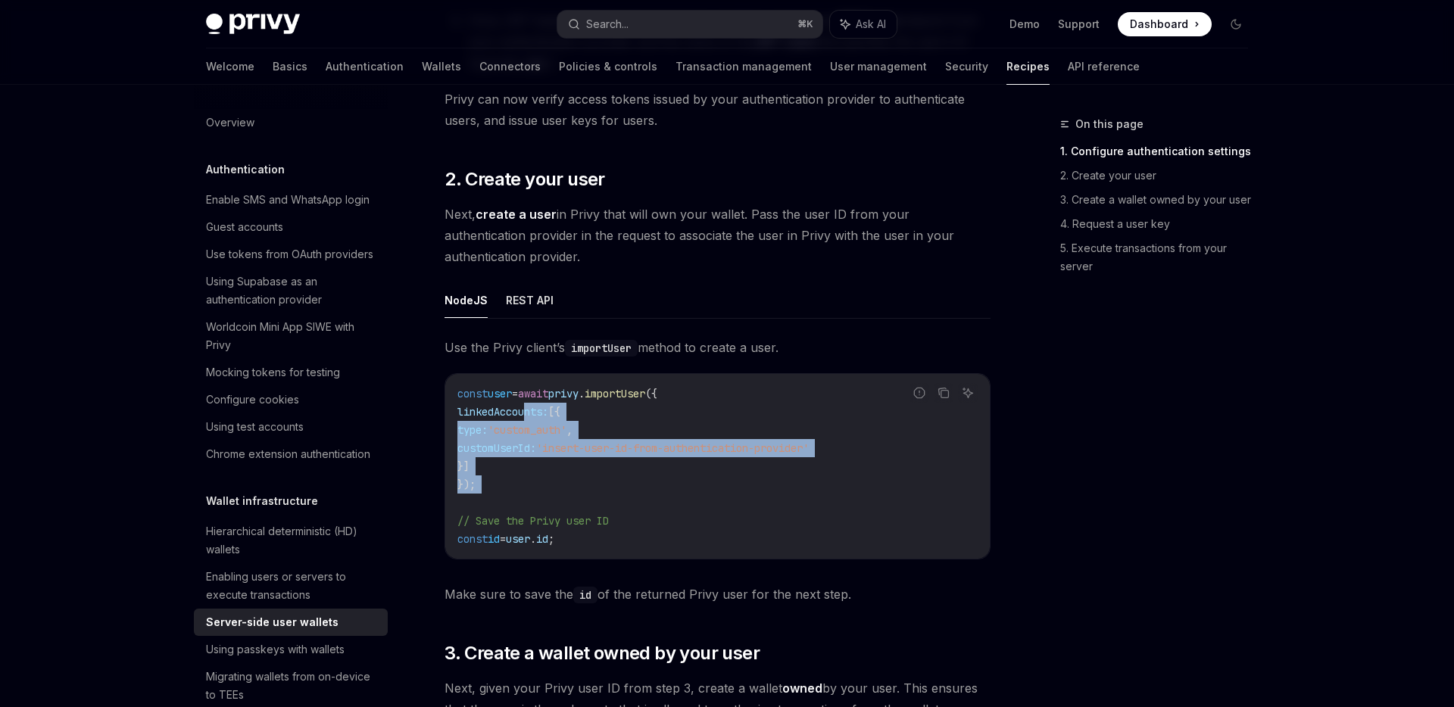
click at [526, 415] on span "linkedAccounts:" at bounding box center [502, 412] width 91 height 14
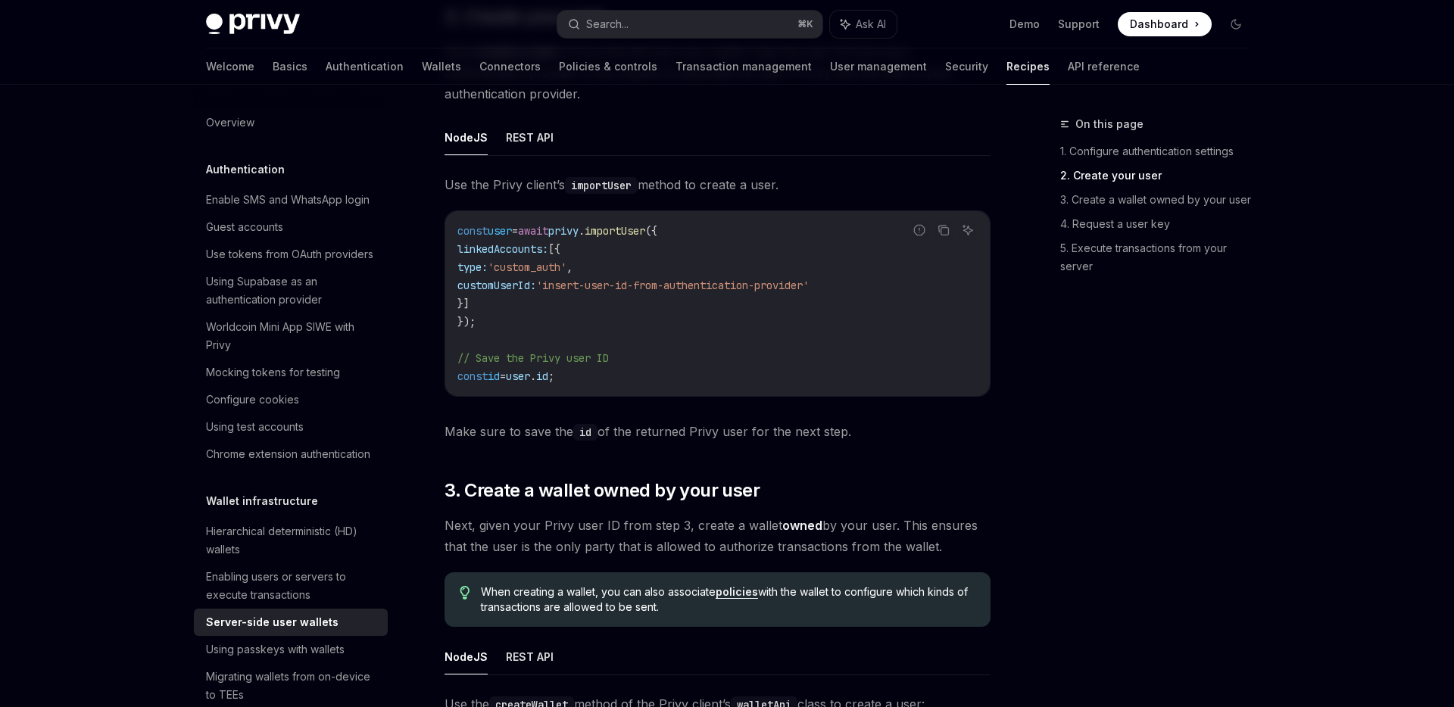
scroll to position [1420, 0]
click at [774, 436] on span "Make sure to save the id of the returned Privy user for the next step." at bounding box center [718, 430] width 546 height 21
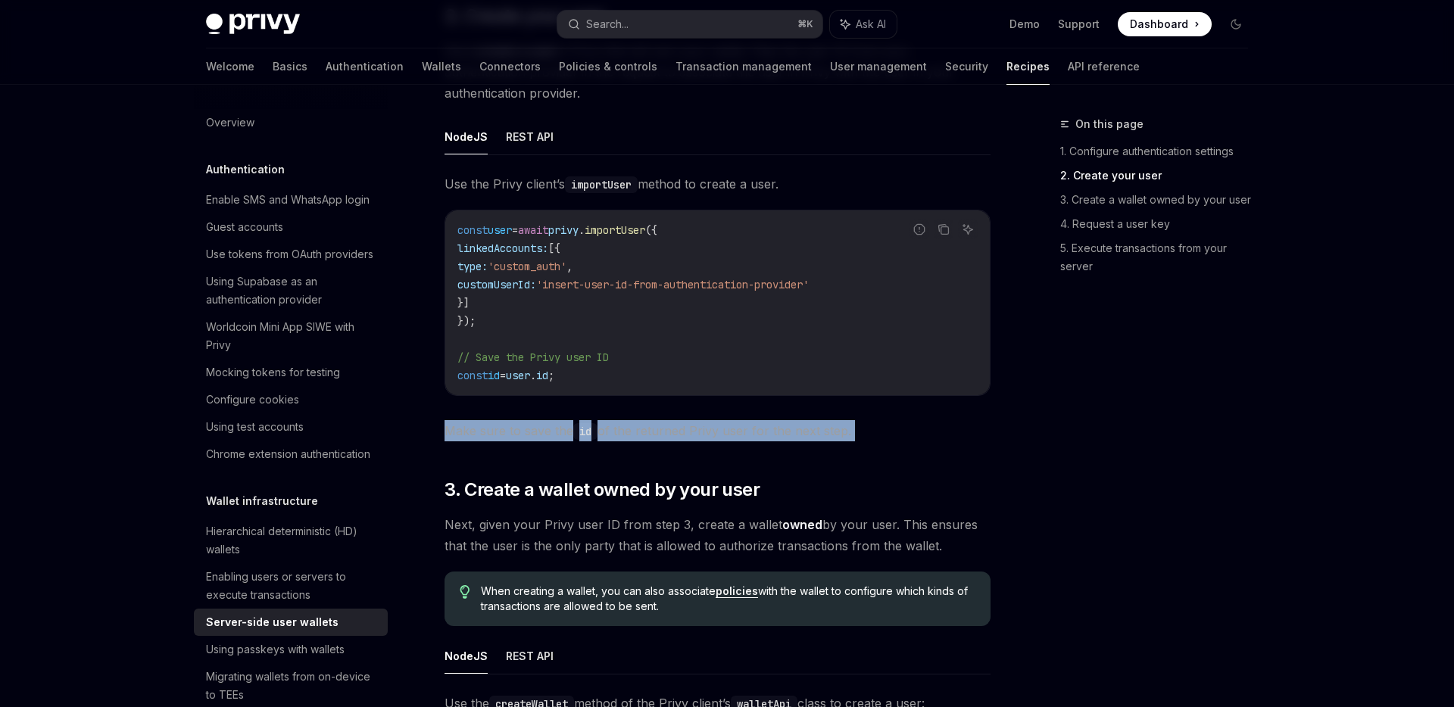
click at [774, 436] on span "Make sure to save the id of the returned Privy user for the next step." at bounding box center [718, 430] width 546 height 21
click at [831, 436] on span "Make sure to save the id of the returned Privy user for the next step." at bounding box center [718, 430] width 546 height 21
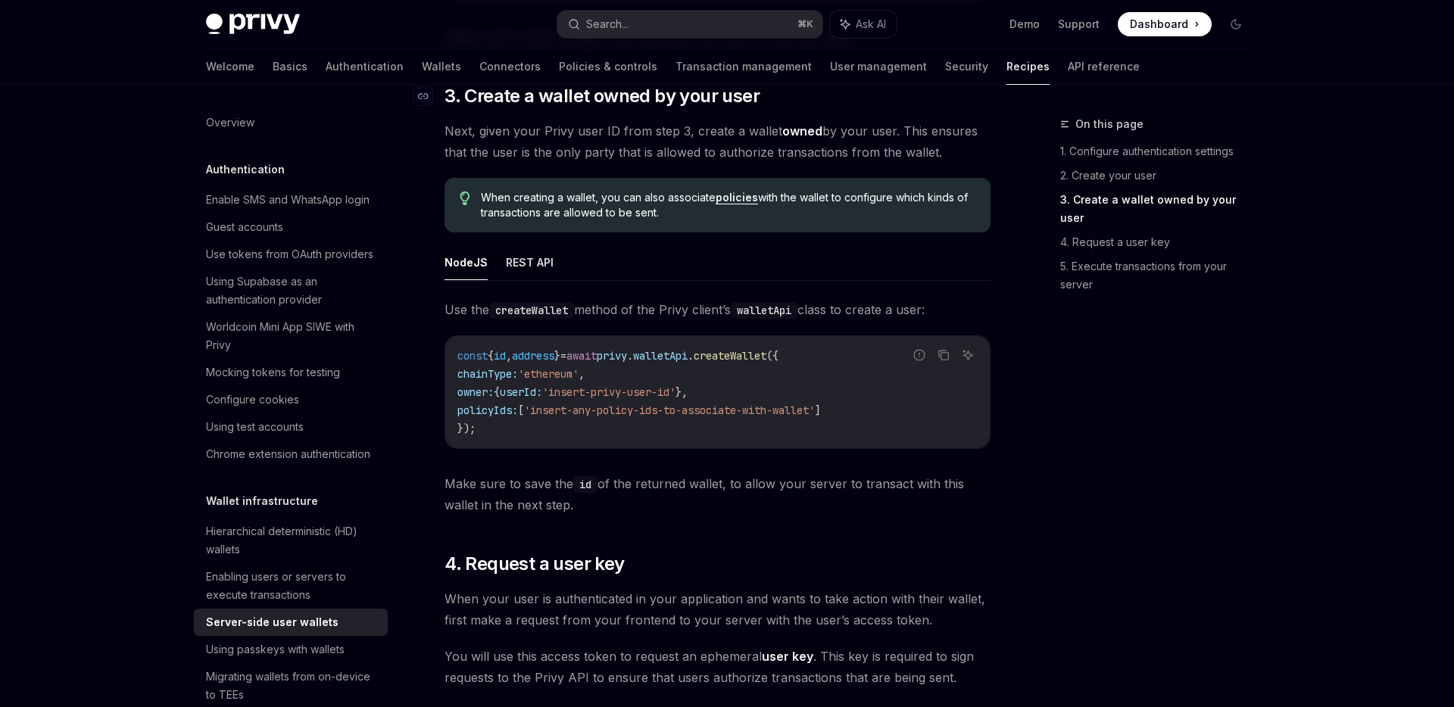
scroll to position [1752, 0]
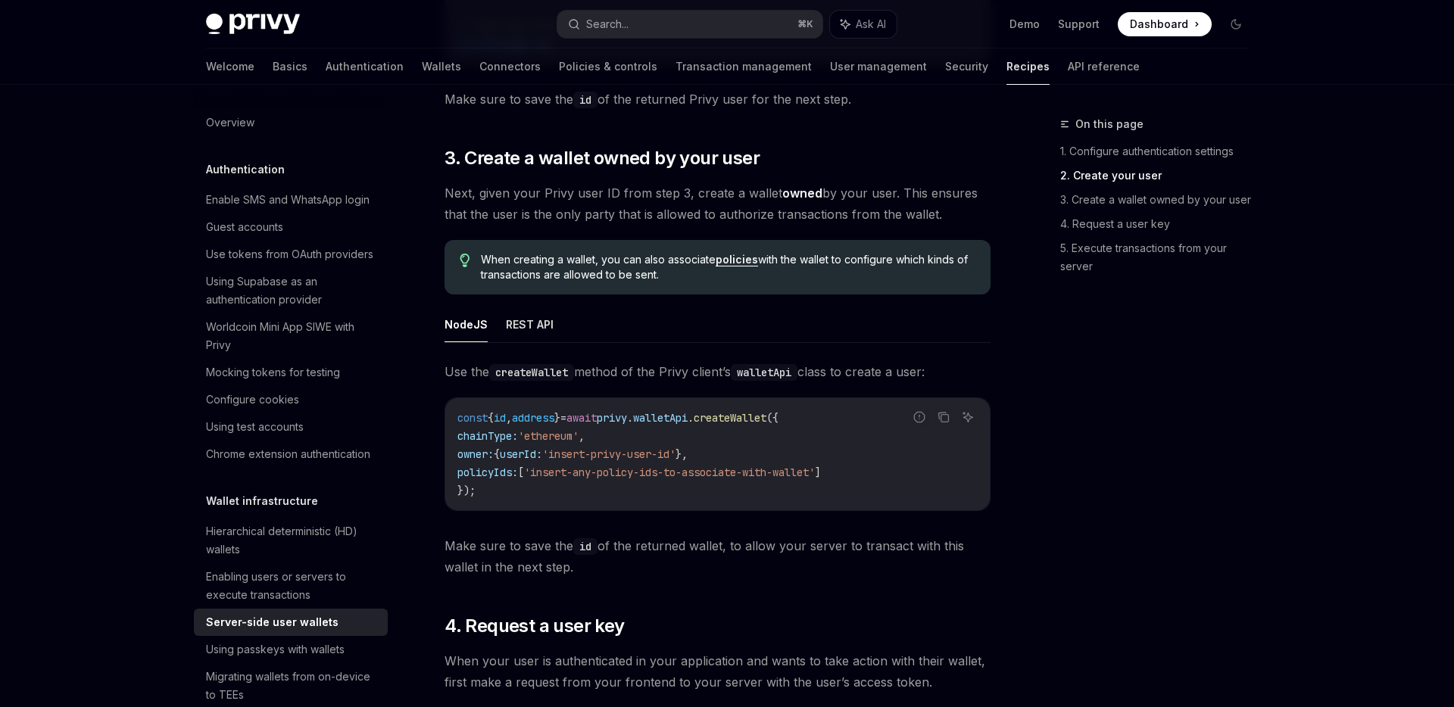
click at [751, 438] on code "const { id , address } = await privy . walletApi . createWallet ({ chainType: '…" at bounding box center [717, 454] width 520 height 91
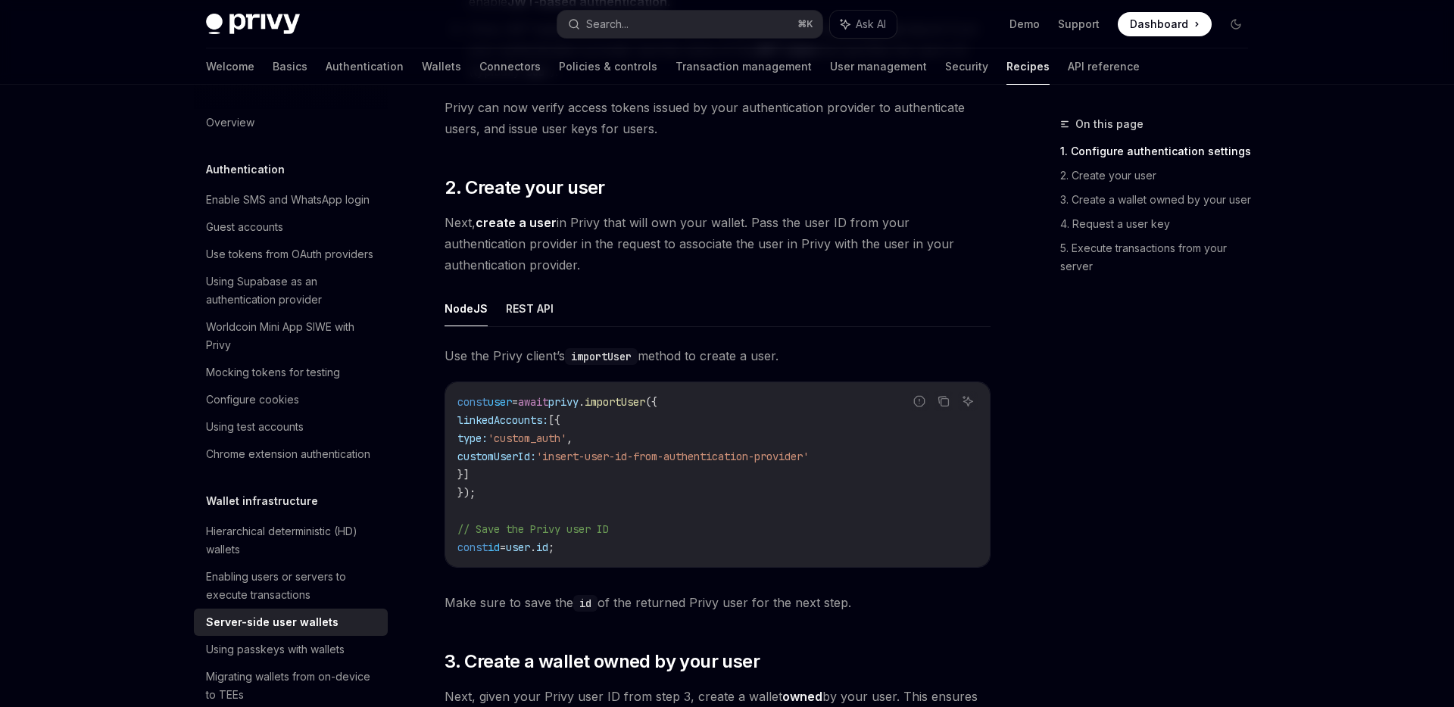
scroll to position [1247, 0]
click at [900, 456] on code "const user = await privy . importUser ({ linkedAccounts: [{ type: 'custom_auth'…" at bounding box center [717, 476] width 520 height 164
click at [809, 454] on span "'insert-user-id-from-authentication-provider'" at bounding box center [672, 458] width 273 height 14
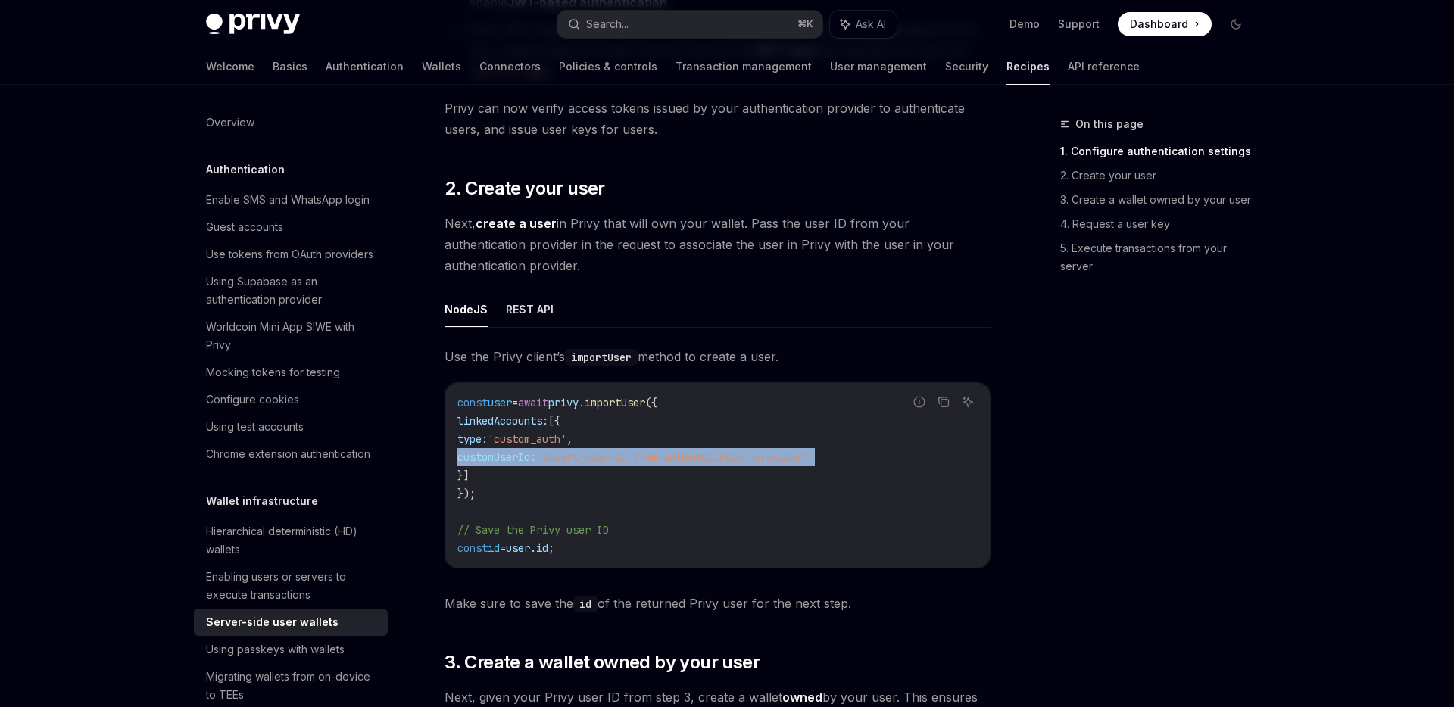
drag, startPoint x: 848, startPoint y: 454, endPoint x: 718, endPoint y: 460, distance: 130.4
click at [809, 454] on span "'insert-user-id-from-authentication-provider'" at bounding box center [672, 458] width 273 height 14
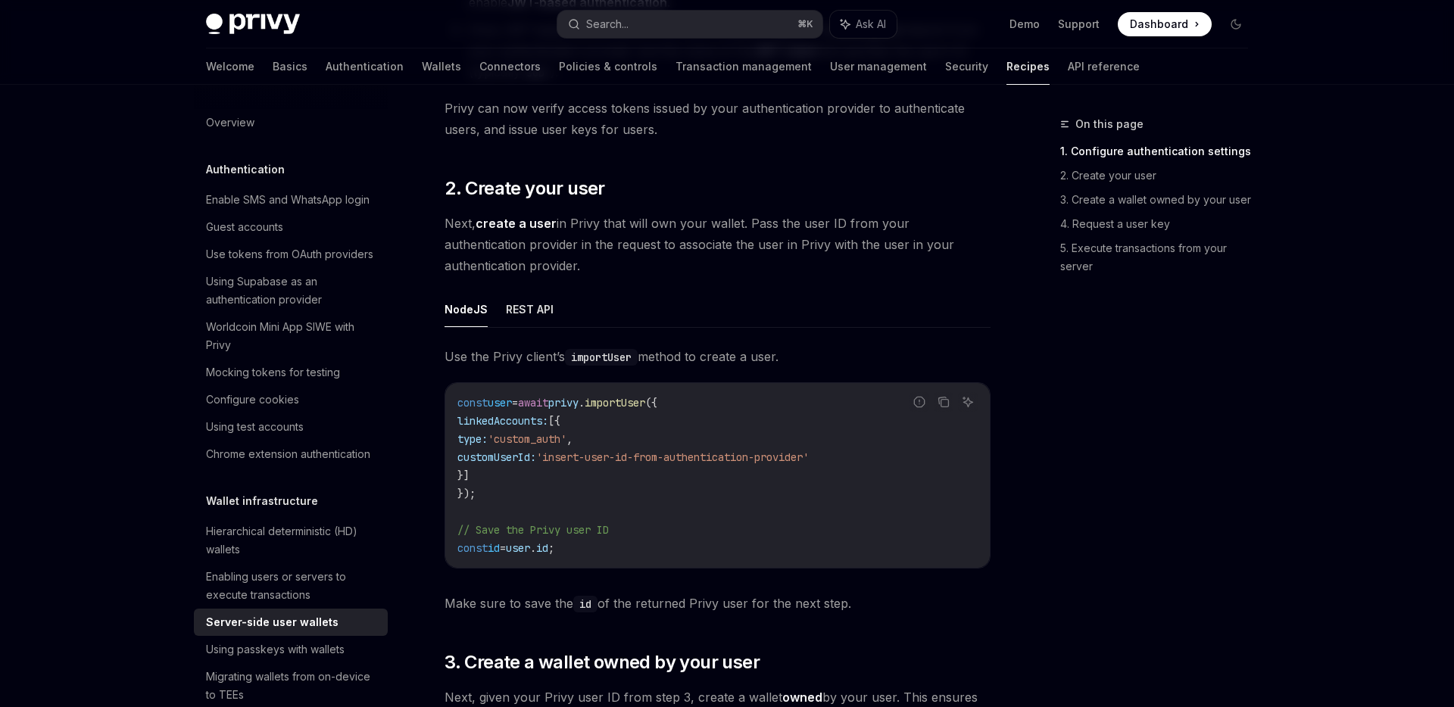
click at [710, 460] on span "'insert-user-id-from-authentication-provider'" at bounding box center [672, 458] width 273 height 14
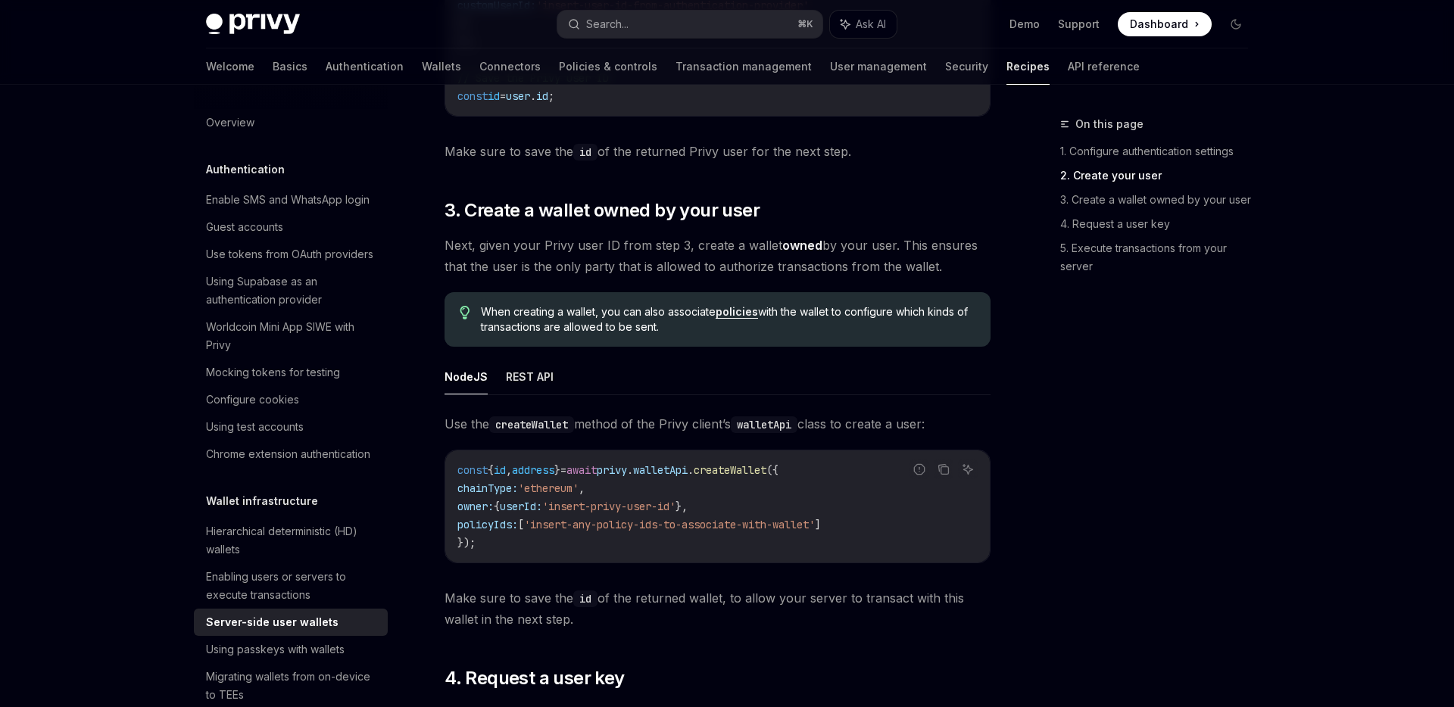
scroll to position [1721, 0]
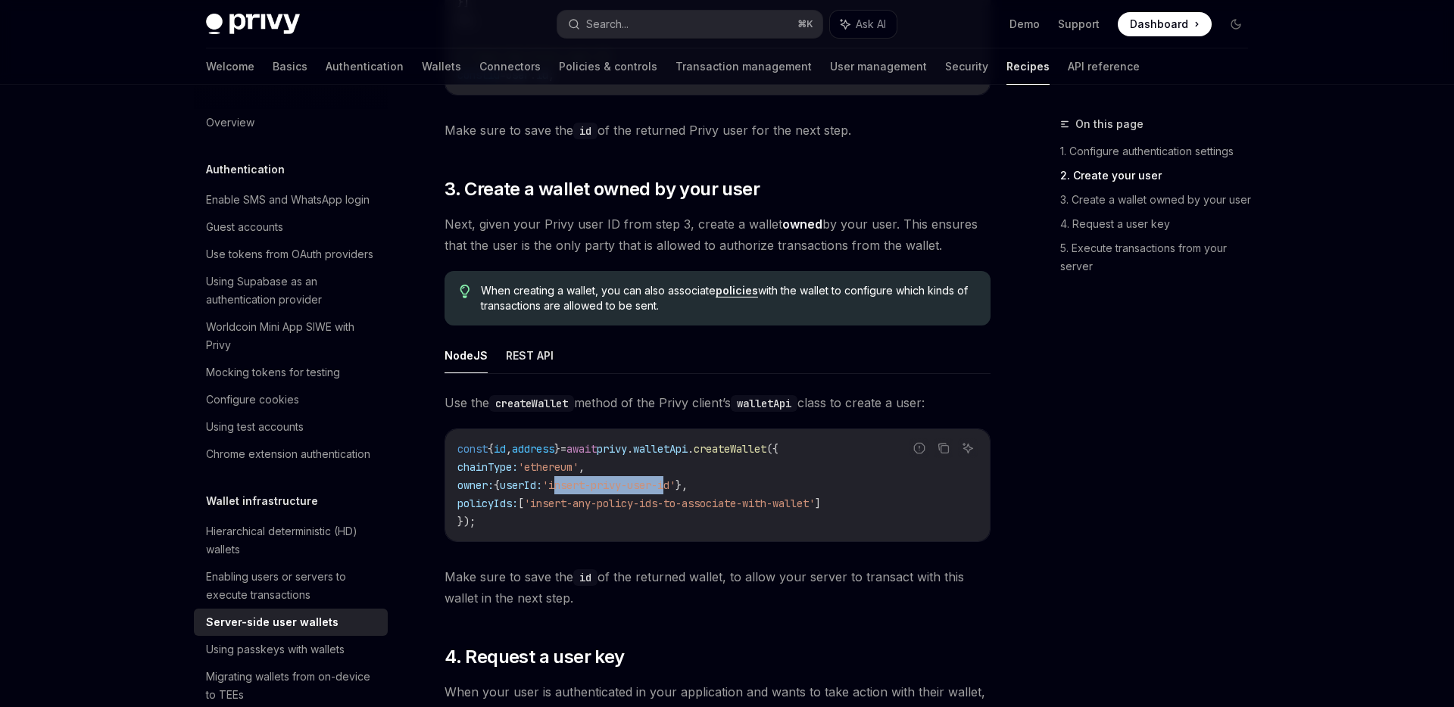
drag, startPoint x: 593, startPoint y: 484, endPoint x: 708, endPoint y: 487, distance: 115.1
click at [675, 487] on span "'insert-privy-user-id'" at bounding box center [608, 486] width 133 height 14
drag, startPoint x: 719, startPoint y: 488, endPoint x: 591, endPoint y: 487, distance: 127.2
click at [591, 487] on span "'insert-privy-user-id'" at bounding box center [608, 486] width 133 height 14
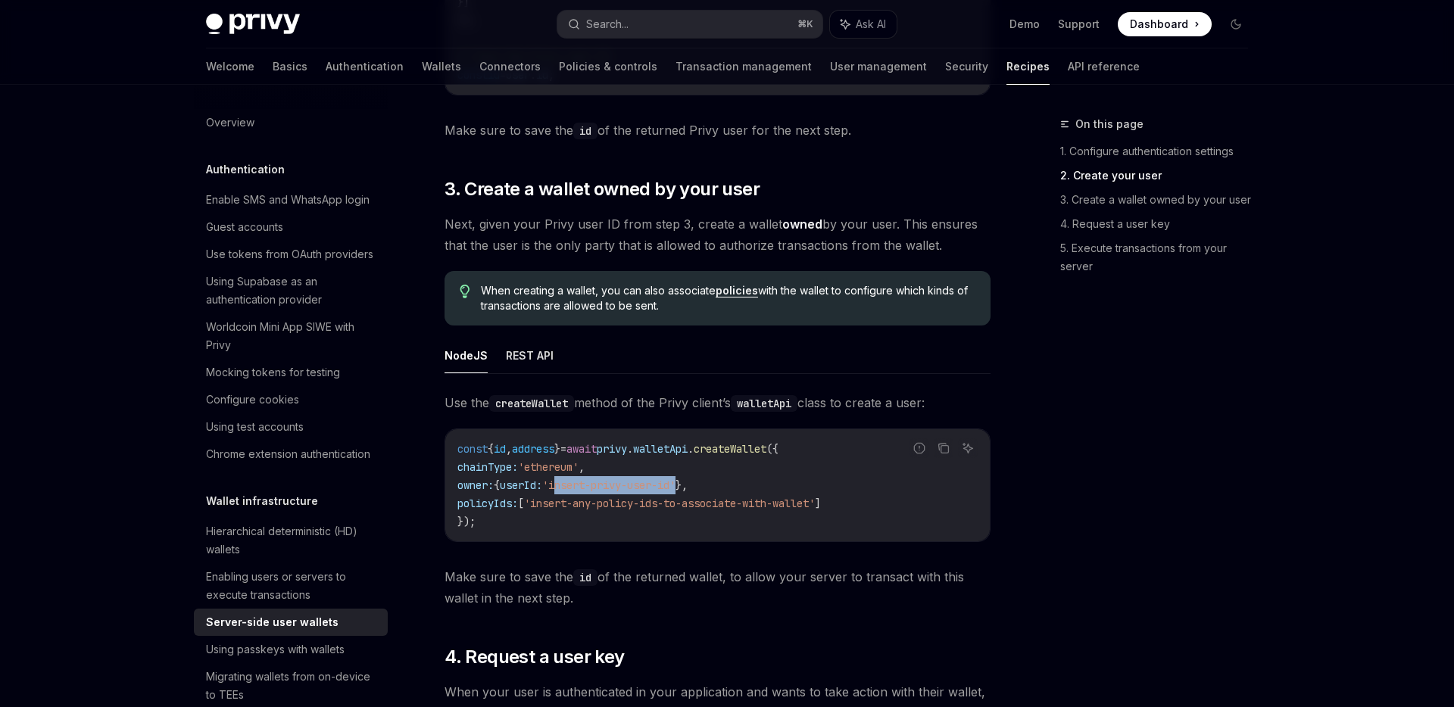
click at [591, 487] on span "'insert-privy-user-id'" at bounding box center [608, 486] width 133 height 14
drag, startPoint x: 591, startPoint y: 487, endPoint x: 704, endPoint y: 504, distance: 113.3
click at [601, 487] on span "'insert-privy-user-id'" at bounding box center [608, 486] width 133 height 14
click at [705, 504] on span "'insert-any-policy-ids-to-associate-with-wallet'" at bounding box center [669, 504] width 291 height 14
drag, startPoint x: 720, startPoint y: 489, endPoint x: 589, endPoint y: 488, distance: 131.0
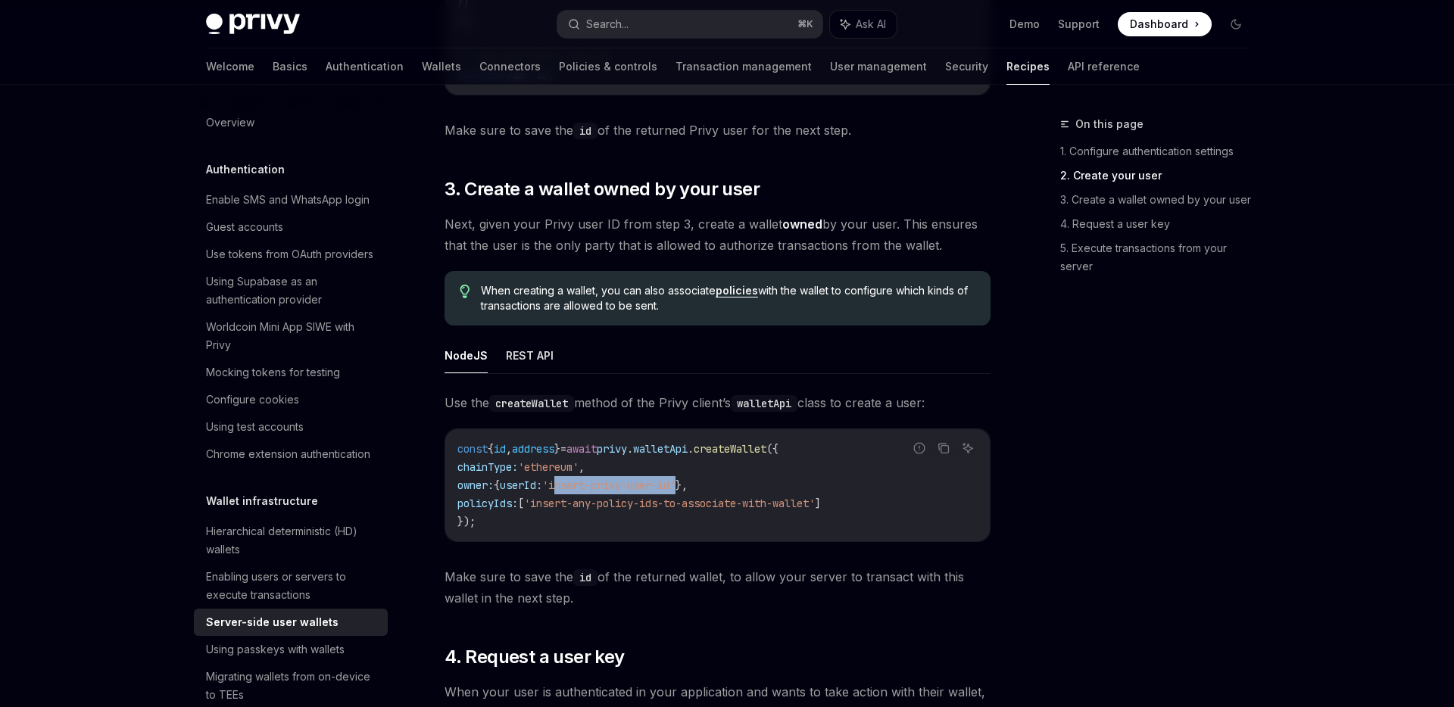
click at [589, 488] on span "'insert-privy-user-id'" at bounding box center [608, 486] width 133 height 14
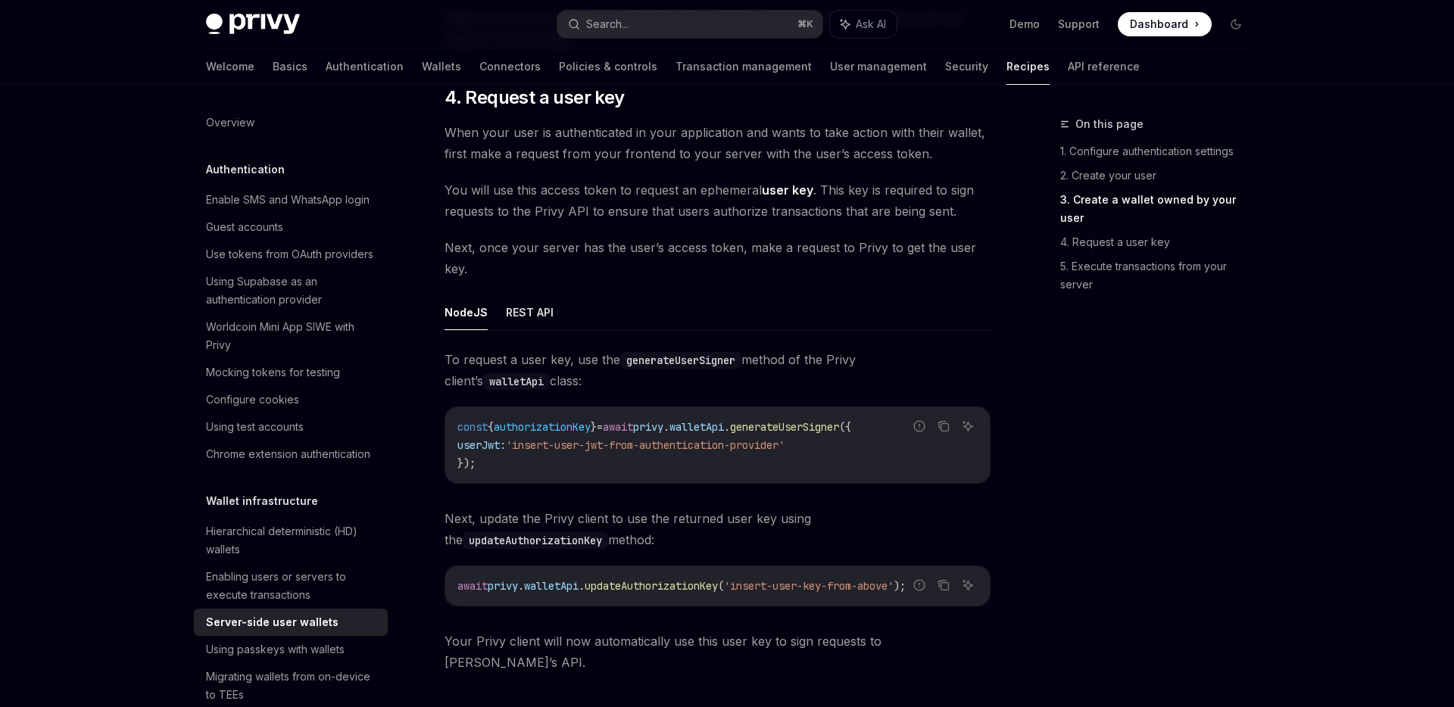
scroll to position [2336, 0]
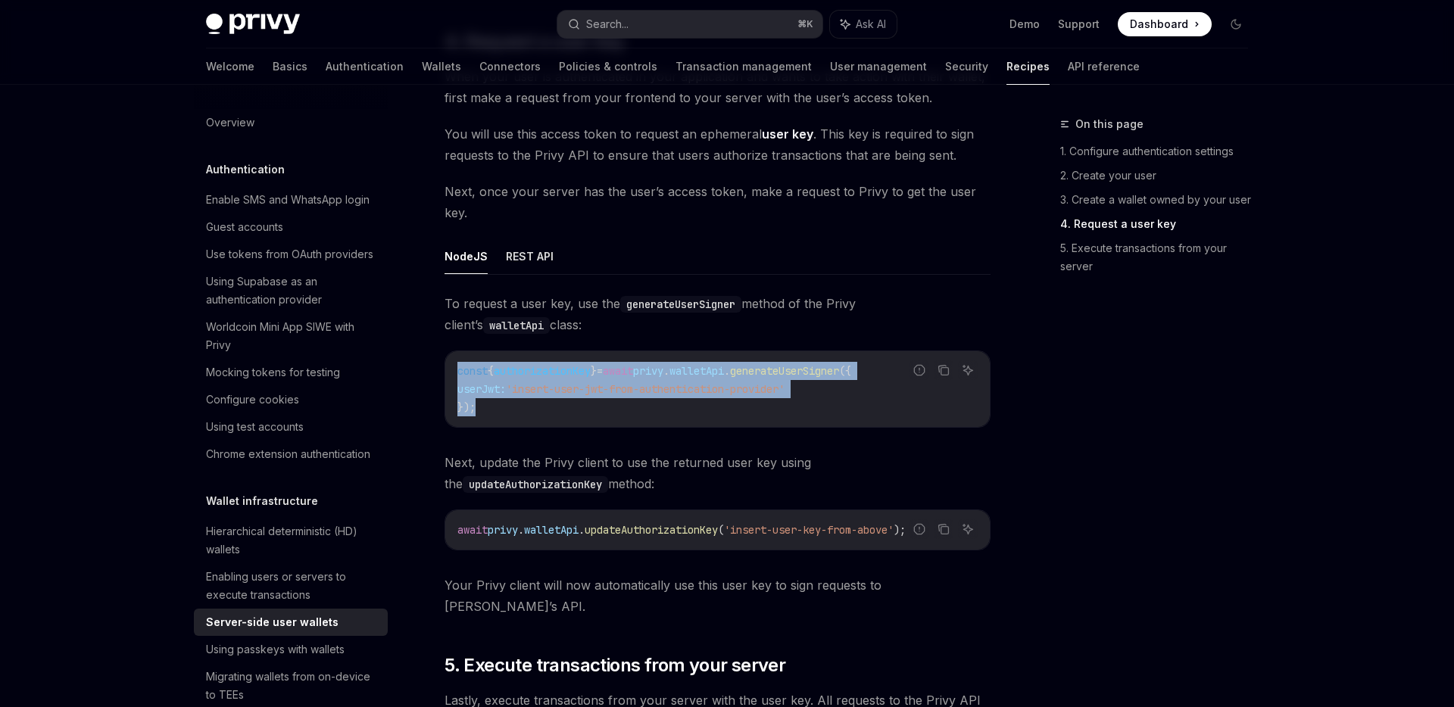
drag, startPoint x: 672, startPoint y: 424, endPoint x: 451, endPoint y: 370, distance: 227.6
click at [451, 370] on div "const { authorizationKey } = await privy . walletApi . generateUserSigner ({ us…" at bounding box center [717, 389] width 544 height 76
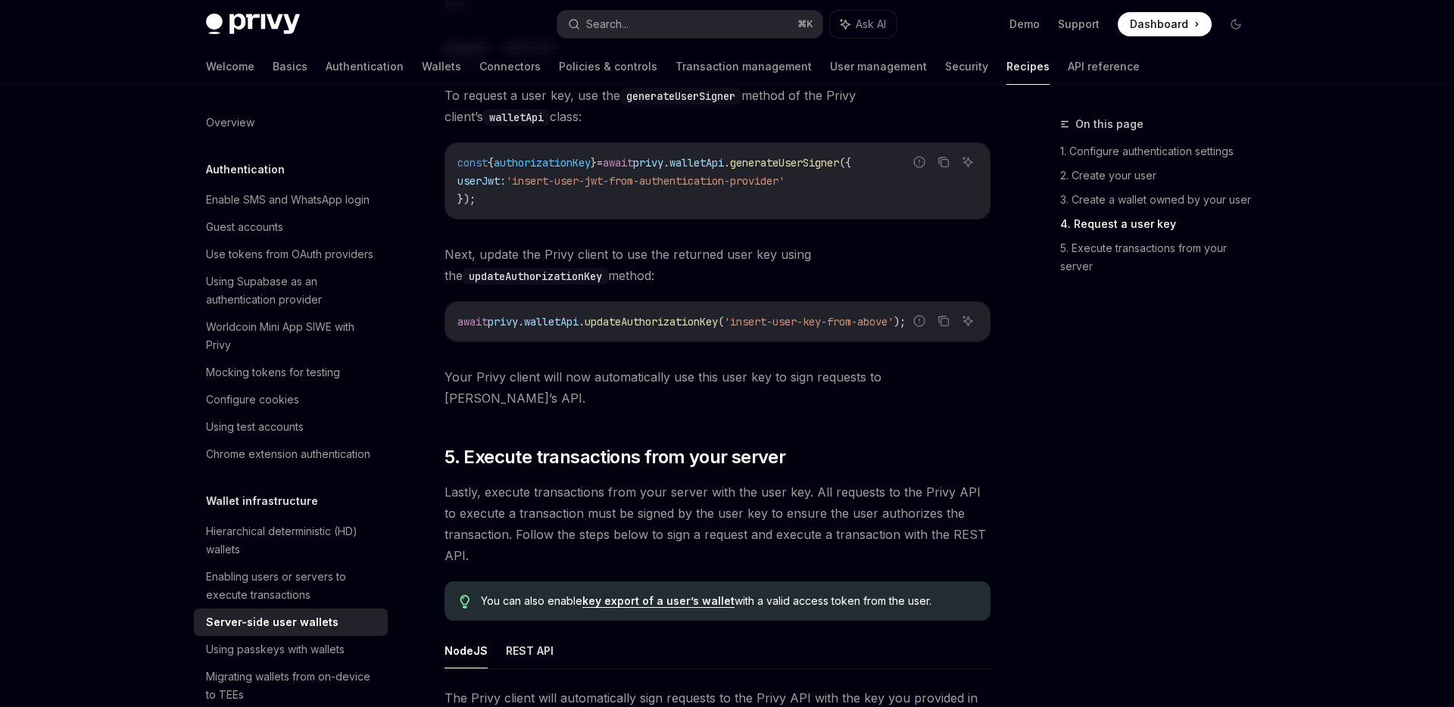
scroll to position [2504, 0]
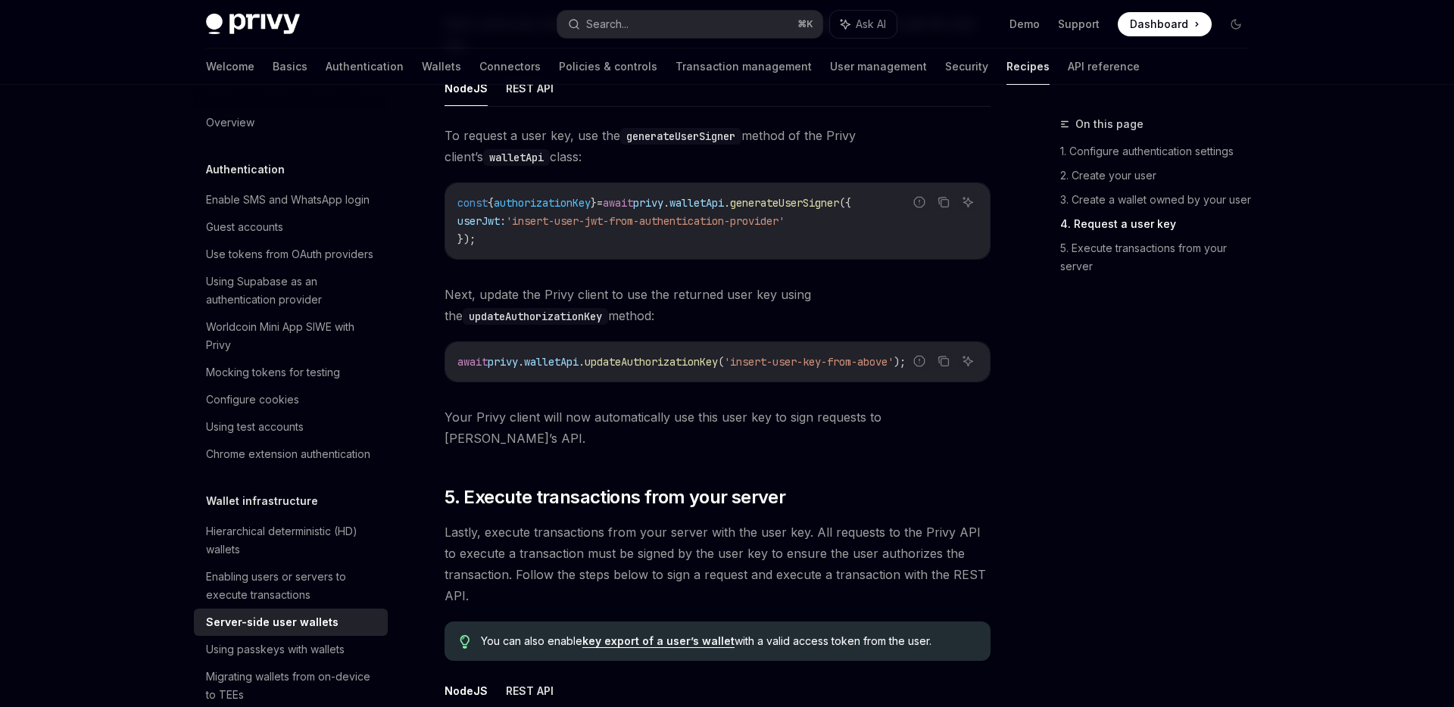
click at [691, 363] on span "updateAuthorizationKey" at bounding box center [651, 362] width 133 height 14
click at [785, 363] on span "'insert-user-key-from-above'" at bounding box center [809, 362] width 170 height 14
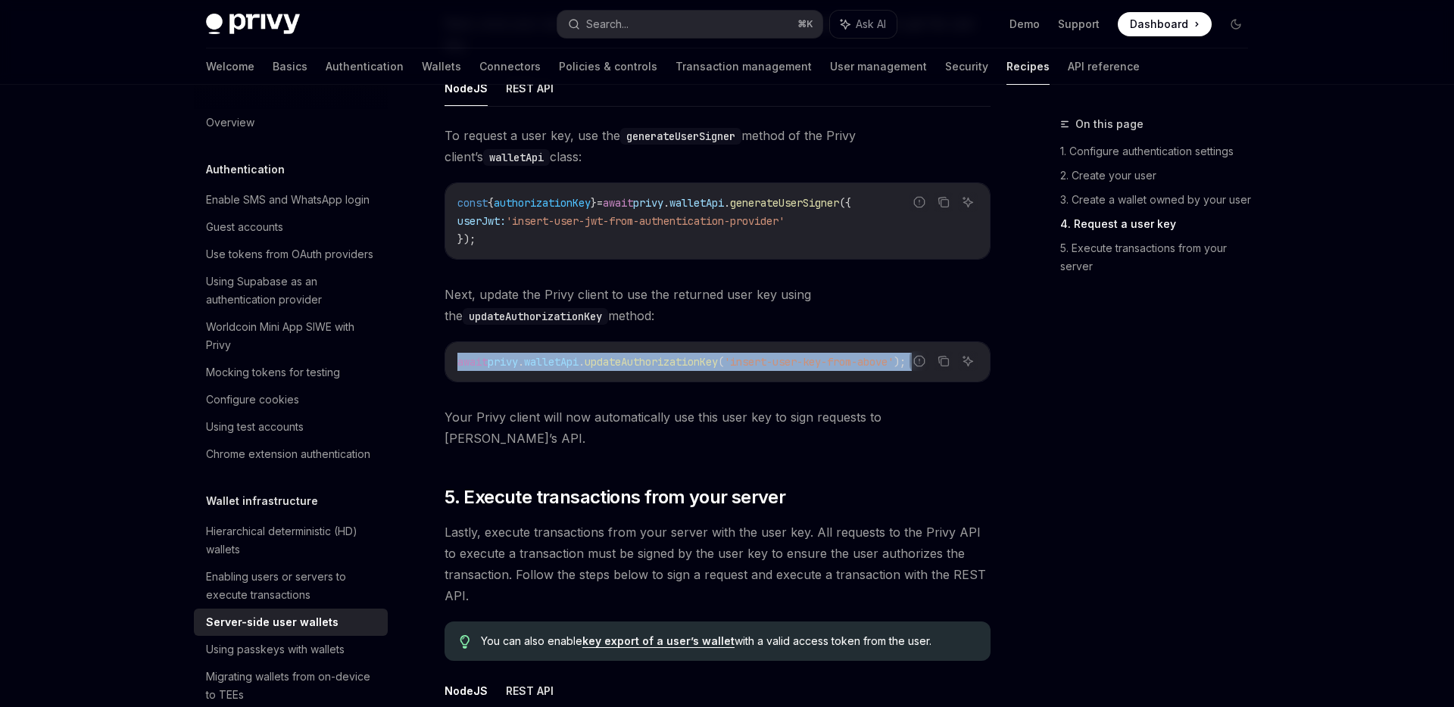
click at [785, 363] on span "'insert-user-key-from-above'" at bounding box center [809, 362] width 170 height 14
click at [779, 223] on span "'insert-user-jwt-from-authentication-provider'" at bounding box center [645, 221] width 279 height 14
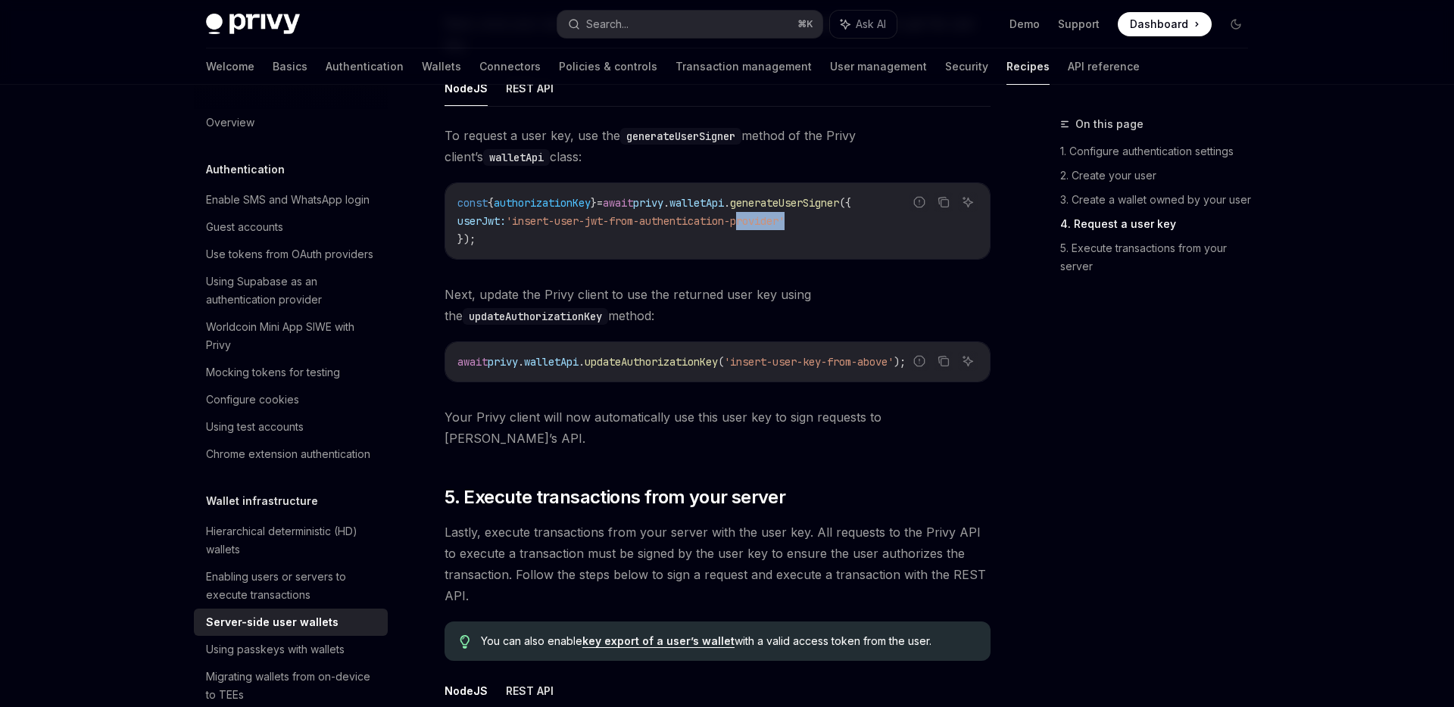
click at [779, 223] on span "'insert-user-jwt-from-authentication-provider'" at bounding box center [645, 221] width 279 height 14
click at [737, 255] on div "const { authorizationKey } = await privy . walletApi . generateUserSigner ({ us…" at bounding box center [717, 221] width 544 height 76
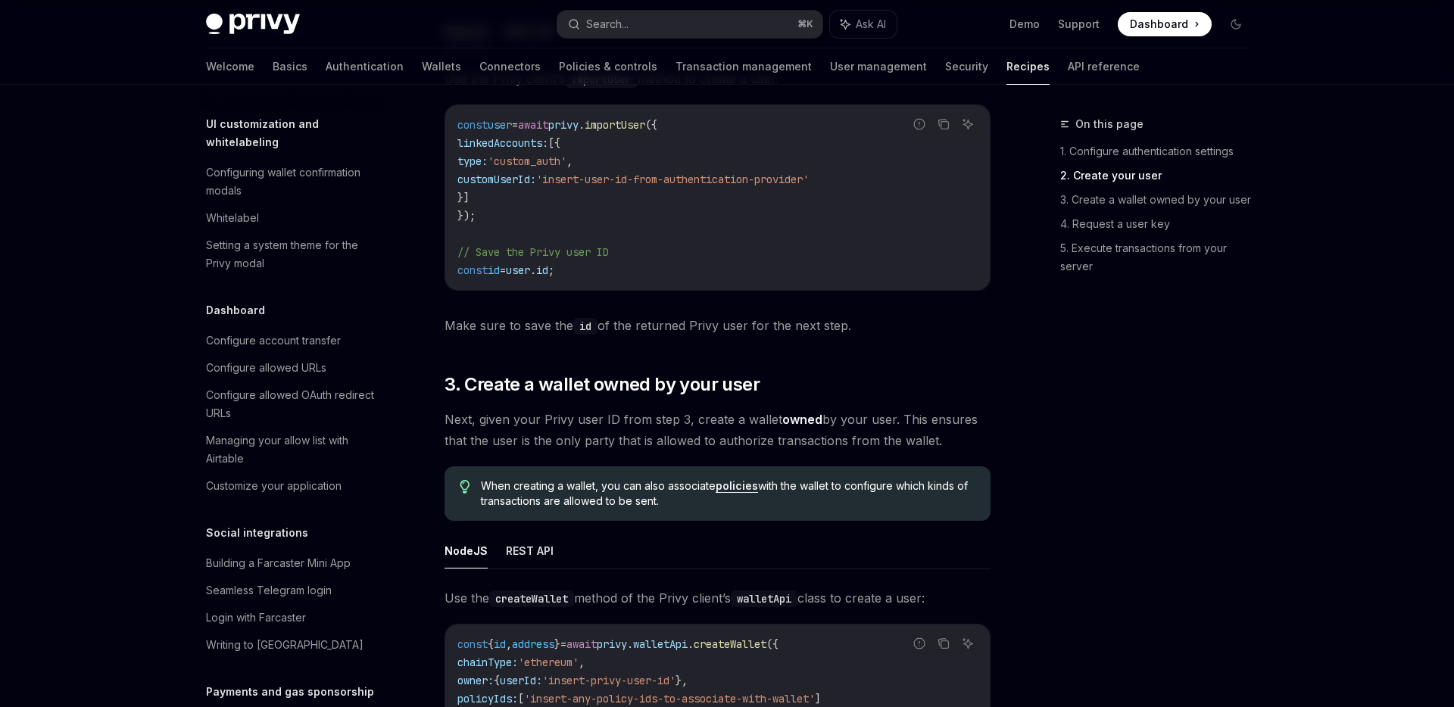
scroll to position [0, 0]
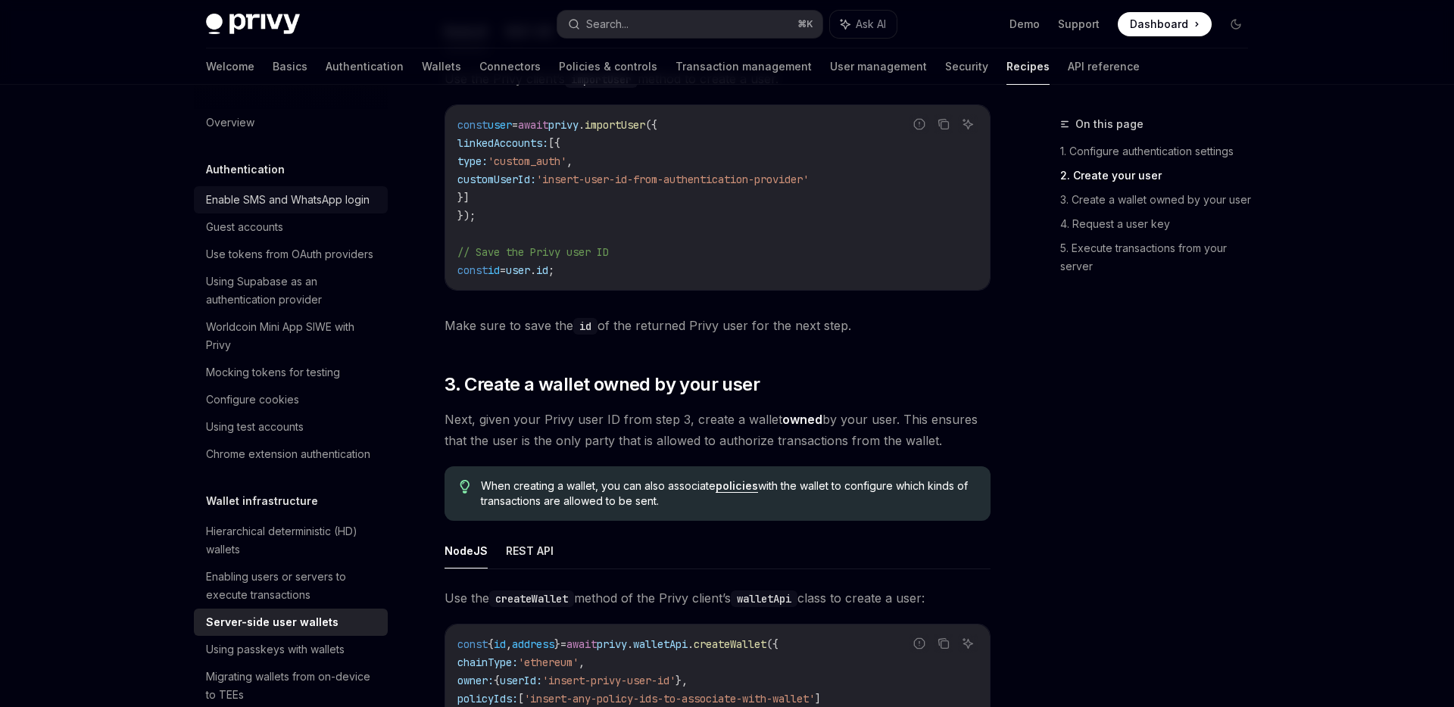
click at [296, 192] on div "Enable SMS and WhatsApp login" at bounding box center [288, 200] width 164 height 18
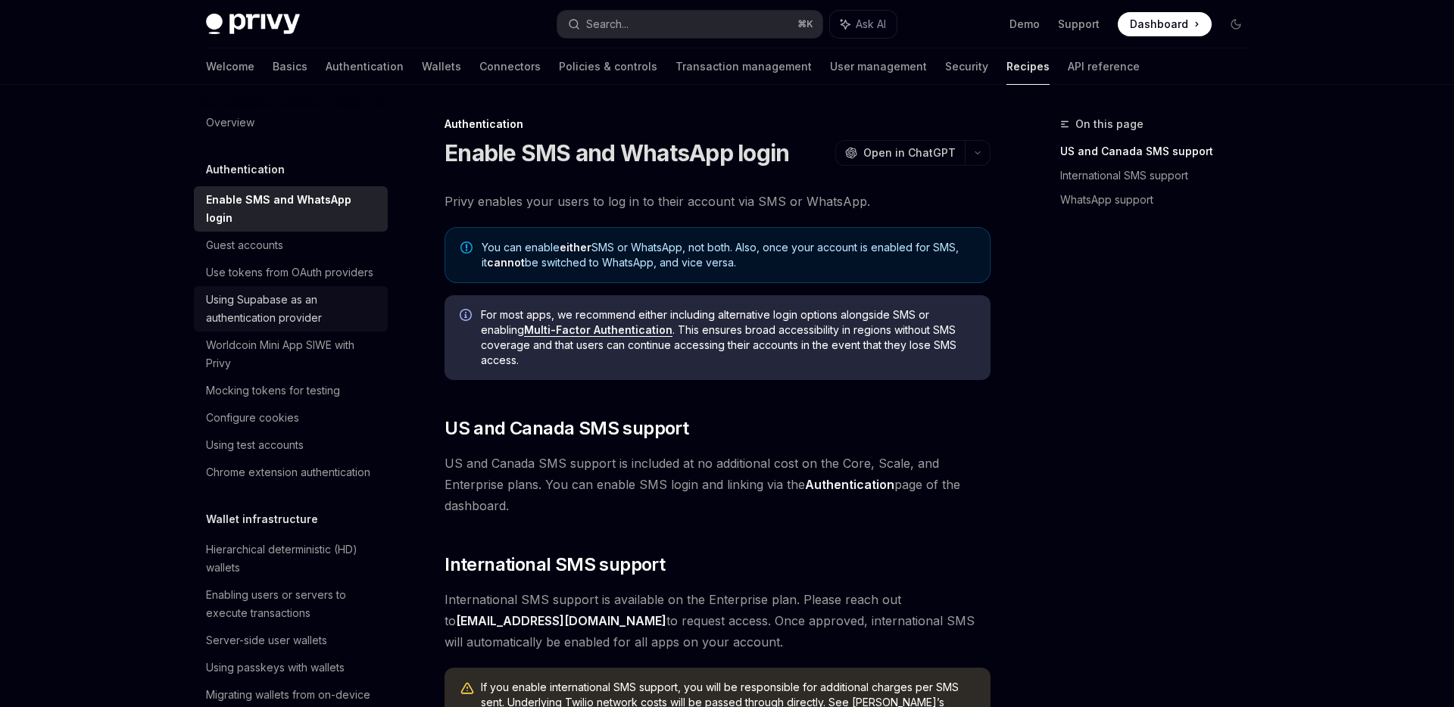
click at [345, 291] on div "Using Supabase as an authentication provider" at bounding box center [292, 309] width 173 height 36
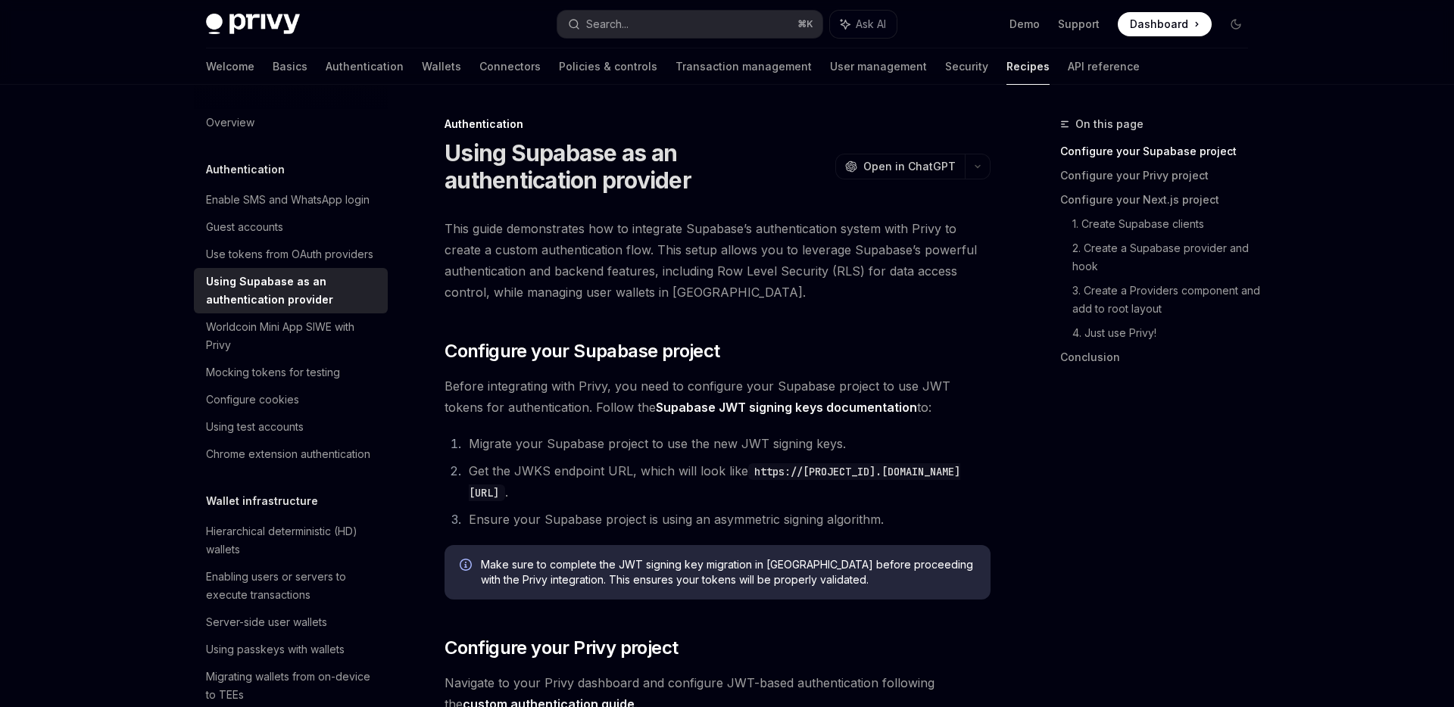
click at [565, 253] on span "This guide demonstrates how to integrate Supabase’s authentication system with …" at bounding box center [718, 260] width 546 height 85
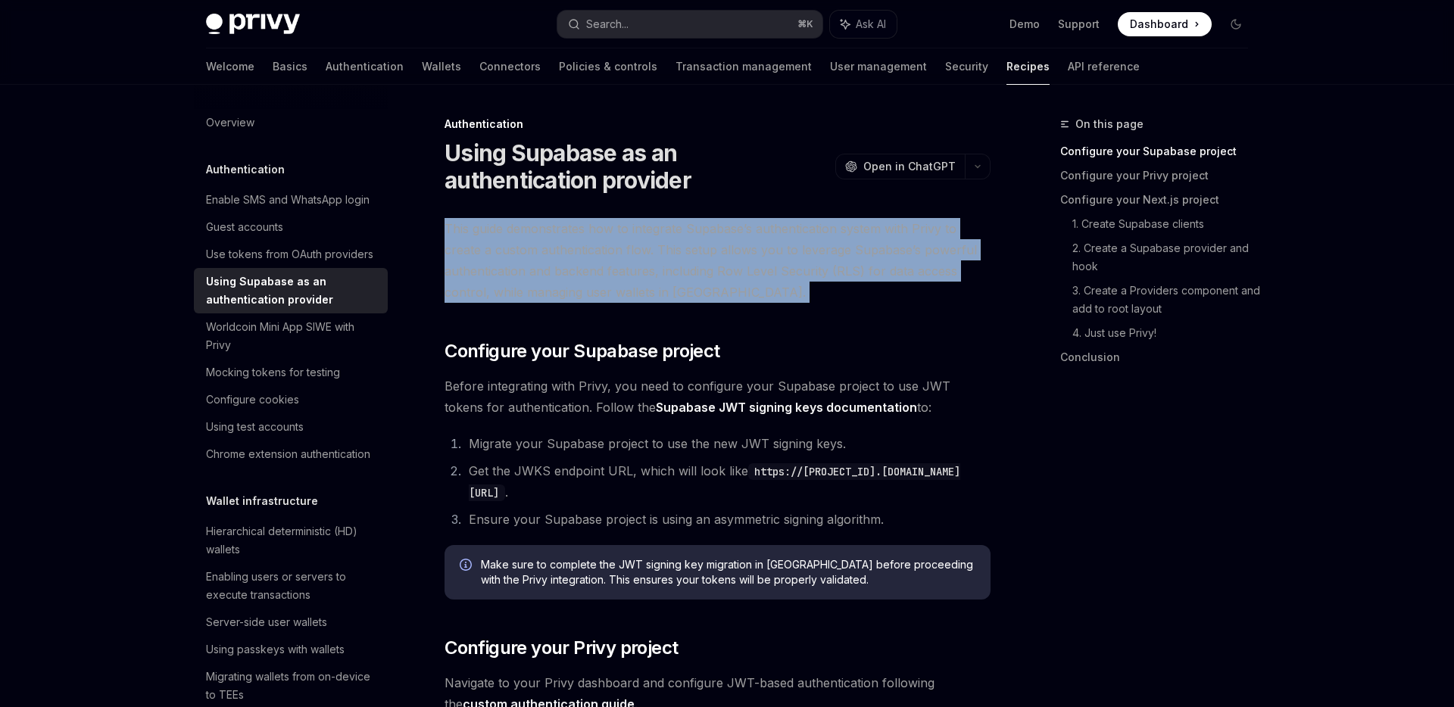
click at [565, 253] on span "This guide demonstrates how to integrate Supabase’s authentication system with …" at bounding box center [718, 260] width 546 height 85
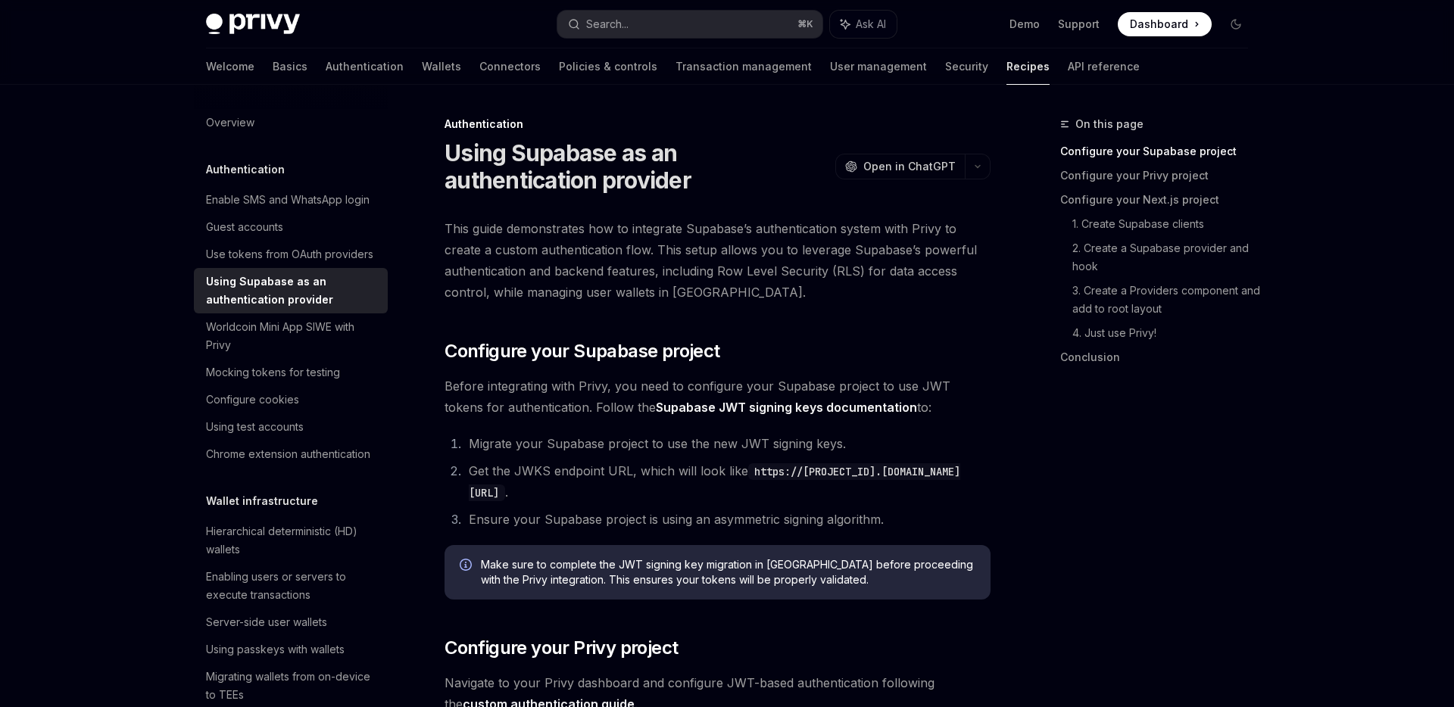
click at [747, 250] on span "This guide demonstrates how to integrate Supabase’s authentication system with …" at bounding box center [718, 260] width 546 height 85
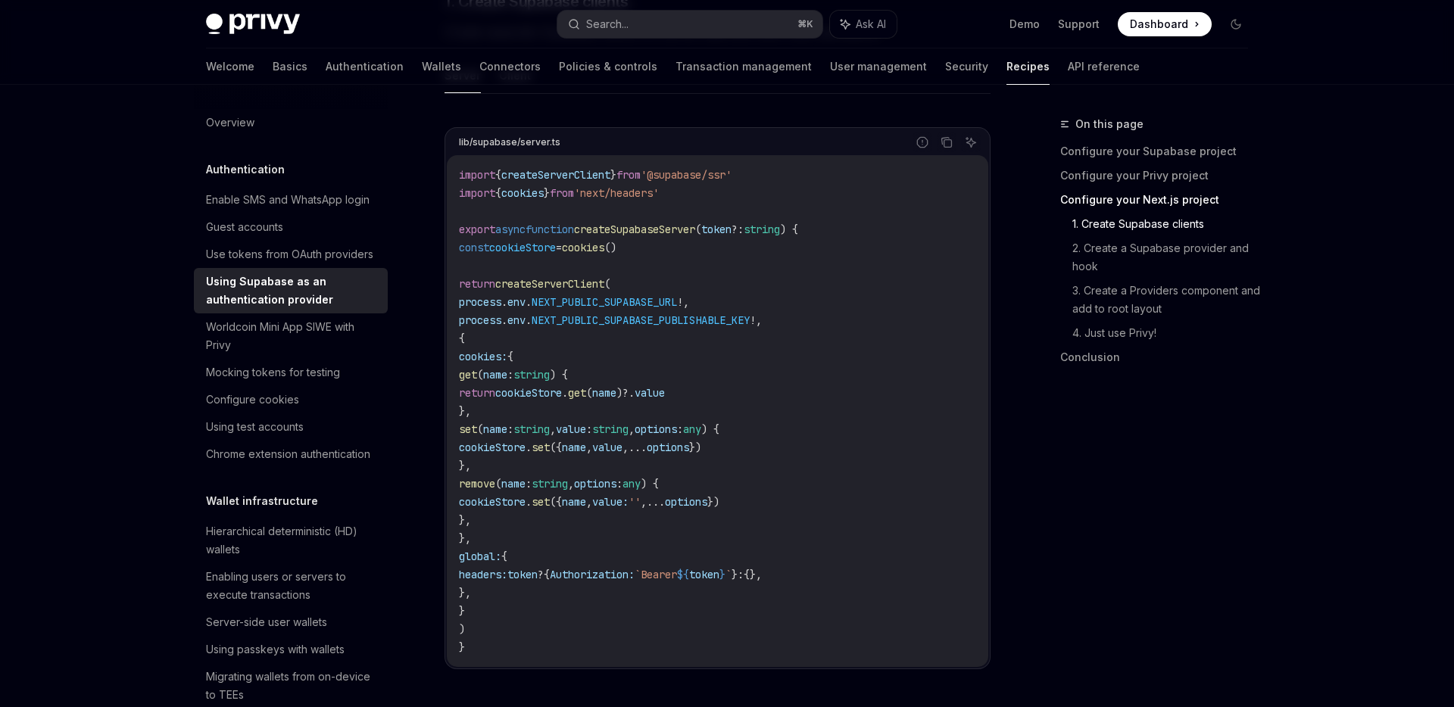
scroll to position [798, 0]
click at [573, 282] on span "createServerClient" at bounding box center [549, 283] width 109 height 14
click at [580, 220] on code "import { createServerClient } from '@supabase/ssr' import { cookies } from 'nex…" at bounding box center [717, 409] width 517 height 491
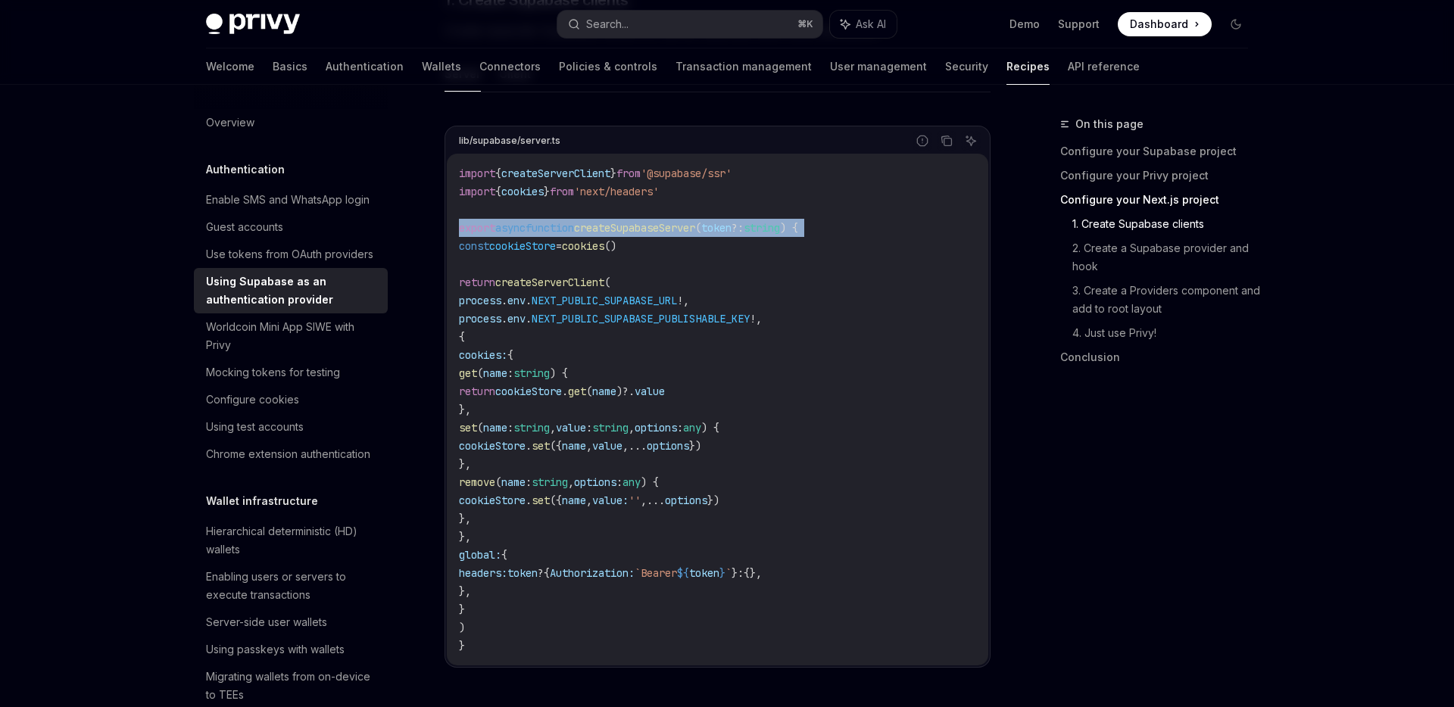
click at [580, 220] on code "import { createServerClient } from '@supabase/ssr' import { cookies } from 'nex…" at bounding box center [717, 409] width 517 height 491
click at [588, 179] on span "createServerClient" at bounding box center [555, 174] width 109 height 14
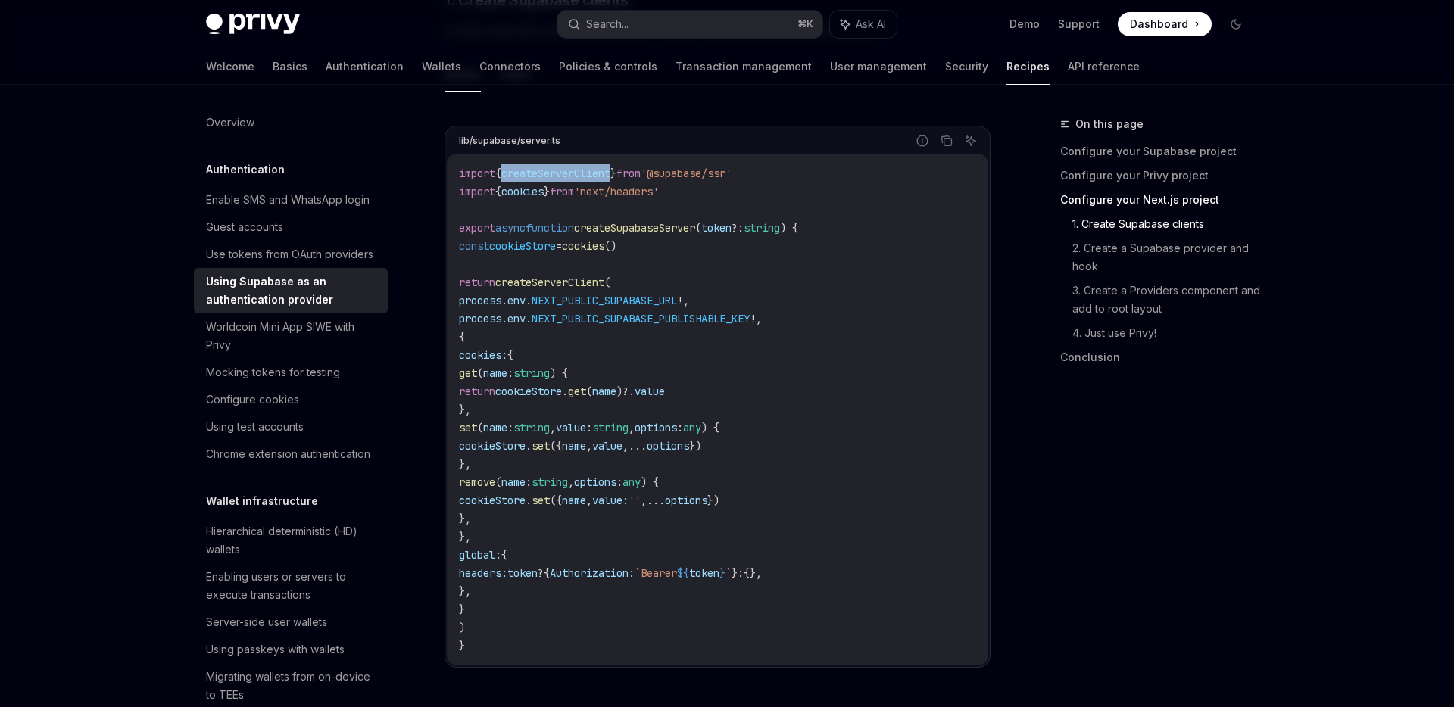
click at [588, 179] on span "createServerClient" at bounding box center [555, 174] width 109 height 14
click at [605, 185] on span "'next/headers'" at bounding box center [616, 192] width 85 height 14
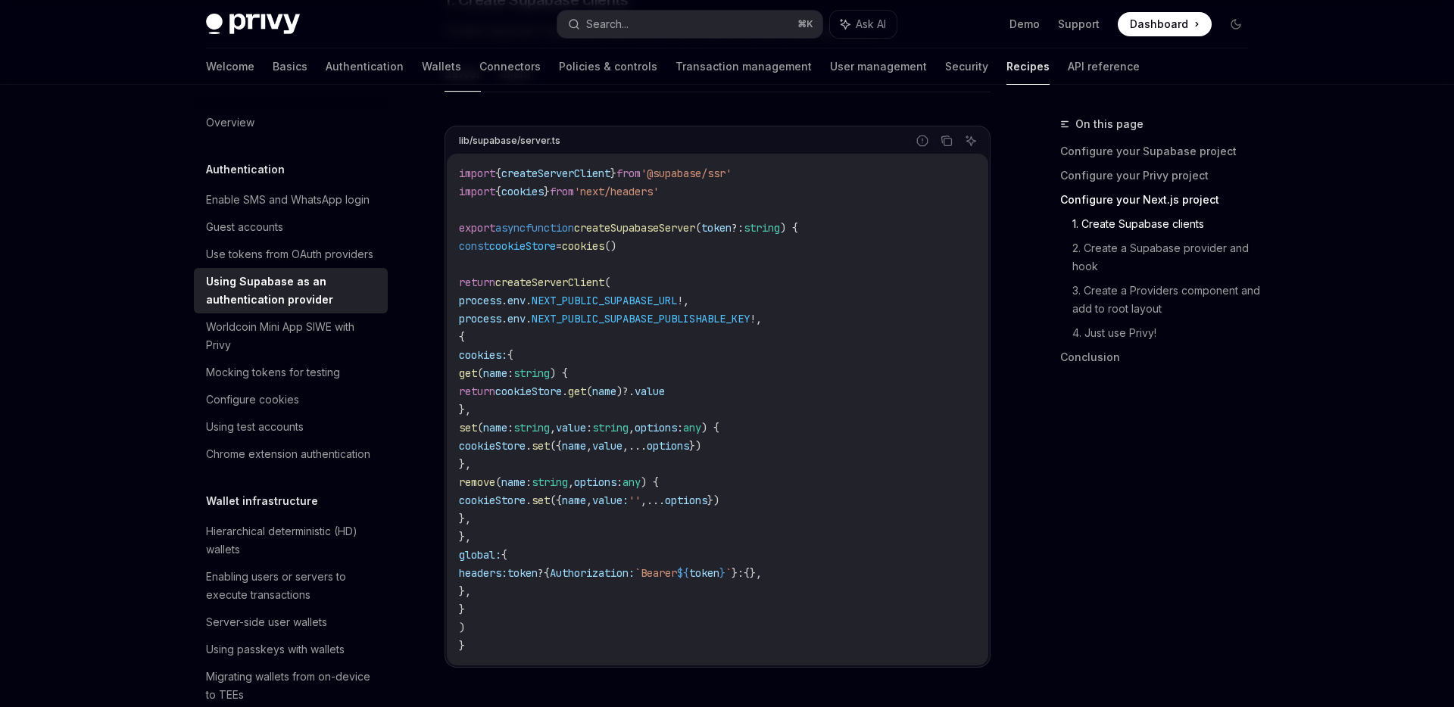
click at [599, 209] on code "import { createServerClient } from '@supabase/ssr' import { cookies } from 'nex…" at bounding box center [717, 409] width 517 height 491
click at [585, 259] on code "import { createServerClient } from '@supabase/ssr' import { cookies } from 'nex…" at bounding box center [717, 409] width 517 height 491
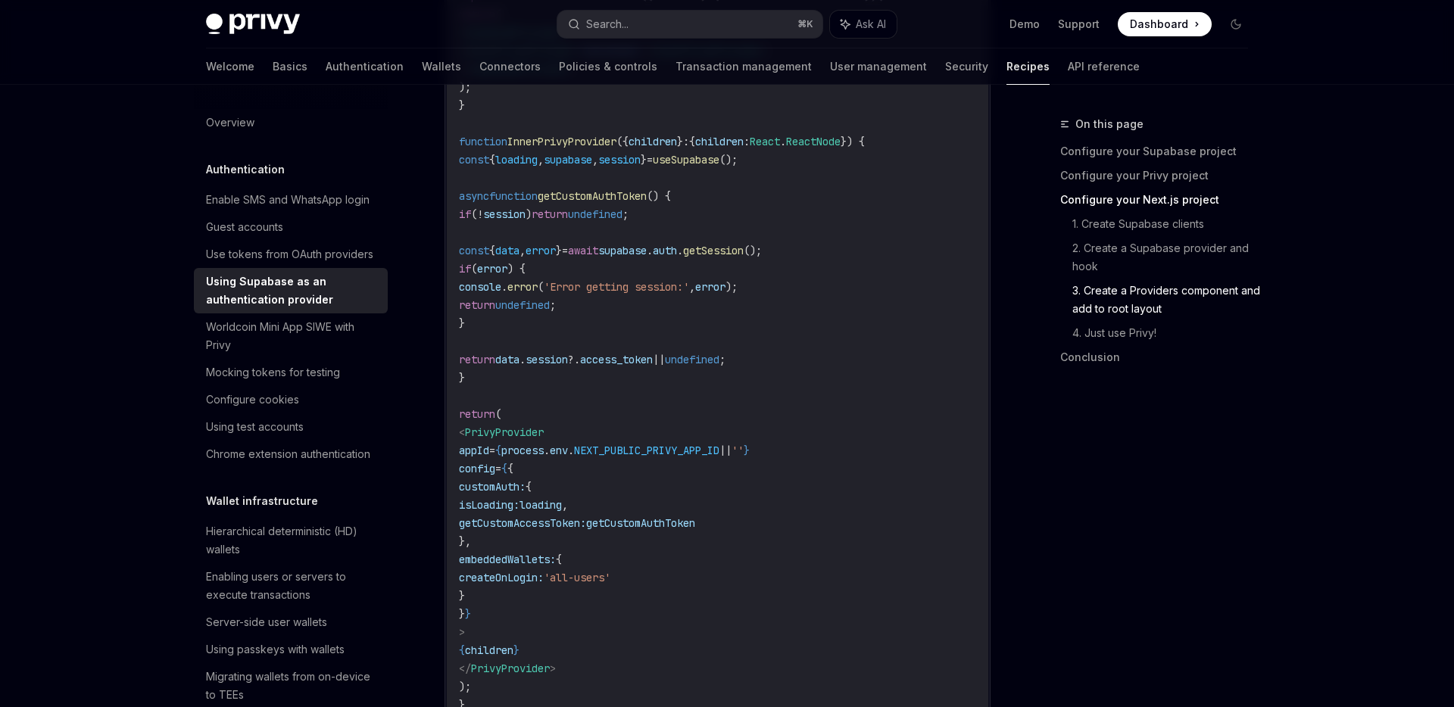
scroll to position [3188, 0]
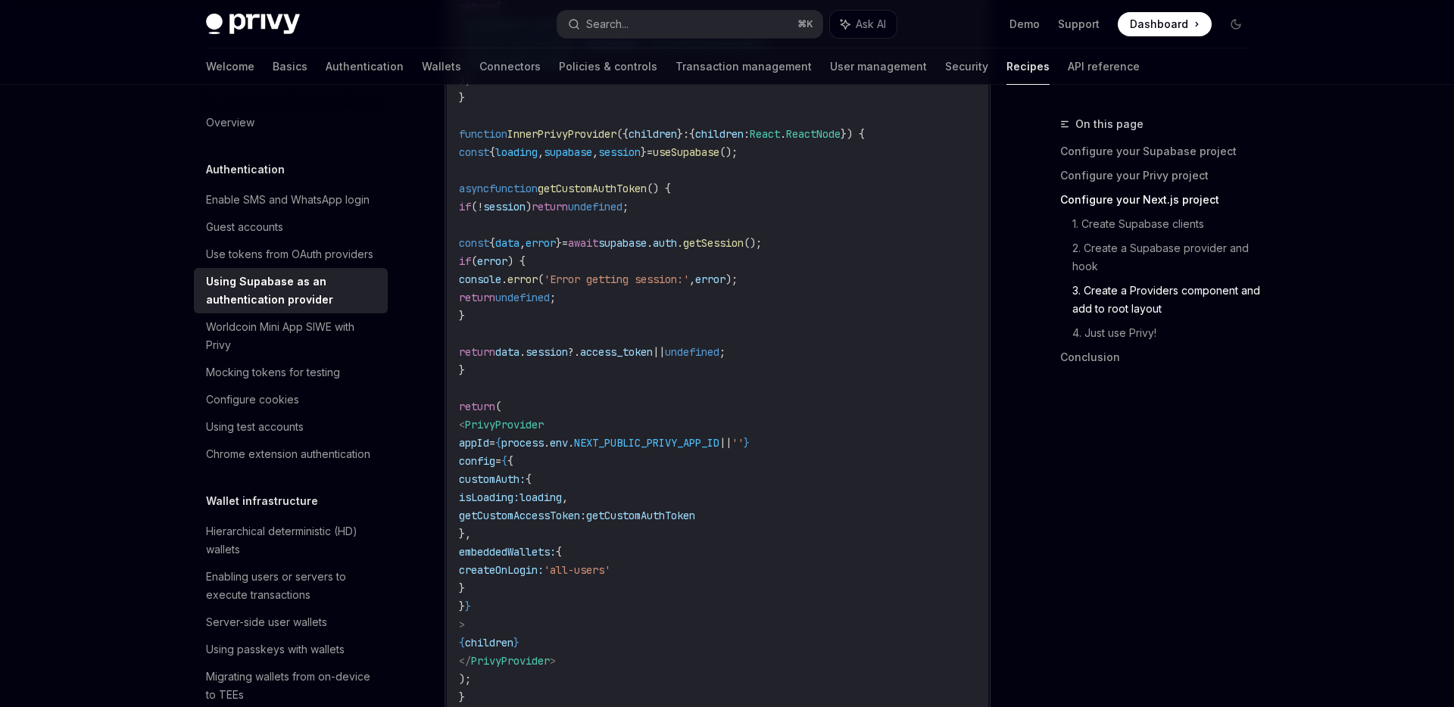
drag, startPoint x: 509, startPoint y: 423, endPoint x: 544, endPoint y: 518, distance: 100.9
click at [544, 518] on code "'use client' ; import { PrivyProvider } from '@privy-io/react-auth' ; import { …" at bounding box center [717, 298] width 517 height 818
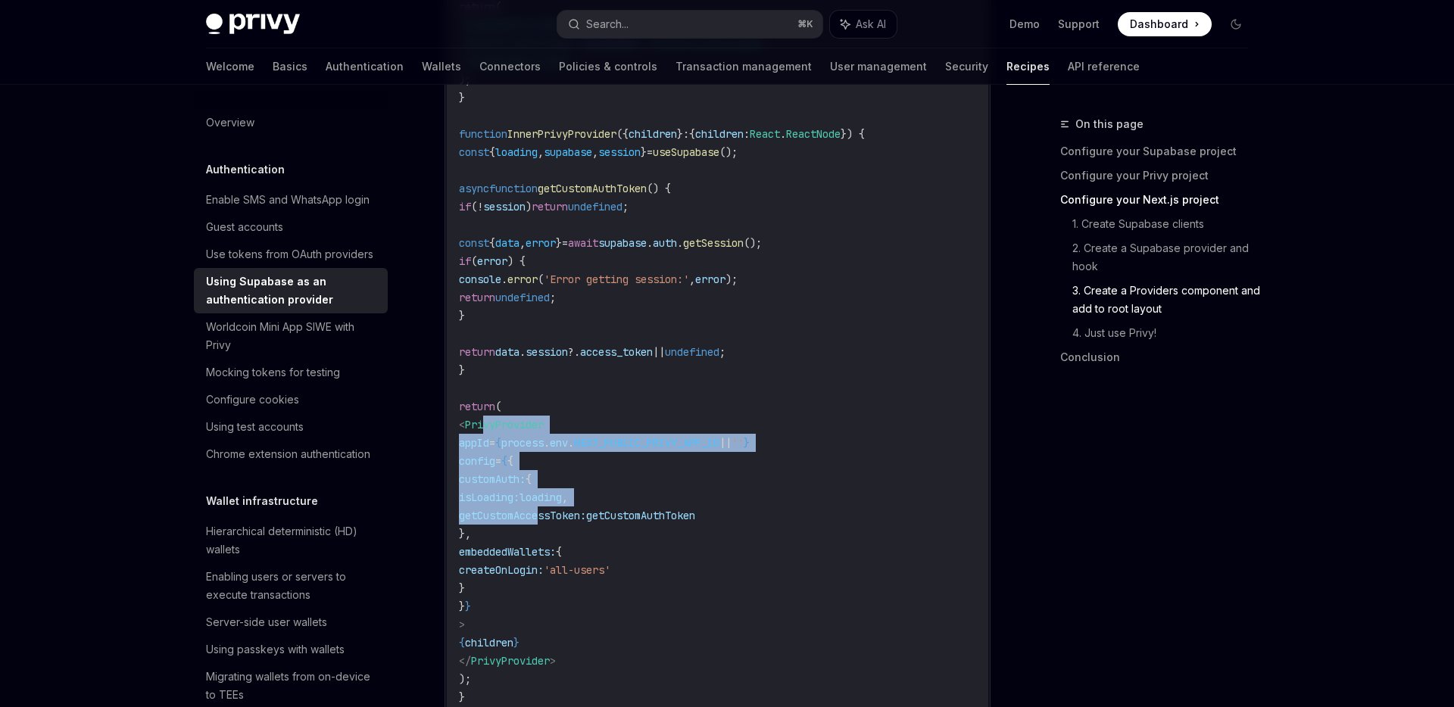
click at [544, 518] on span "getCustomAccessToken:" at bounding box center [522, 516] width 127 height 14
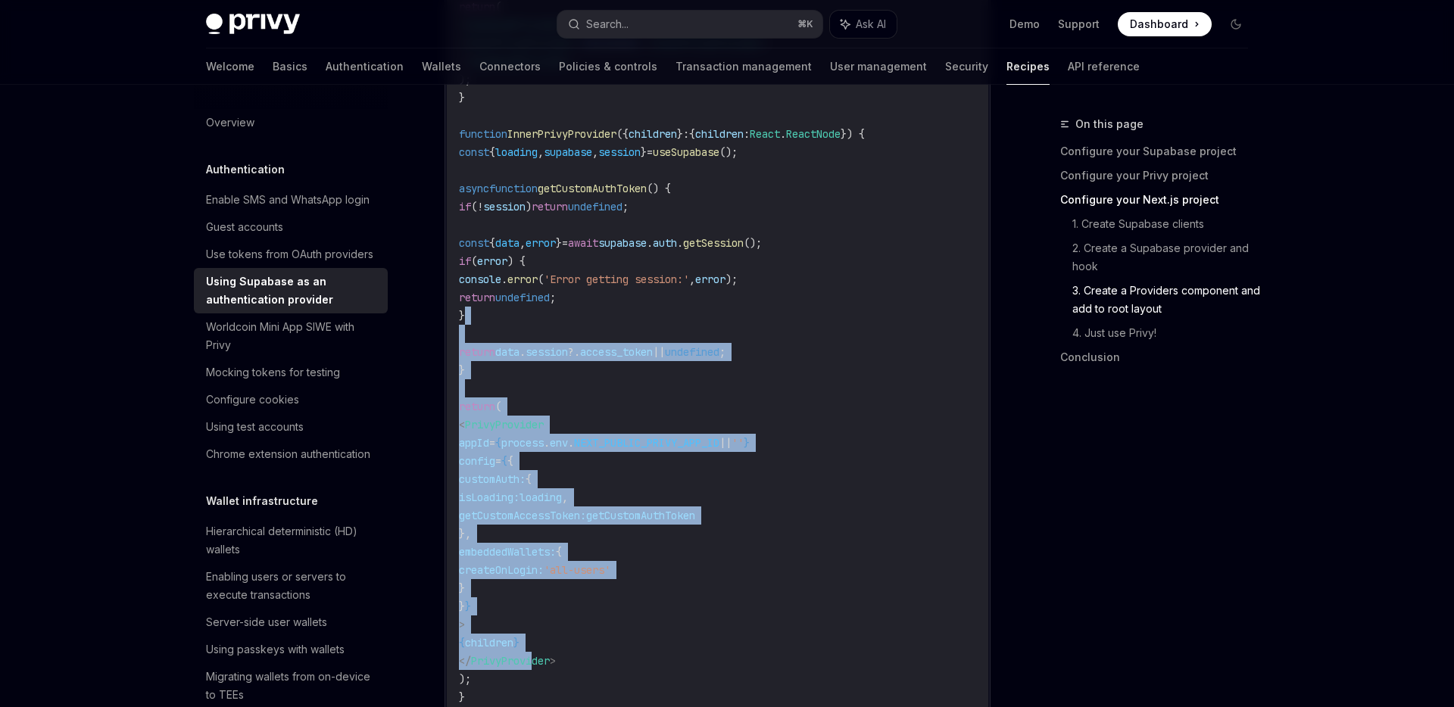
drag, startPoint x: 560, startPoint y: 672, endPoint x: 563, endPoint y: 323, distance: 349.9
click at [563, 323] on code "'use client' ; import { PrivyProvider } from '@privy-io/react-auth' ; import { …" at bounding box center [717, 298] width 517 height 818
drag, startPoint x: 554, startPoint y: 338, endPoint x: 564, endPoint y: 616, distance: 278.9
click at [561, 613] on code "'use client' ; import { PrivyProvider } from '@privy-io/react-auth' ; import { …" at bounding box center [717, 298] width 517 height 818
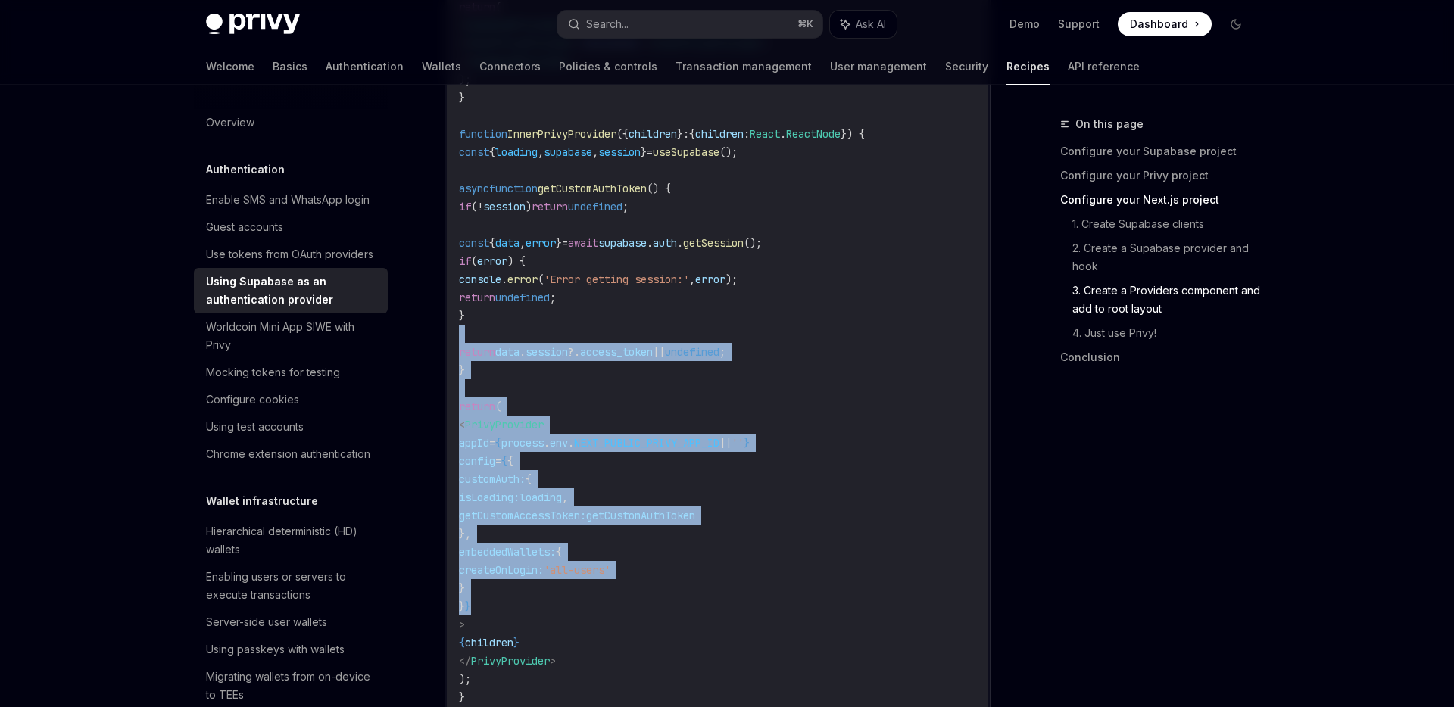
click at [564, 616] on code "'use client' ; import { PrivyProvider } from '@privy-io/react-auth' ; import { …" at bounding box center [717, 298] width 517 height 818
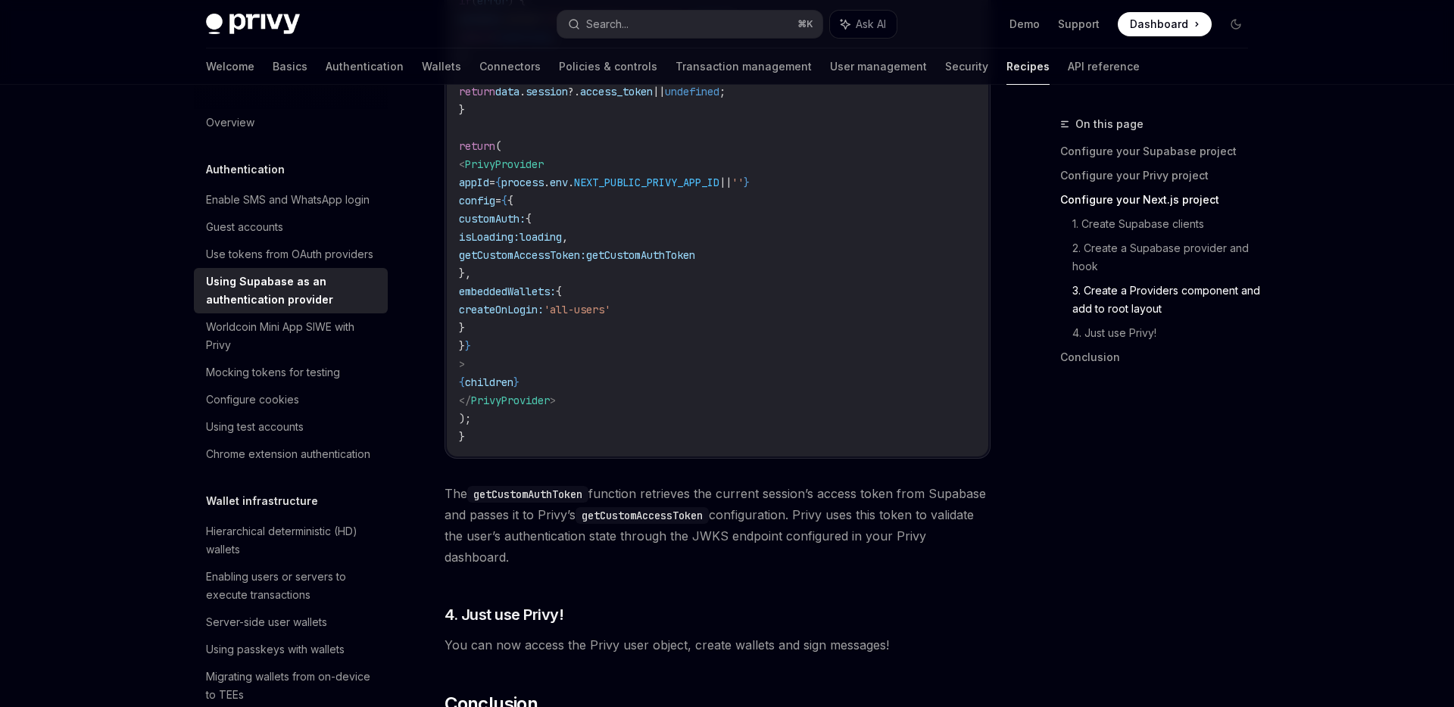
scroll to position [3520, 0]
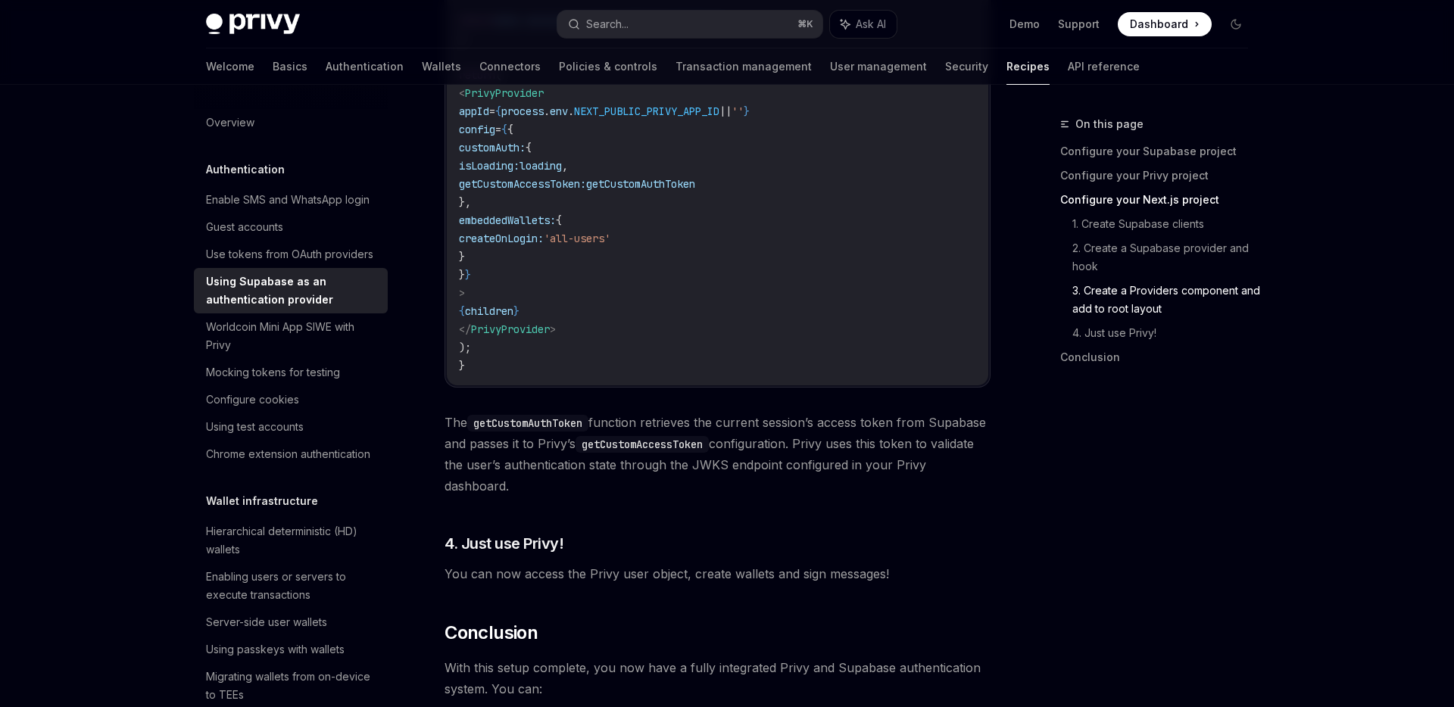
drag, startPoint x: 630, startPoint y: 352, endPoint x: 630, endPoint y: 268, distance: 84.1
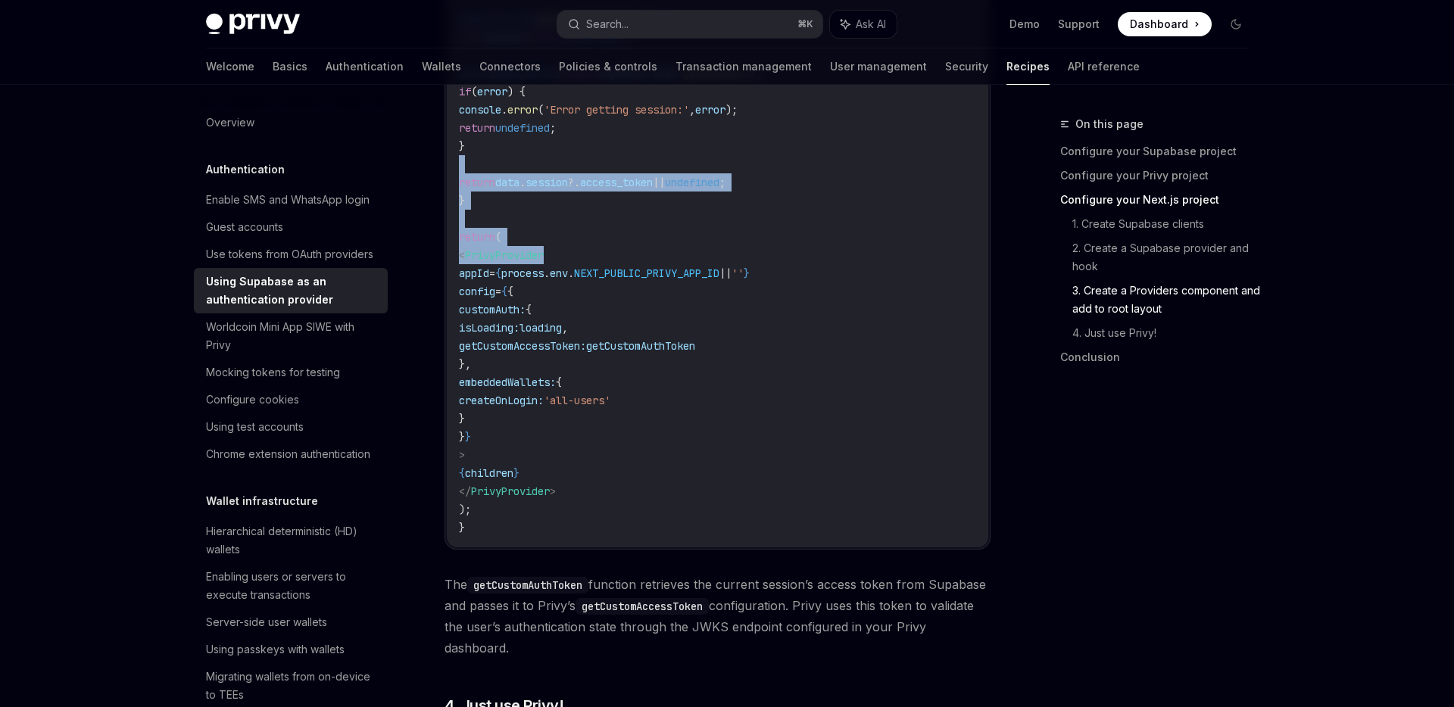
drag, startPoint x: 630, startPoint y: 268, endPoint x: 624, endPoint y: 145, distance: 123.6
click at [623, 145] on code "'use client' ; import { PrivyProvider } from '@privy-io/react-auth' ; import { …" at bounding box center [717, 128] width 517 height 818
click at [624, 145] on code "'use client' ; import { PrivyProvider } from '@privy-io/react-auth' ; import { …" at bounding box center [717, 128] width 517 height 818
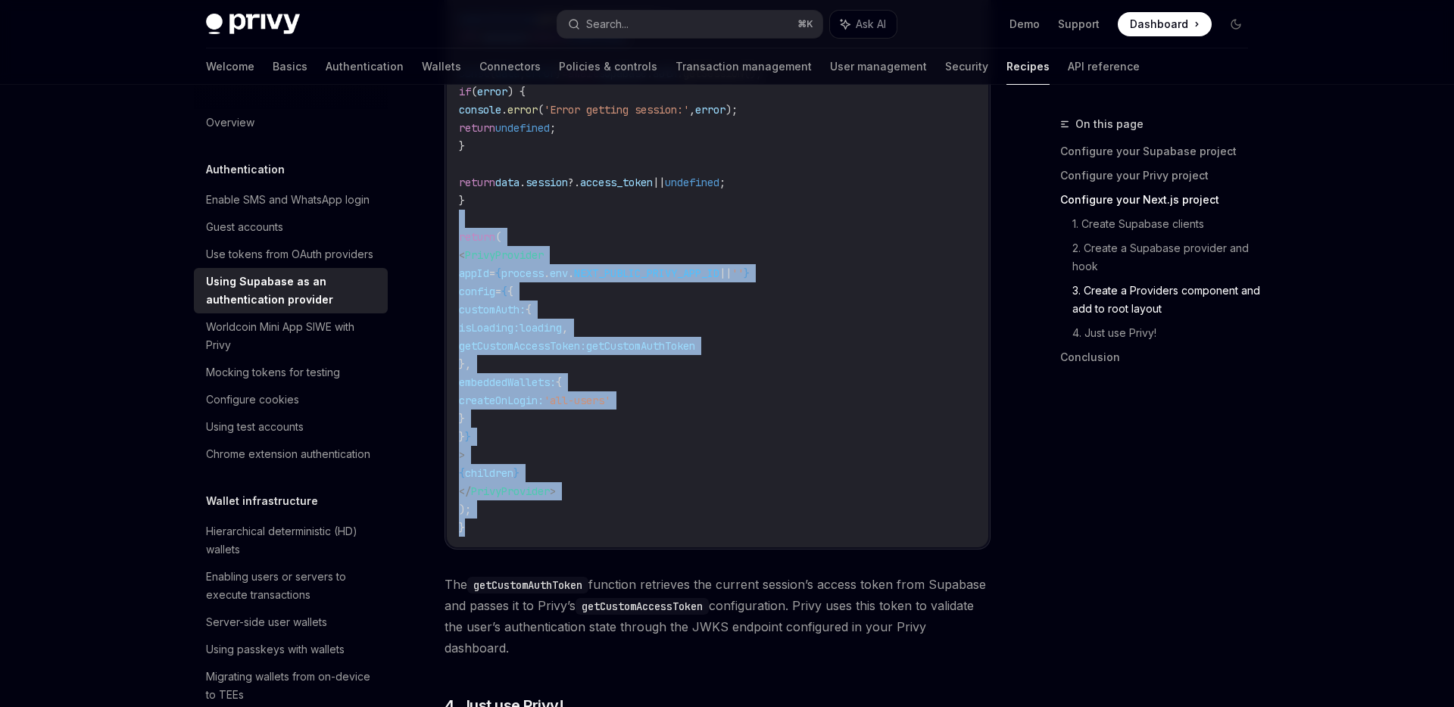
drag, startPoint x: 567, startPoint y: 223, endPoint x: 585, endPoint y: 532, distance: 310.2
click at [585, 535] on code "'use client' ; import { PrivyProvider } from '@privy-io/react-auth' ; import { …" at bounding box center [717, 128] width 517 height 818
click at [585, 532] on code "'use client' ; import { PrivyProvider } from '@privy-io/react-auth' ; import { …" at bounding box center [717, 128] width 517 height 818
drag, startPoint x: 585, startPoint y: 270, endPoint x: 560, endPoint y: 244, distance: 35.9
click at [562, 240] on code "'use client' ; import { PrivyProvider } from '@privy-io/react-auth' ; import { …" at bounding box center [717, 128] width 517 height 818
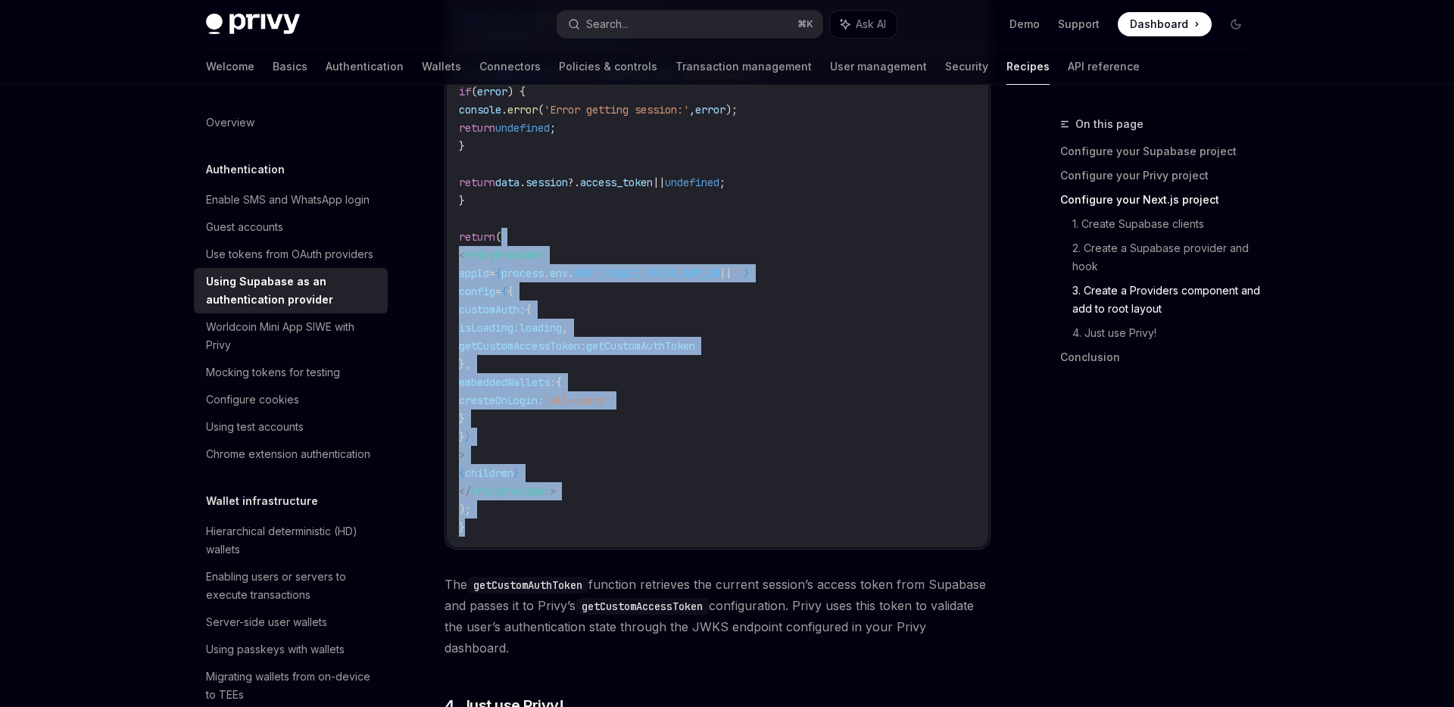
click at [560, 244] on code "'use client' ; import { PrivyProvider } from '@privy-io/react-auth' ; import { …" at bounding box center [717, 128] width 517 height 818
drag, startPoint x: 576, startPoint y: 217, endPoint x: 577, endPoint y: 472, distance: 254.4
click at [577, 470] on code "'use client' ; import { PrivyProvider } from '@privy-io/react-auth' ; import { …" at bounding box center [717, 128] width 517 height 818
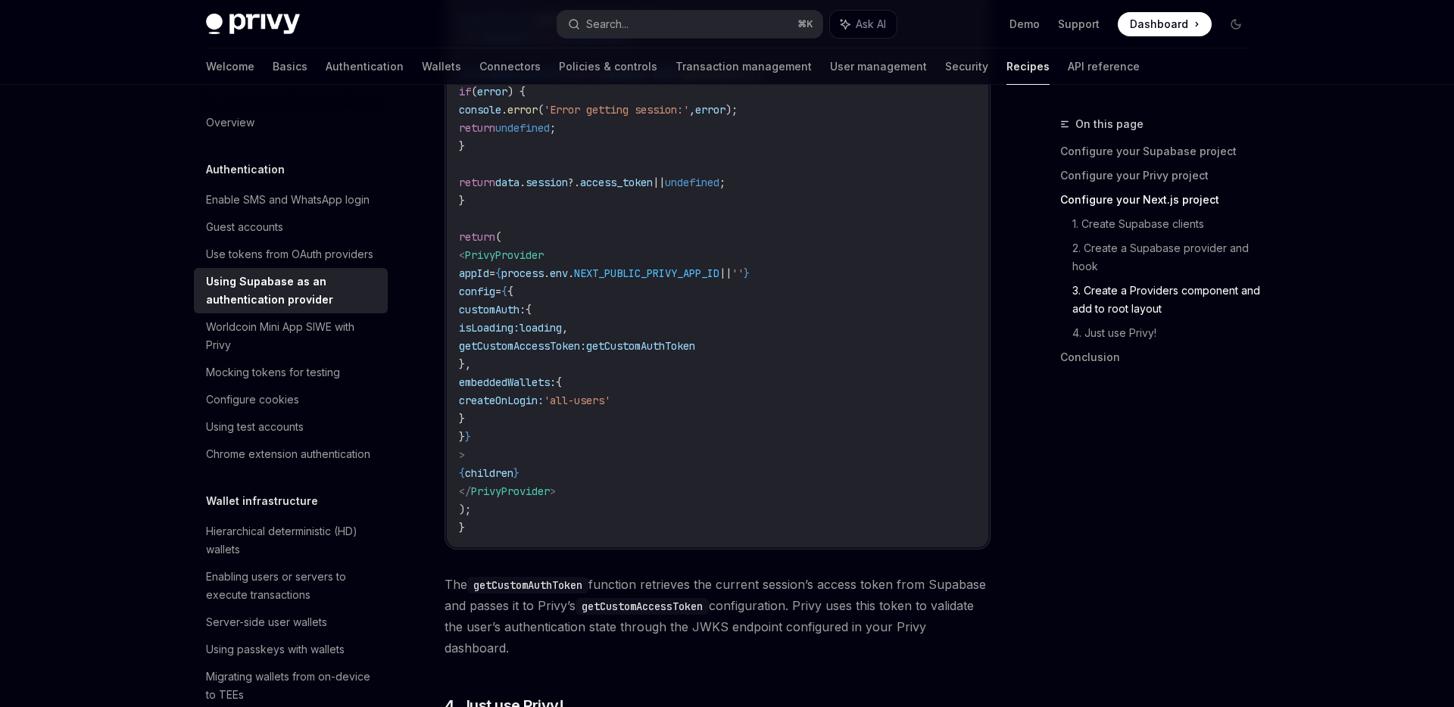
click at [577, 472] on code "'use client' ; import { PrivyProvider } from '@privy-io/react-auth' ; import { …" at bounding box center [717, 128] width 517 height 818
drag, startPoint x: 529, startPoint y: 234, endPoint x: 599, endPoint y: 366, distance: 149.1
click at [599, 366] on code "'use client' ; import { PrivyProvider } from '@privy-io/react-auth' ; import { …" at bounding box center [717, 128] width 517 height 818
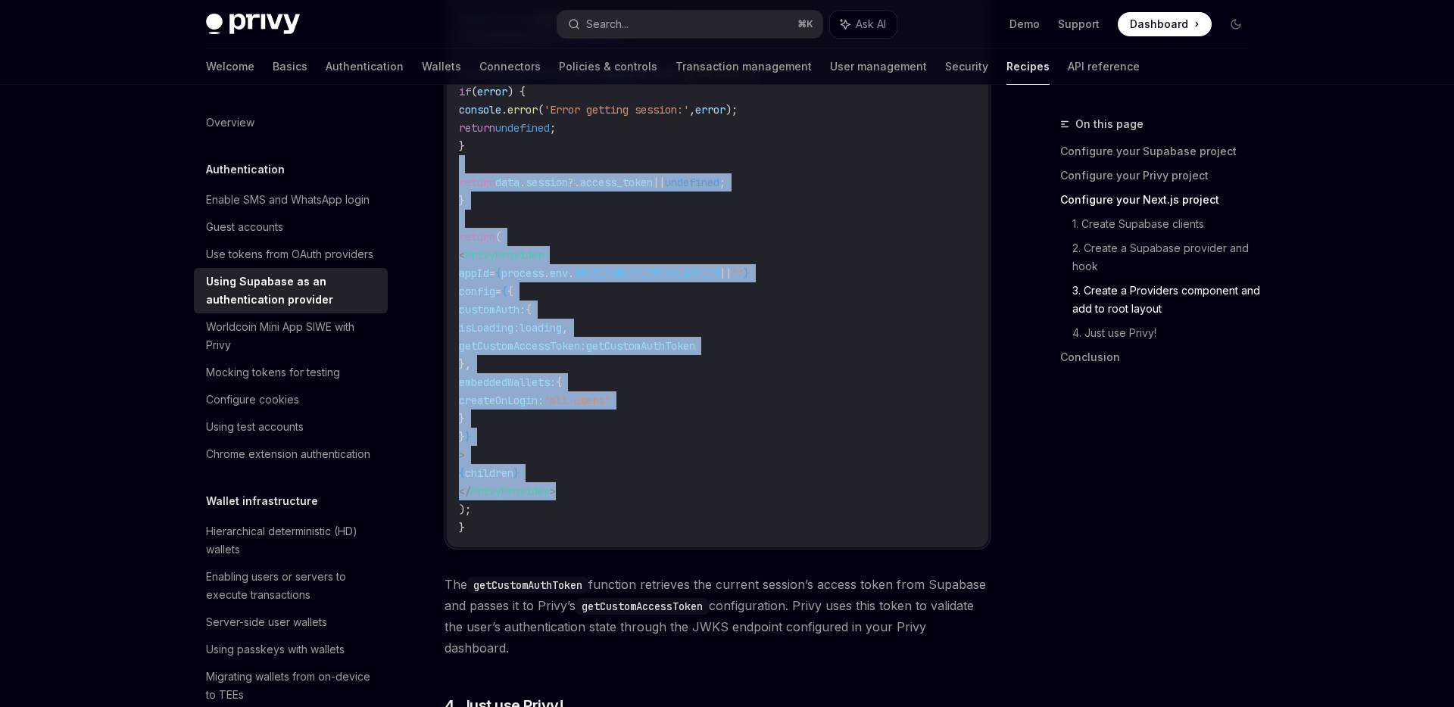
drag, startPoint x: 650, startPoint y: 494, endPoint x: 660, endPoint y: 152, distance: 341.7
click at [660, 152] on code "'use client' ; import { PrivyProvider } from '@privy-io/react-auth' ; import { …" at bounding box center [717, 128] width 517 height 818
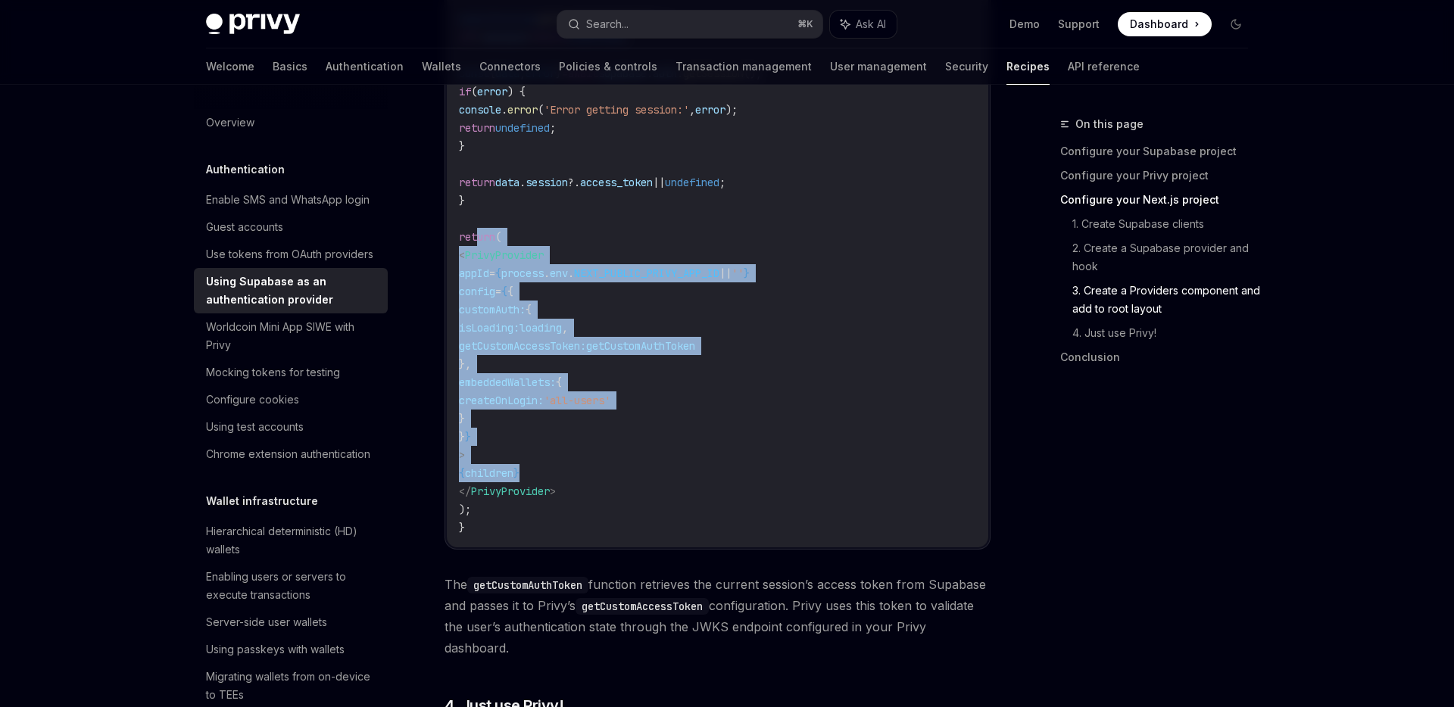
drag, startPoint x: 476, startPoint y: 240, endPoint x: 668, endPoint y: 506, distance: 327.7
click at [670, 504] on code "'use client' ; import { PrivyProvider } from '@privy-io/react-auth' ; import { …" at bounding box center [717, 128] width 517 height 818
click at [668, 506] on code "'use client' ; import { PrivyProvider } from '@privy-io/react-auth' ; import { …" at bounding box center [717, 128] width 517 height 818
drag, startPoint x: 668, startPoint y: 506, endPoint x: 663, endPoint y: 223, distance: 283.3
click at [663, 224] on code "'use client' ; import { PrivyProvider } from '@privy-io/react-auth' ; import { …" at bounding box center [717, 128] width 517 height 818
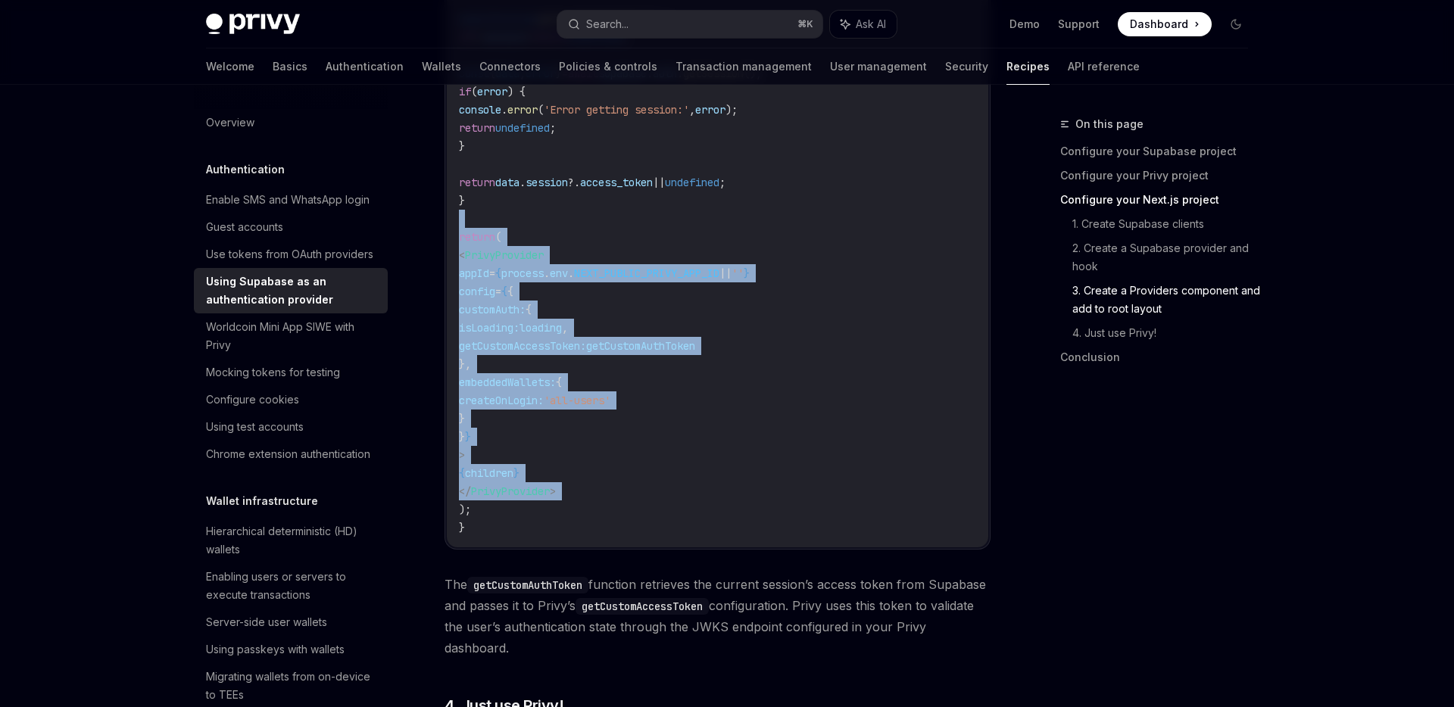
click at [663, 223] on code "'use client' ; import { PrivyProvider } from '@privy-io/react-auth' ; import { …" at bounding box center [717, 128] width 517 height 818
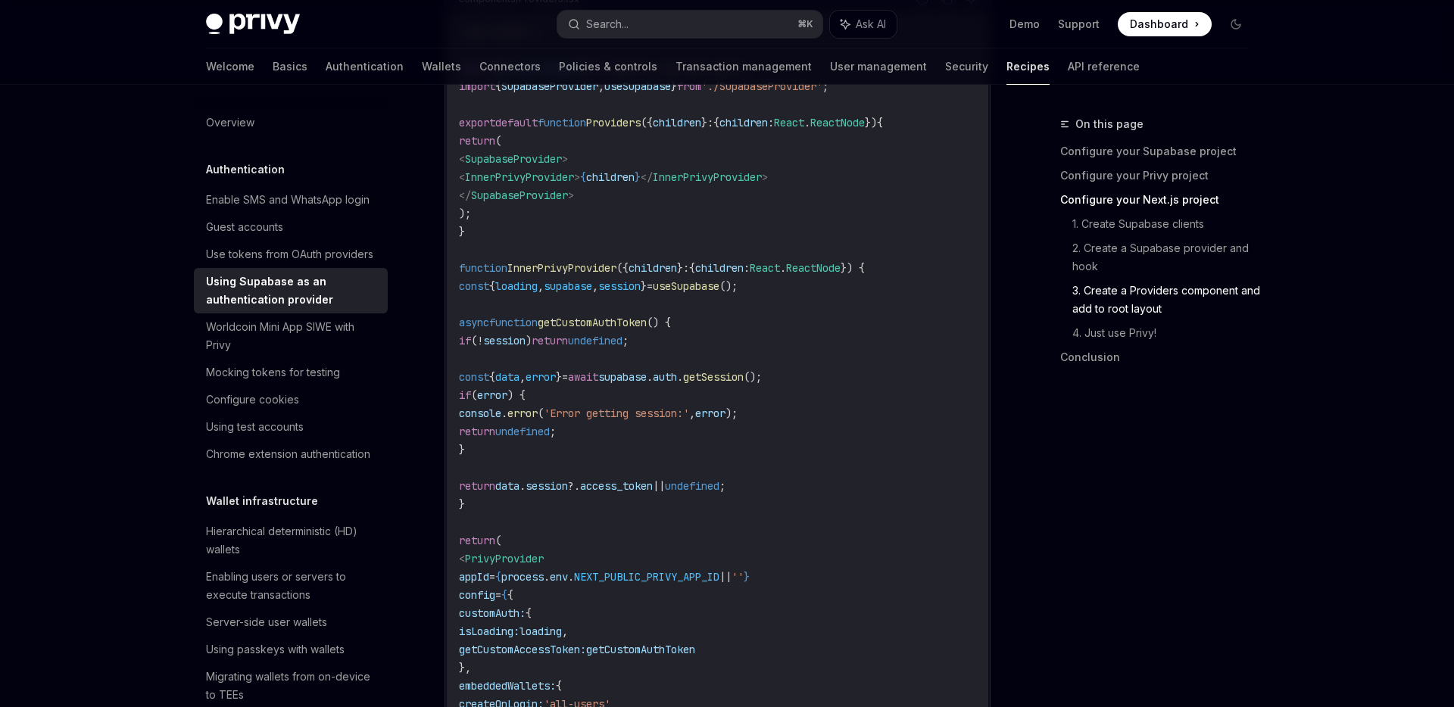
scroll to position [3030, 0]
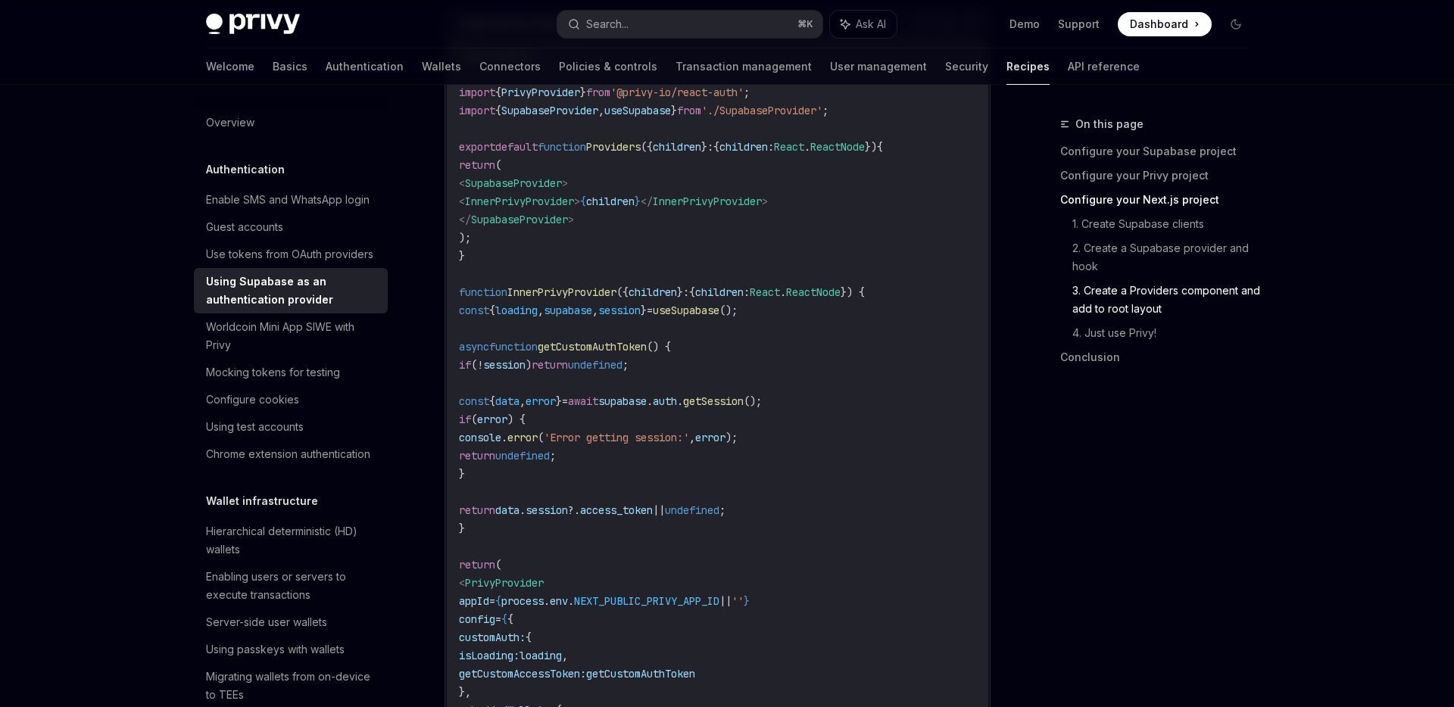
drag, startPoint x: 602, startPoint y: 277, endPoint x: 599, endPoint y: 449, distance: 171.9
click at [602, 368] on code "'use client' ; import { PrivyProvider } from '@privy-io/react-auth' ; import { …" at bounding box center [717, 456] width 517 height 818
click at [585, 502] on code "'use client' ; import { PrivyProvider } from '@privy-io/react-auth' ; import { …" at bounding box center [717, 456] width 517 height 818
drag, startPoint x: 560, startPoint y: 486, endPoint x: 616, endPoint y: 182, distance: 309.4
click at [616, 182] on code "'use client' ; import { PrivyProvider } from '@privy-io/react-auth' ; import { …" at bounding box center [717, 456] width 517 height 818
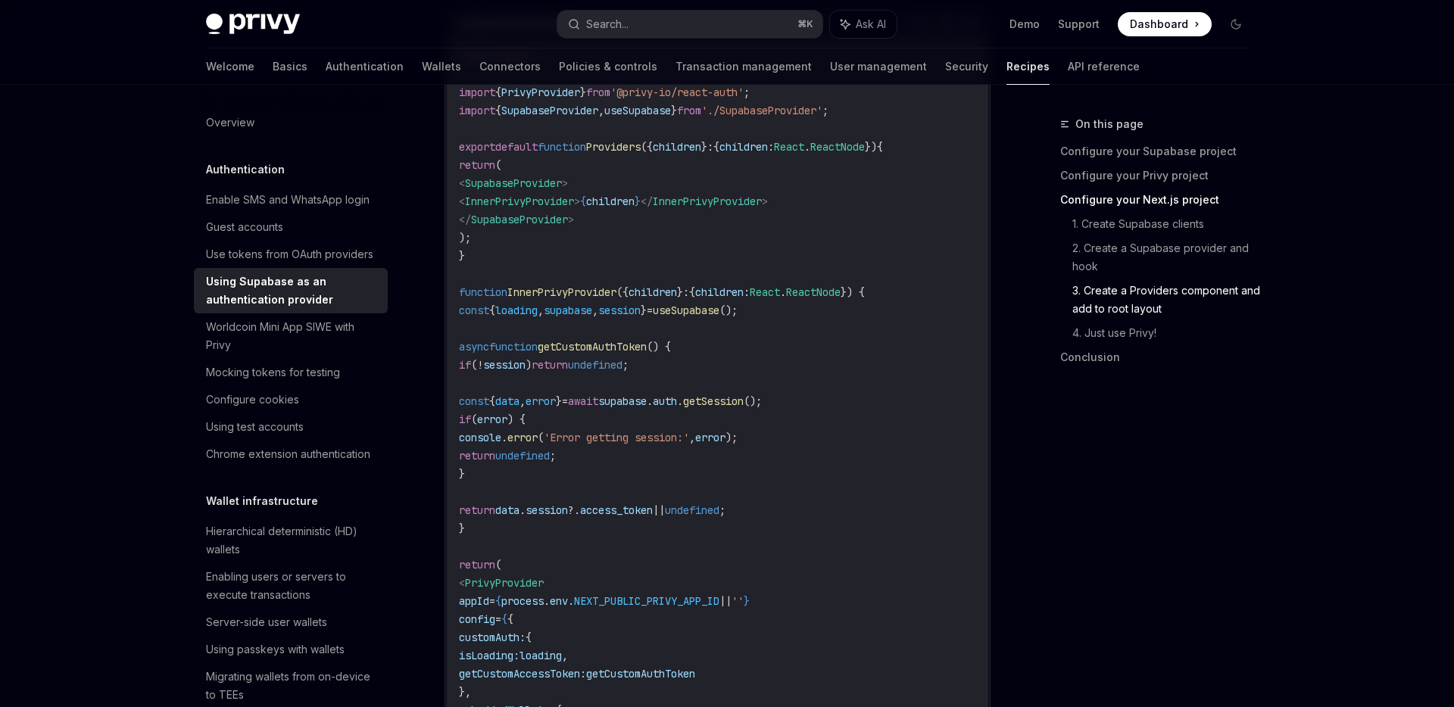
click at [616, 182] on code "'use client' ; import { PrivyProvider } from '@privy-io/react-auth' ; import { …" at bounding box center [717, 456] width 517 height 818
drag, startPoint x: 566, startPoint y: 292, endPoint x: 560, endPoint y: 484, distance: 192.4
click at [560, 484] on code "'use client' ; import { PrivyProvider } from '@privy-io/react-auth' ; import { …" at bounding box center [717, 456] width 517 height 818
drag, startPoint x: 575, startPoint y: 325, endPoint x: 577, endPoint y: 304, distance: 21.3
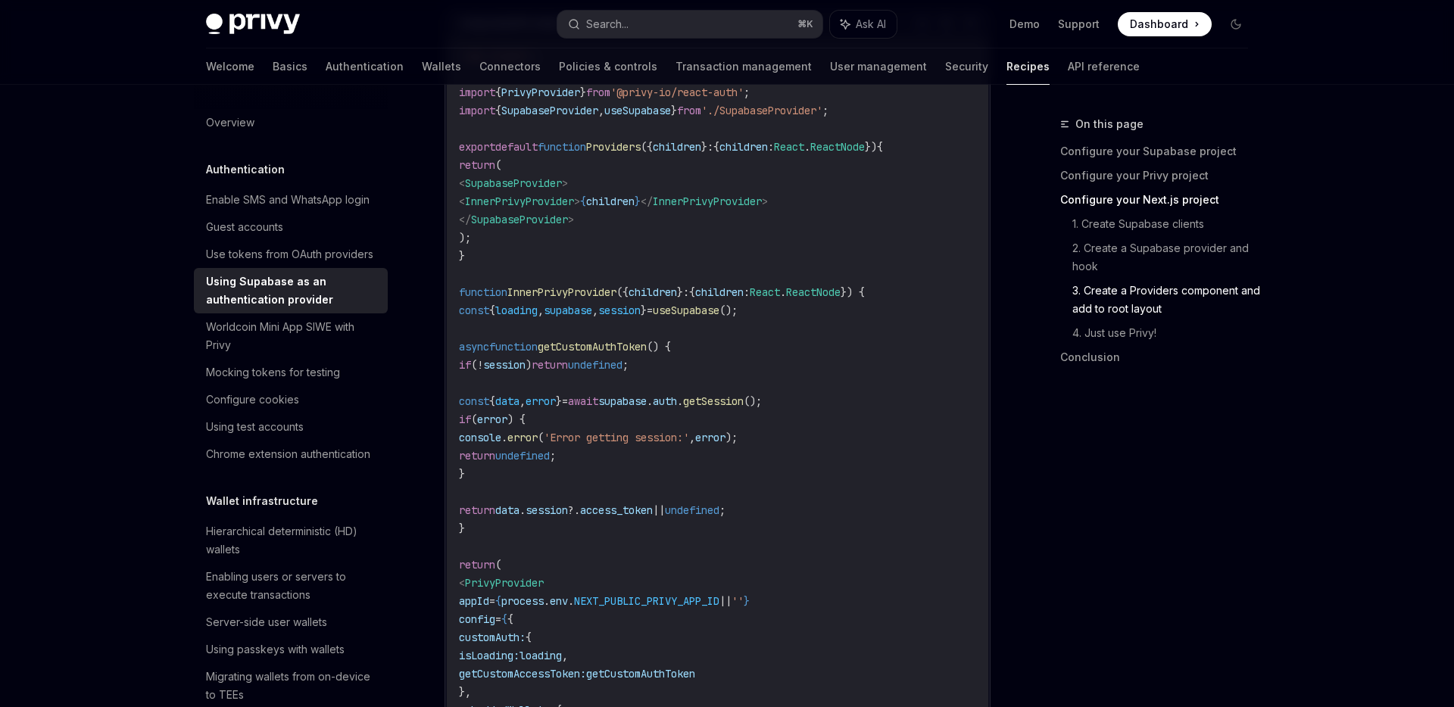
click at [577, 304] on code "'use client' ; import { PrivyProvider } from '@privy-io/react-auth' ; import { …" at bounding box center [717, 456] width 517 height 818
click at [578, 295] on span "InnerPrivyProvider" at bounding box center [561, 292] width 109 height 14
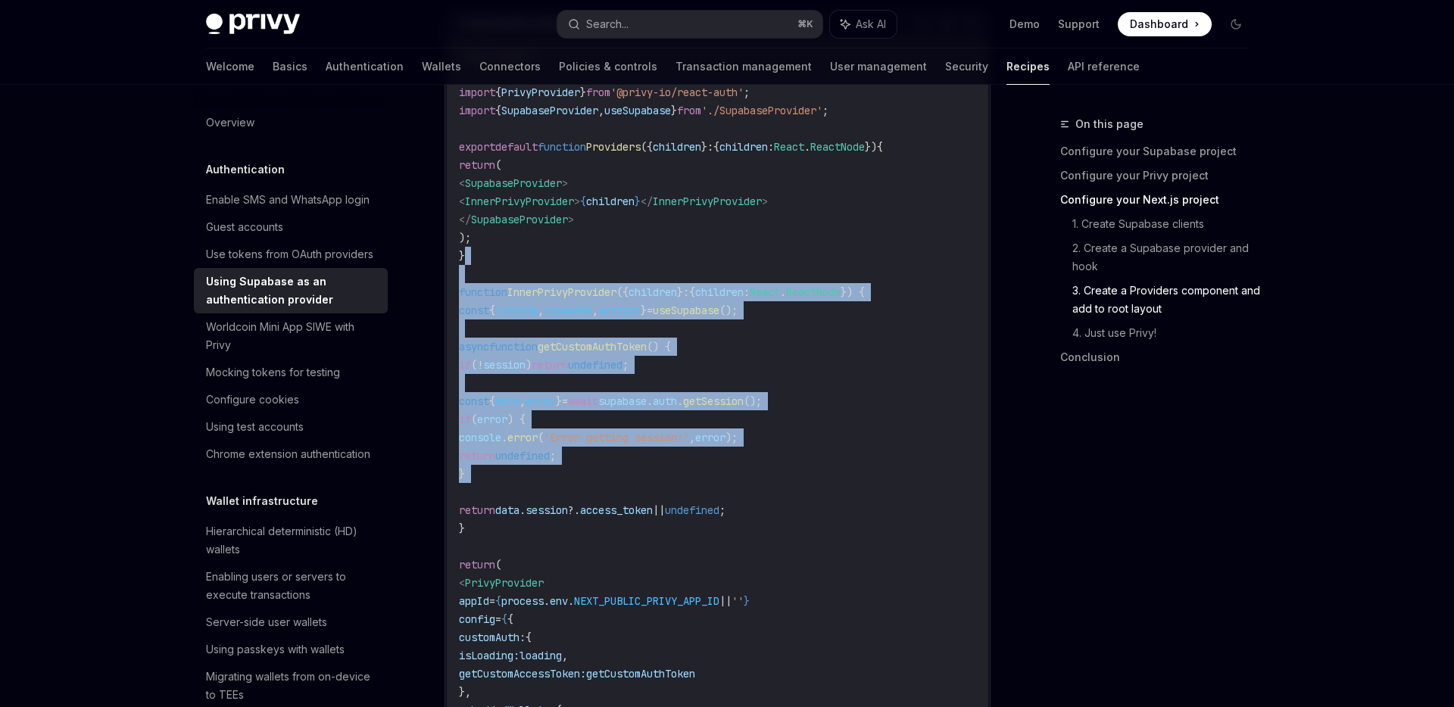
drag, startPoint x: 585, startPoint y: 270, endPoint x: 537, endPoint y: 495, distance: 230.1
click at [537, 495] on code "'use client' ; import { PrivyProvider } from '@privy-io/react-auth' ; import { …" at bounding box center [717, 456] width 517 height 818
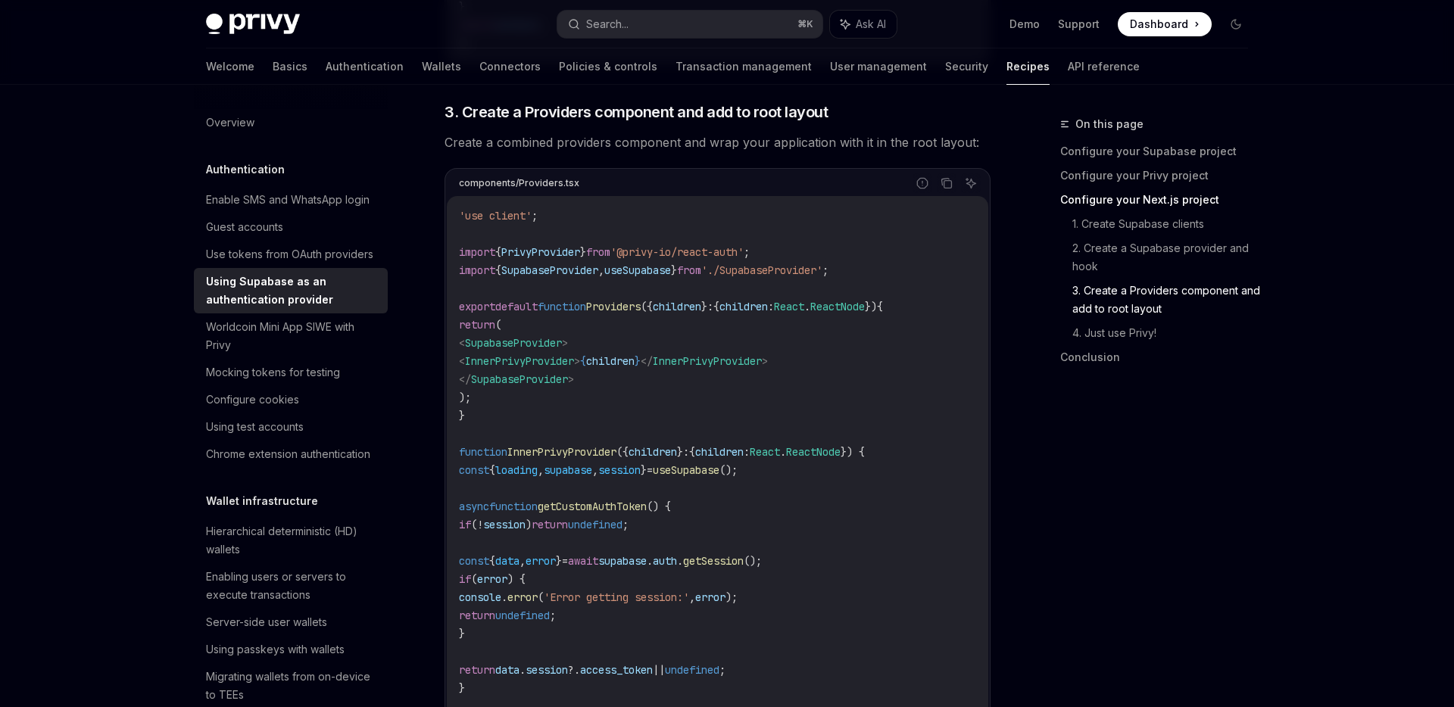
scroll to position [2795, 0]
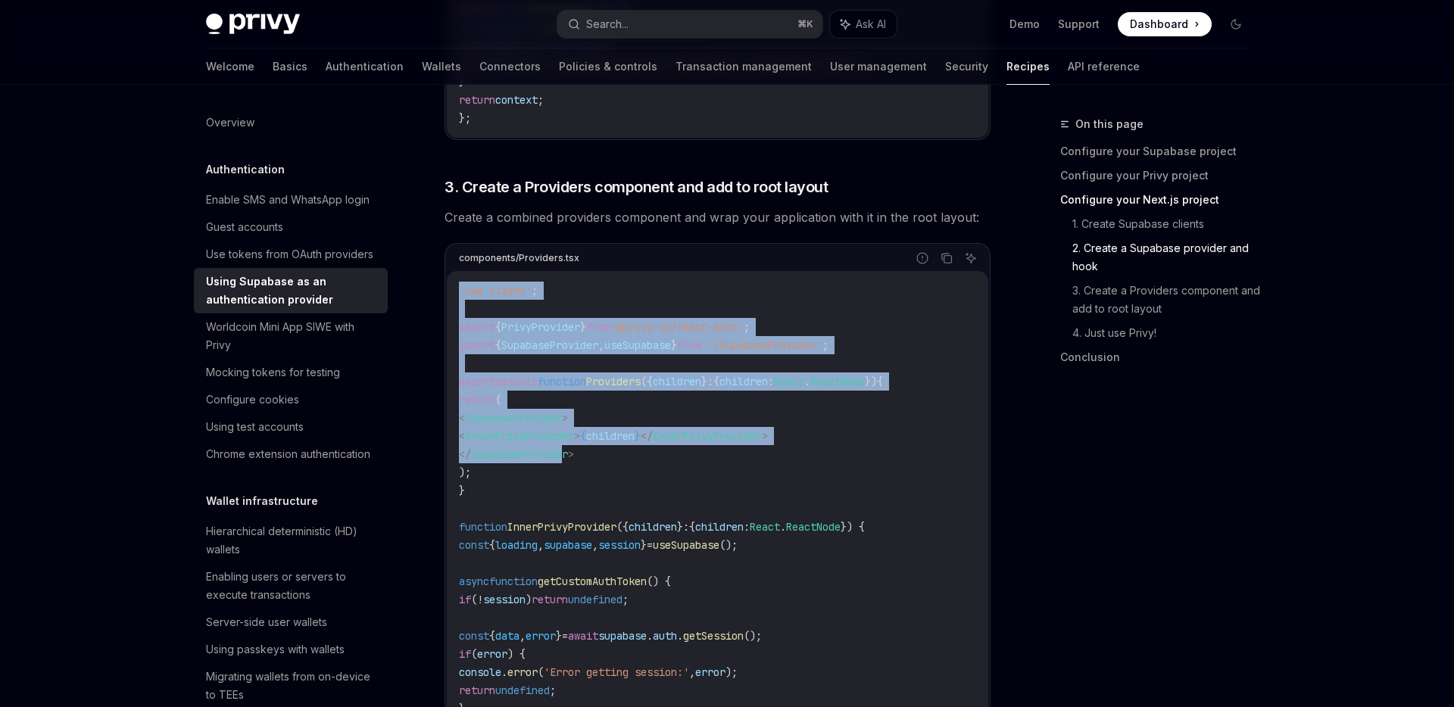
drag, startPoint x: 594, startPoint y: 467, endPoint x: 595, endPoint y: 268, distance: 199.2
click at [595, 268] on div "components/Providers.tsx Report incorrect code Copy Ask AI 'use client' ; impor…" at bounding box center [718, 677] width 546 height 869
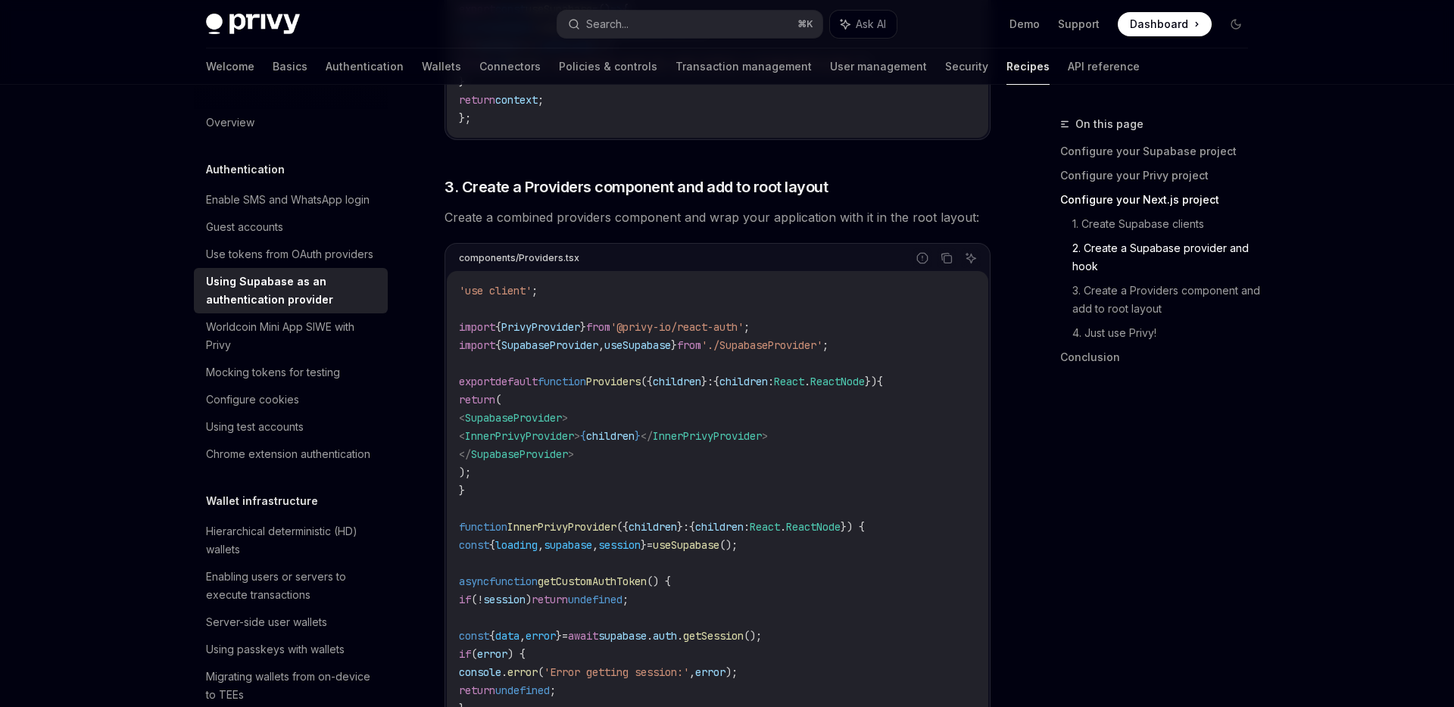
click at [595, 268] on div "Report incorrect code Copy Ask AI" at bounding box center [779, 258] width 401 height 20
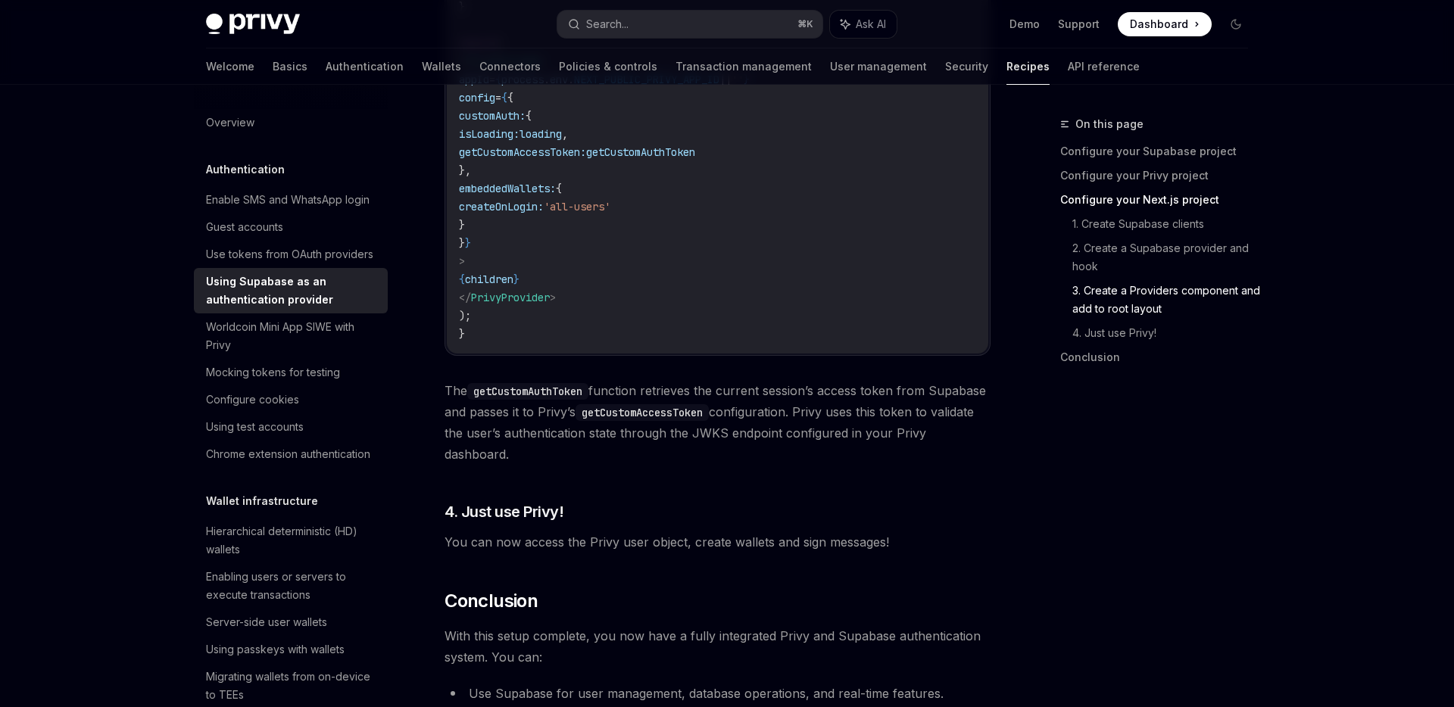
scroll to position [3855, 0]
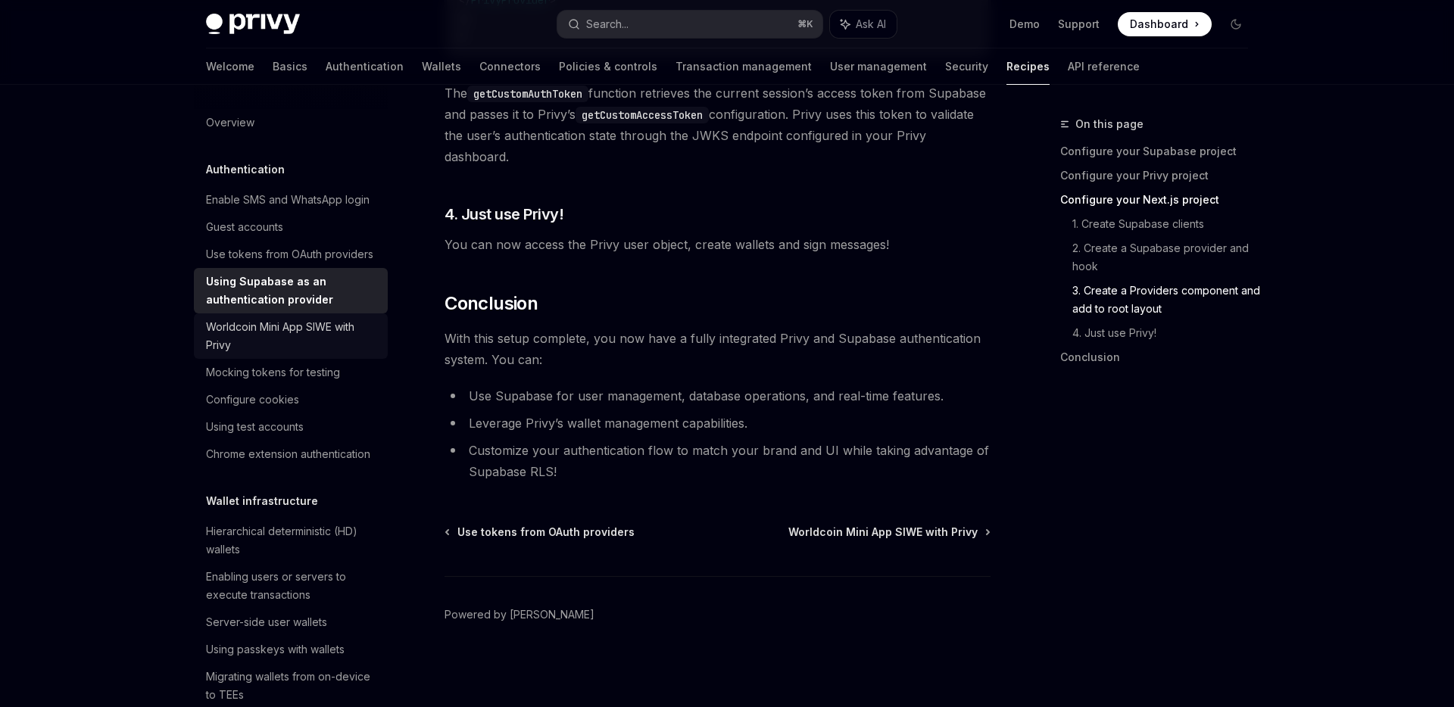
click at [337, 347] on div "Worldcoin Mini App SIWE with Privy" at bounding box center [292, 336] width 173 height 36
type textarea "*"
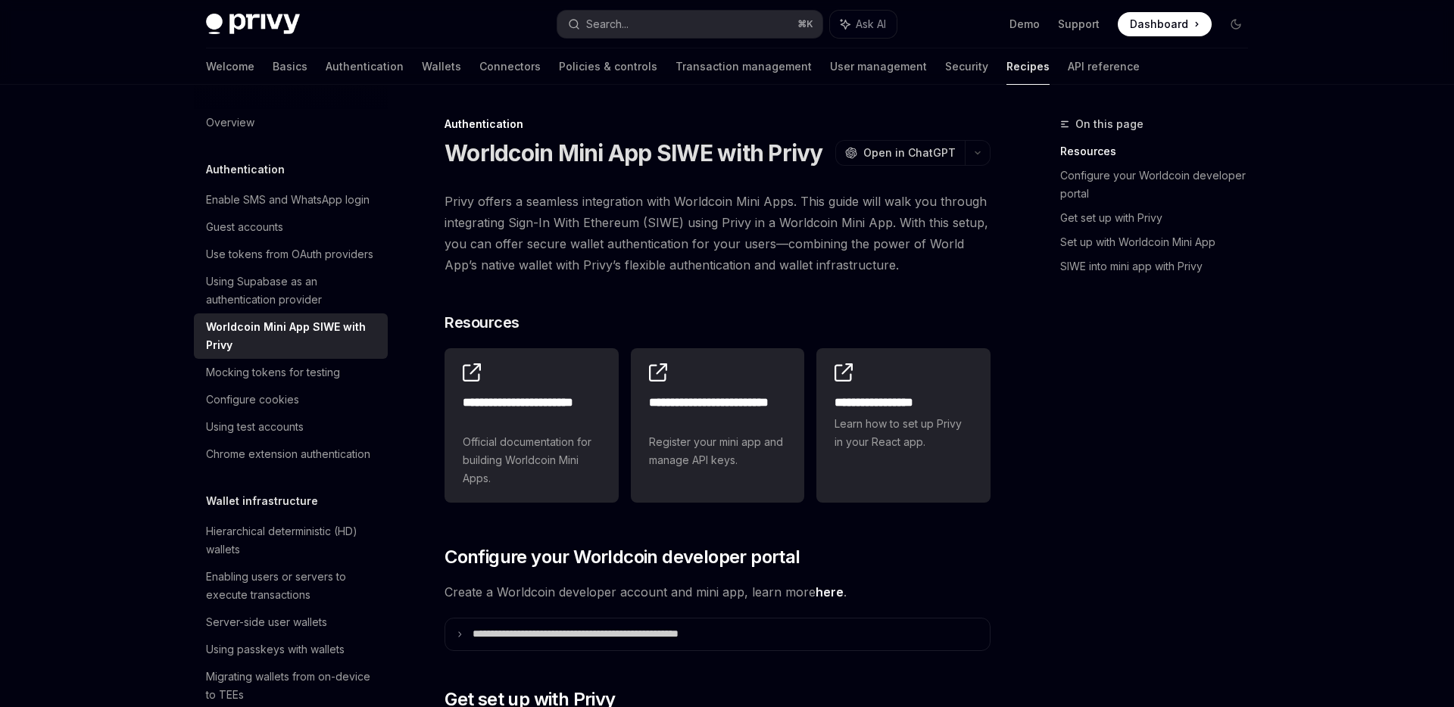
click at [603, 207] on span "Privy offers a seamless integration with Worldcoin Mini Apps. This guide will w…" at bounding box center [718, 233] width 546 height 85
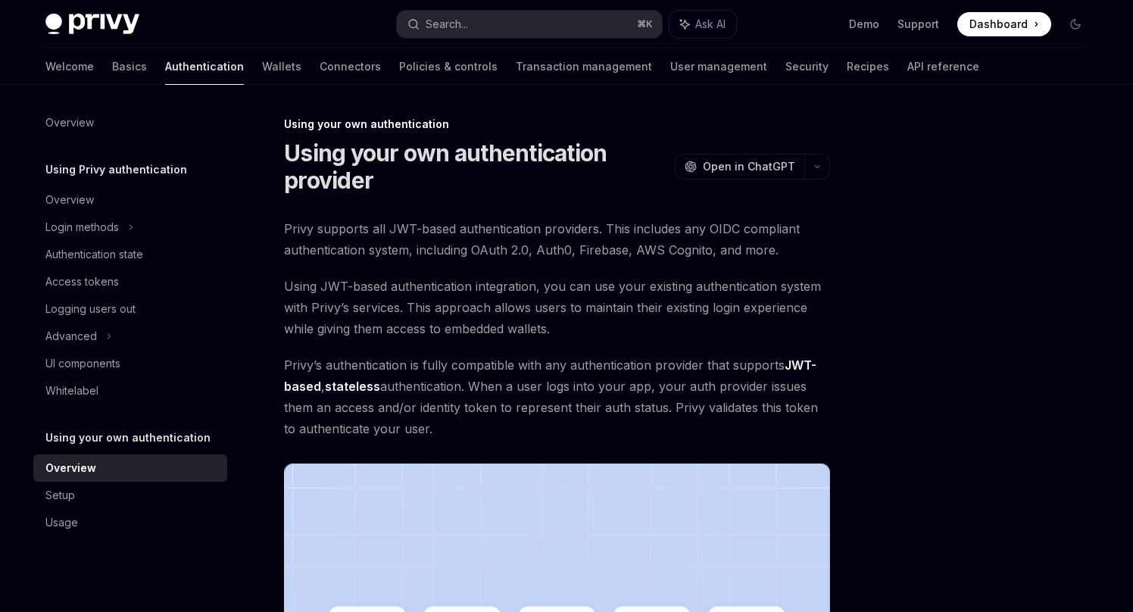
click at [643, 299] on span "Using JWT-based authentication integration, you can use your existing authentic…" at bounding box center [557, 308] width 546 height 64
click at [732, 326] on span "Using JWT-based authentication integration, you can use your existing authentic…" at bounding box center [557, 308] width 546 height 64
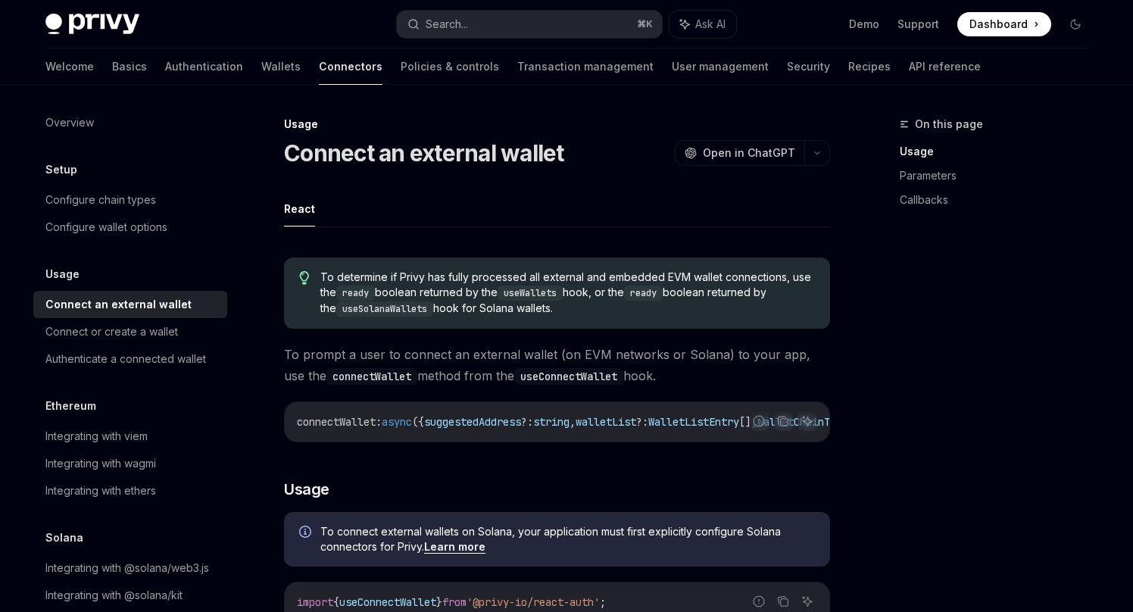
click at [519, 211] on ul "React" at bounding box center [557, 209] width 546 height 36
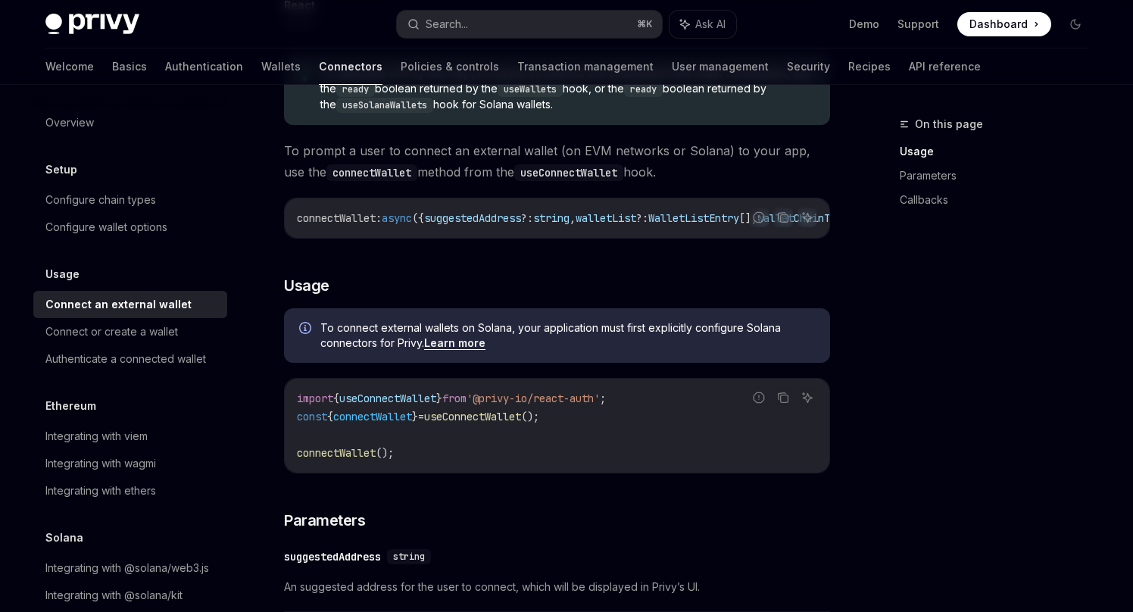
scroll to position [164, 0]
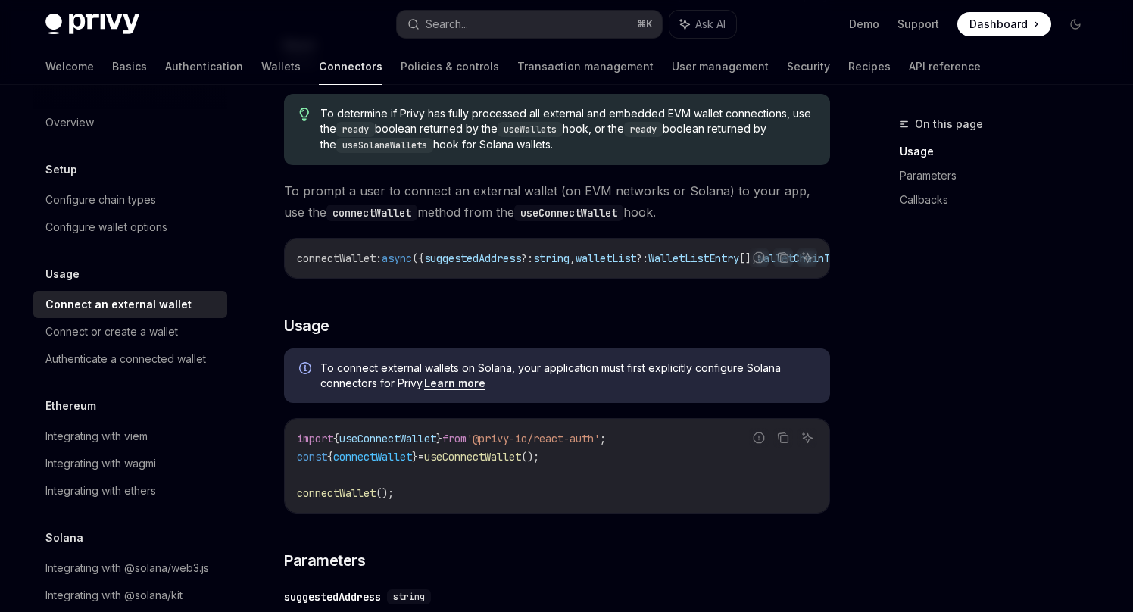
drag, startPoint x: 466, startPoint y: 276, endPoint x: 540, endPoint y: 275, distance: 74.2
click at [540, 275] on div "connectWallet : async ({ suggestedAddress ?: string , walletList ?: WalletListE…" at bounding box center [557, 258] width 544 height 39
drag, startPoint x: 542, startPoint y: 265, endPoint x: 607, endPoint y: 267, distance: 65.1
click at [607, 267] on div "connectWallet : async ({ suggestedAddress ?: string , walletList ?: WalletListE…" at bounding box center [557, 258] width 544 height 39
click at [573, 278] on div "connectWallet : async ({ suggestedAddress ?: string , walletList ?: WalletListE…" at bounding box center [557, 258] width 544 height 39
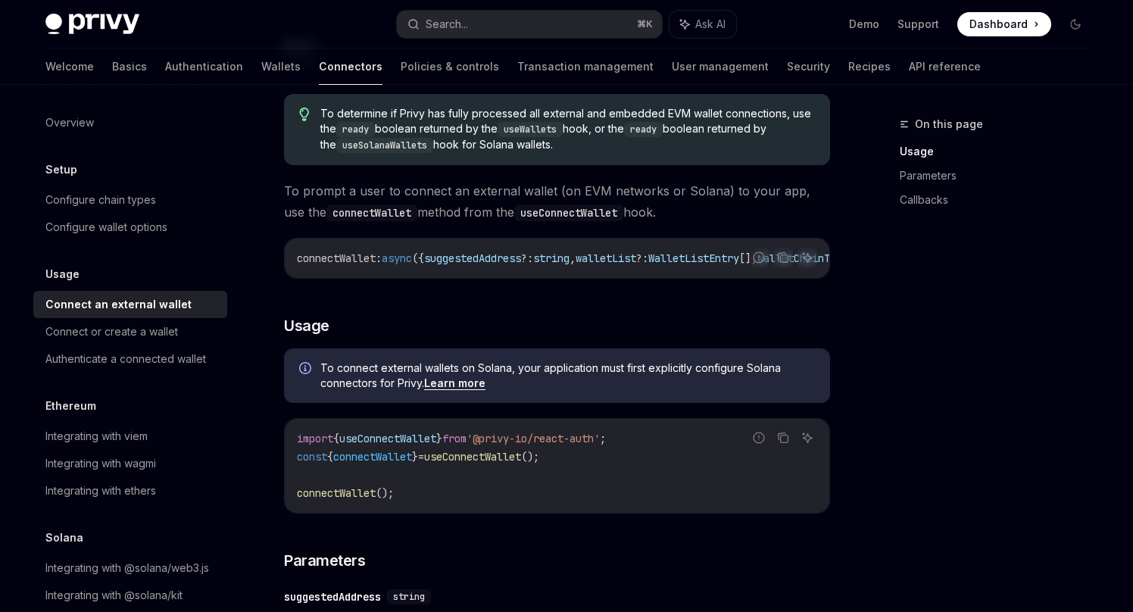
click at [583, 266] on code "connectWallet : async ({ suggestedAddress ?: string , walletList ?: WalletListE…" at bounding box center [691, 258] width 788 height 18
drag, startPoint x: 555, startPoint y: 276, endPoint x: 756, endPoint y: 285, distance: 200.9
click at [769, 279] on div "Report incorrect code Copy Ask AI connectWallet : async ({ suggestedAddress ?: …" at bounding box center [557, 258] width 546 height 41
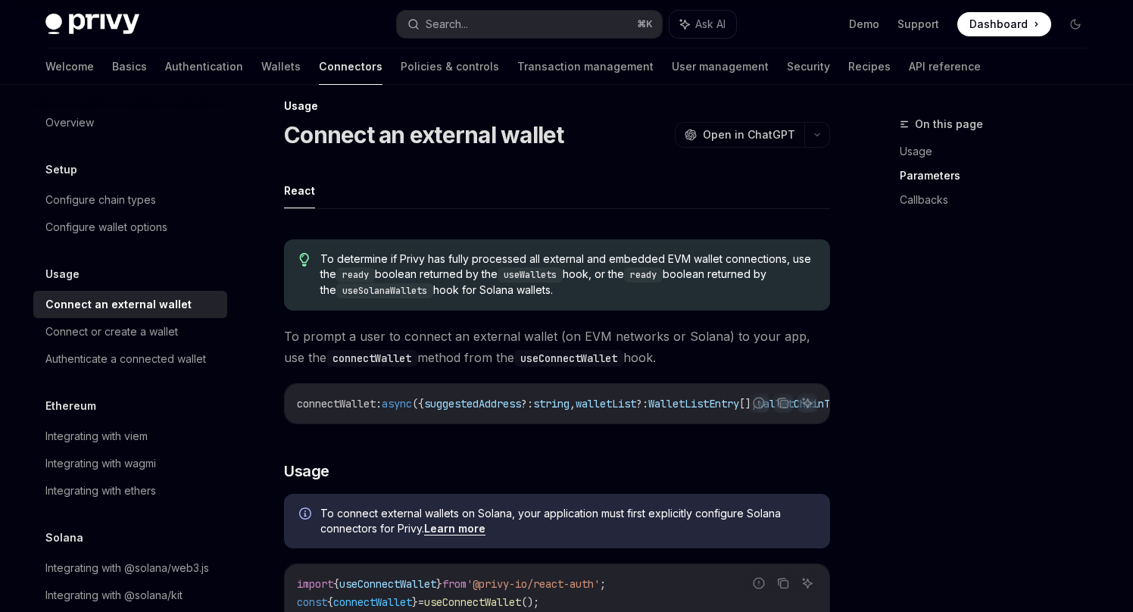
scroll to position [0, 0]
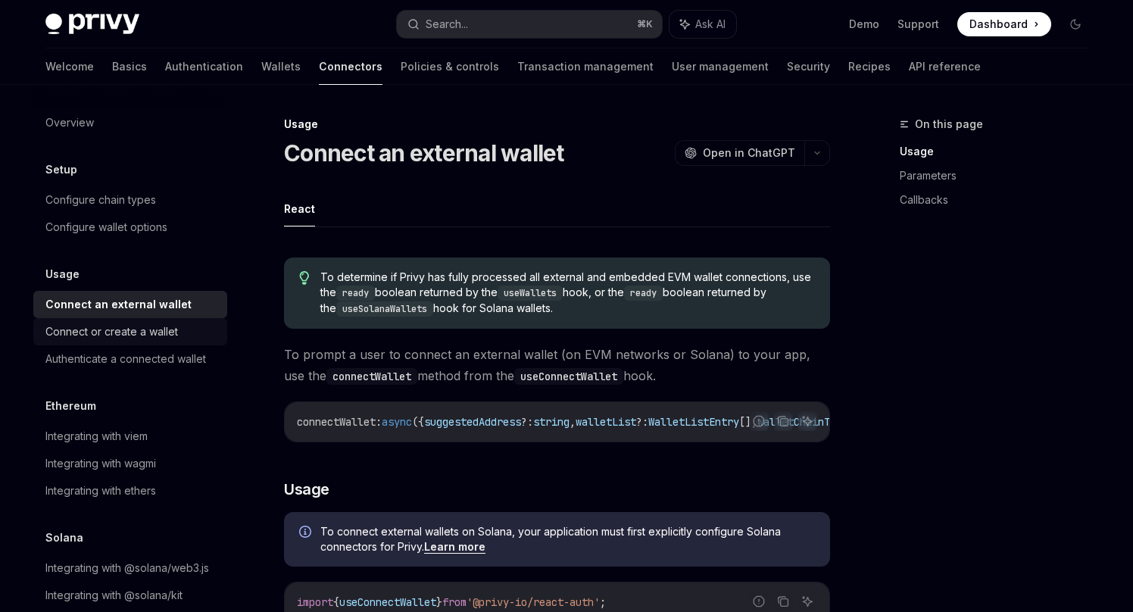
click at [173, 331] on div "Connect or create a wallet" at bounding box center [111, 332] width 133 height 18
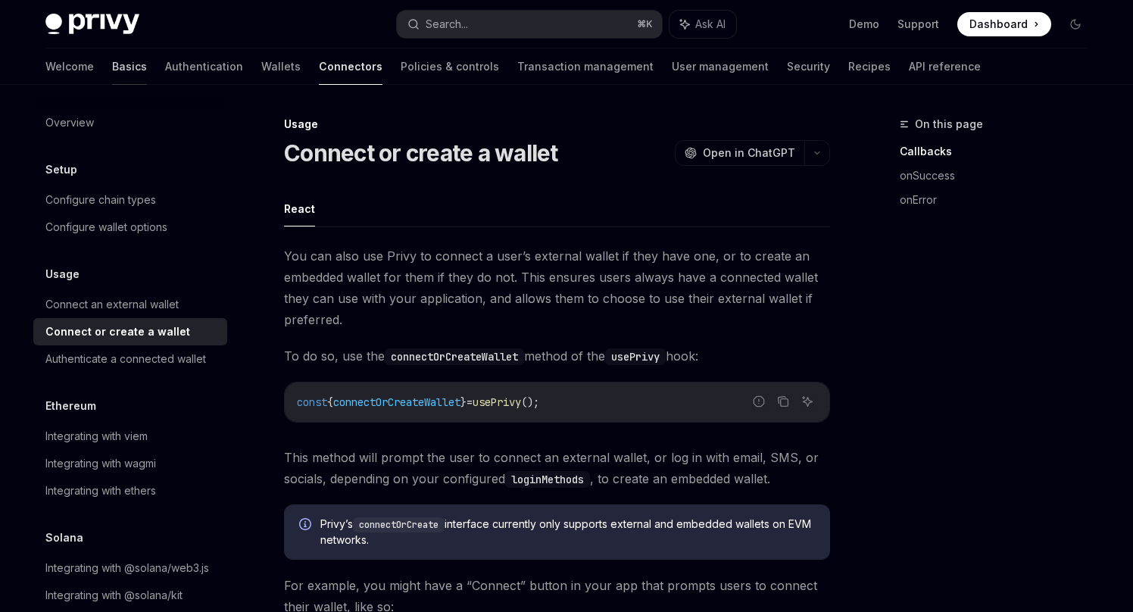
click at [112, 66] on link "Basics" at bounding box center [129, 66] width 35 height 36
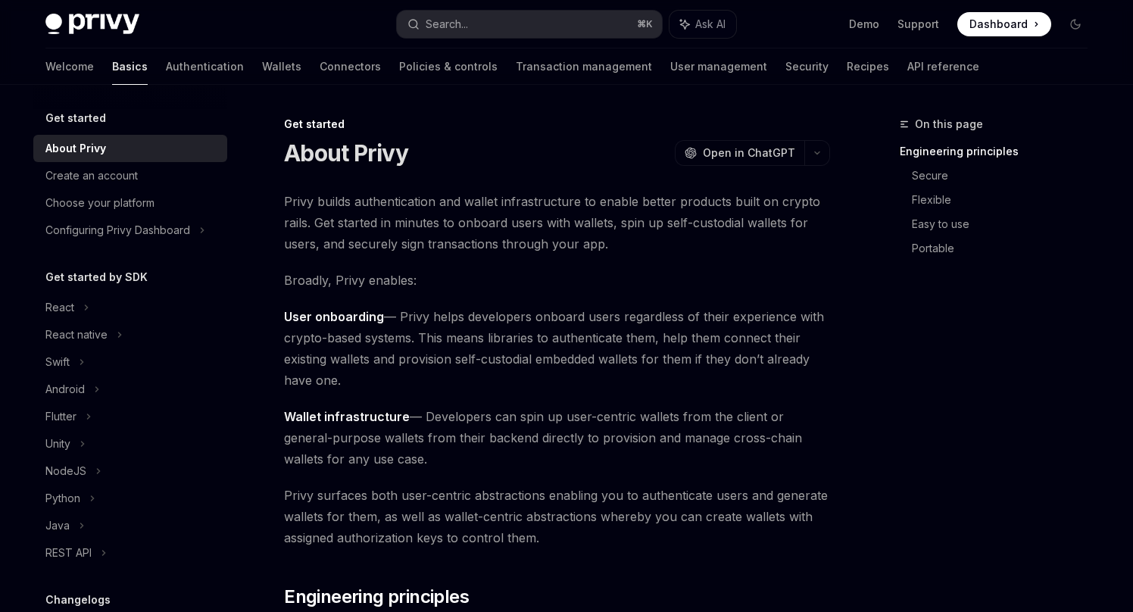
click at [150, 85] on div at bounding box center [130, 97] width 194 height 24
click at [166, 75] on link "Authentication" at bounding box center [205, 66] width 78 height 36
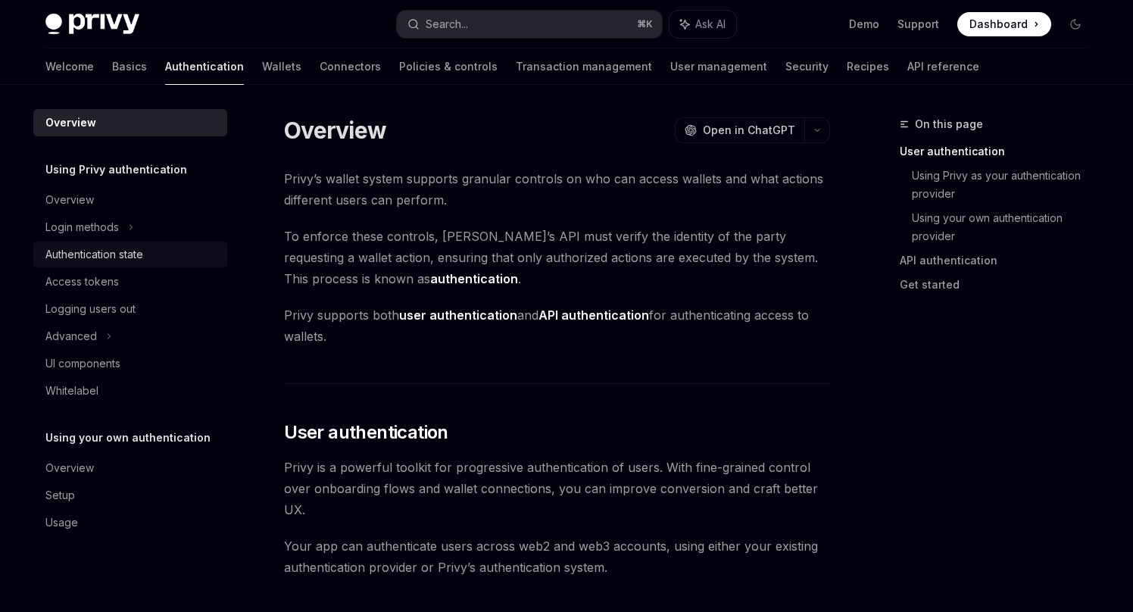
click at [148, 261] on div "Authentication state" at bounding box center [131, 254] width 173 height 18
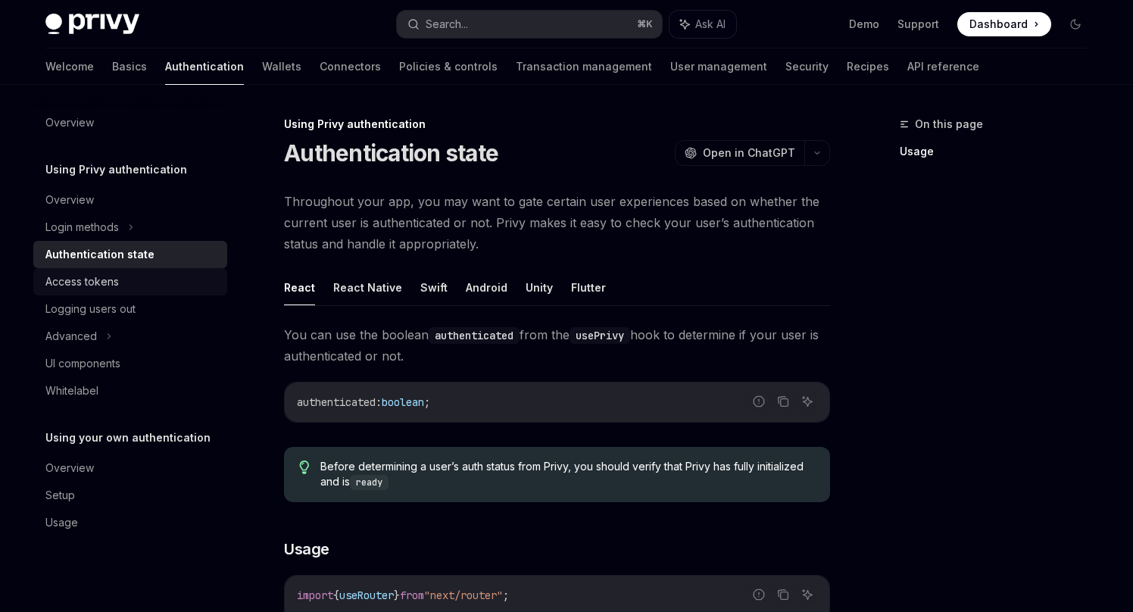
click at [167, 285] on div "Access tokens" at bounding box center [131, 282] width 173 height 18
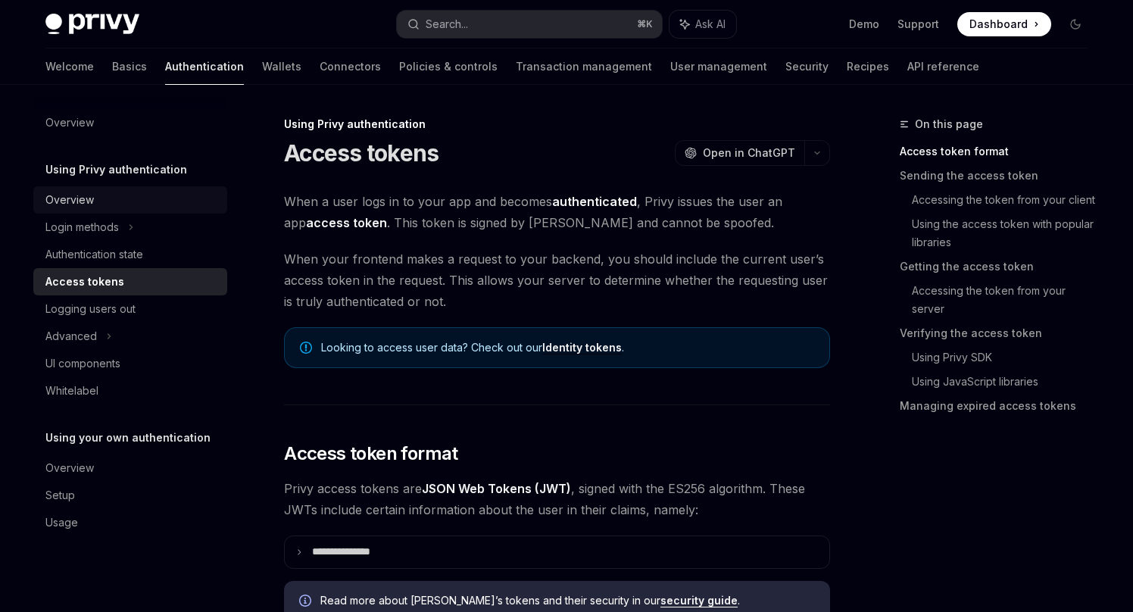
click at [88, 203] on div "Overview" at bounding box center [69, 200] width 48 height 18
type textarea "*"
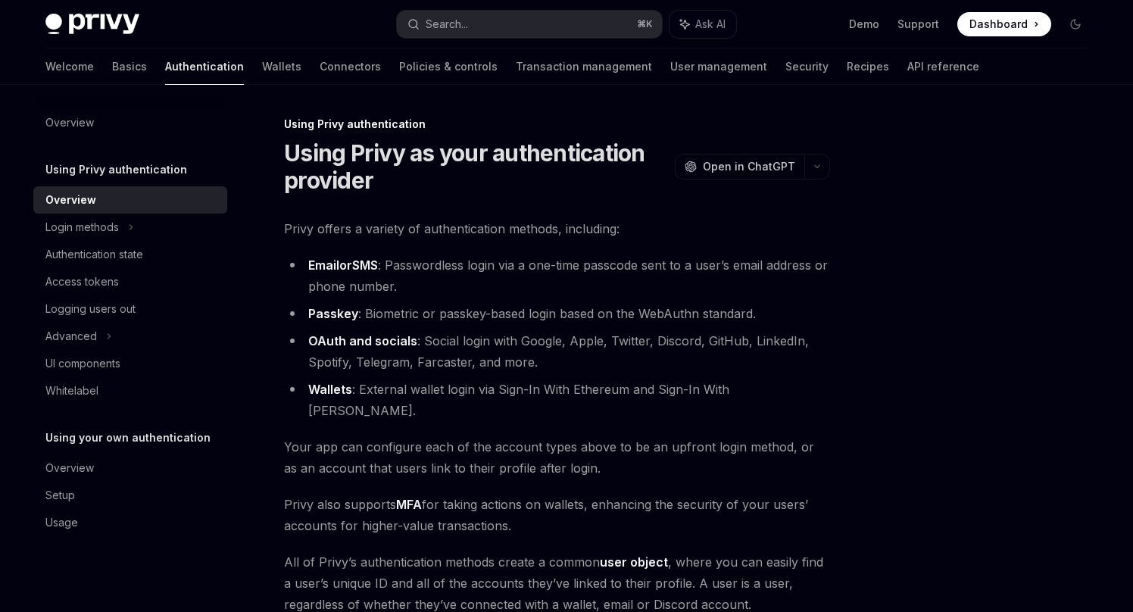
click at [102, 182] on div "Using Privy authentication Overview Login methods Authentication state Access t…" at bounding box center [130, 283] width 194 height 244
click at [107, 174] on h5 "Using Privy authentication" at bounding box center [116, 170] width 142 height 18
click at [1003, 36] on div "Privy Docs home page Search... ⌘ K Ask AI Demo Support Dashboard Dashboard Sear…" at bounding box center [566, 24] width 1042 height 48
click at [1027, 27] on span "Dashboard" at bounding box center [998, 24] width 58 height 15
